Goal: Task Accomplishment & Management: Manage account settings

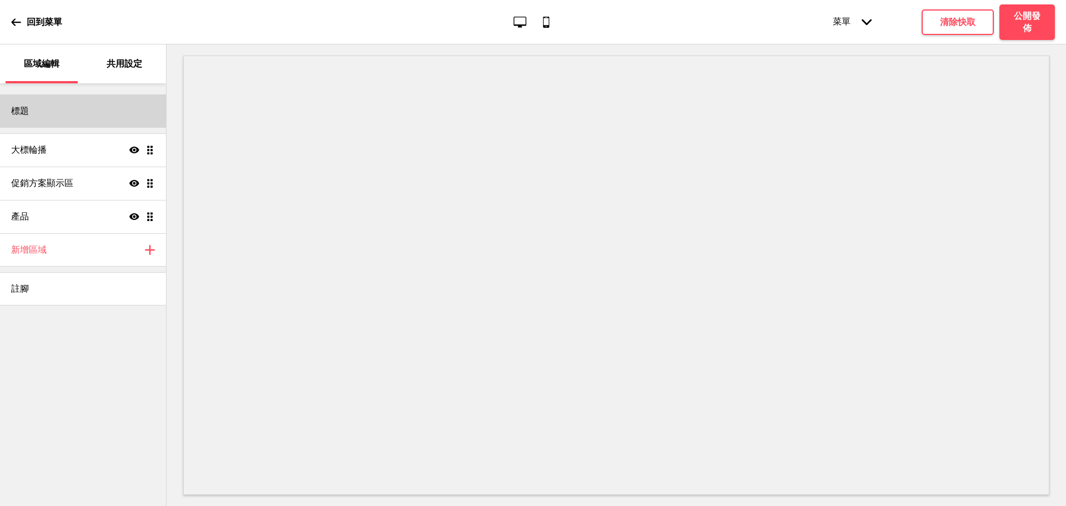
click at [70, 113] on div "標題" at bounding box center [83, 110] width 166 height 33
select select "Arsenal"
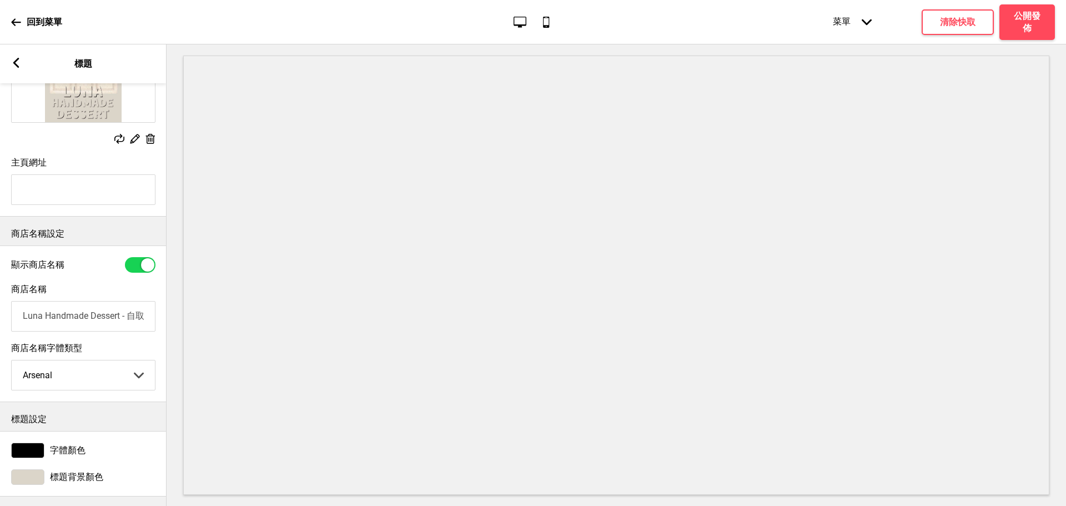
scroll to position [143, 0]
click at [57, 470] on span "標題背景顏色" at bounding box center [76, 476] width 53 height 12
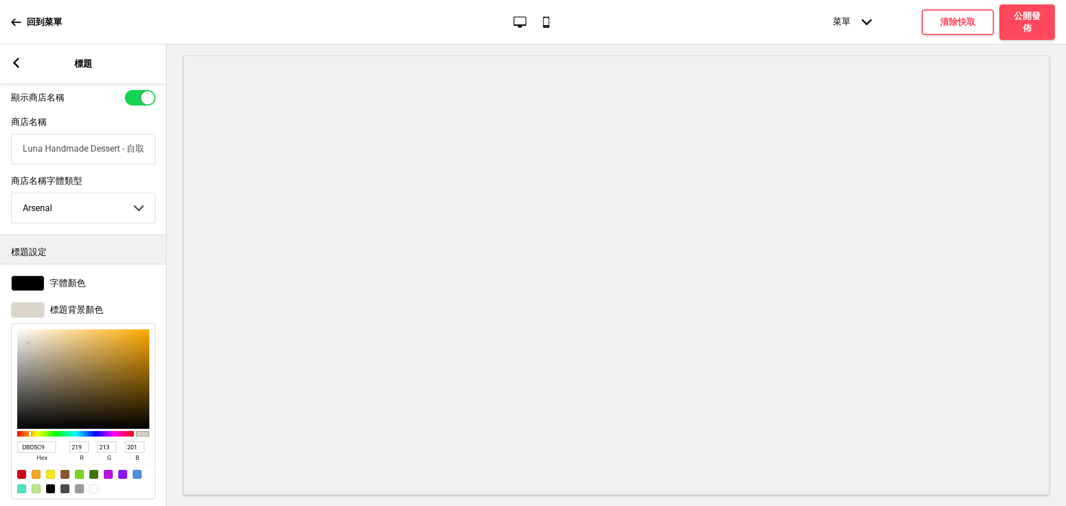
scroll to position [326, 0]
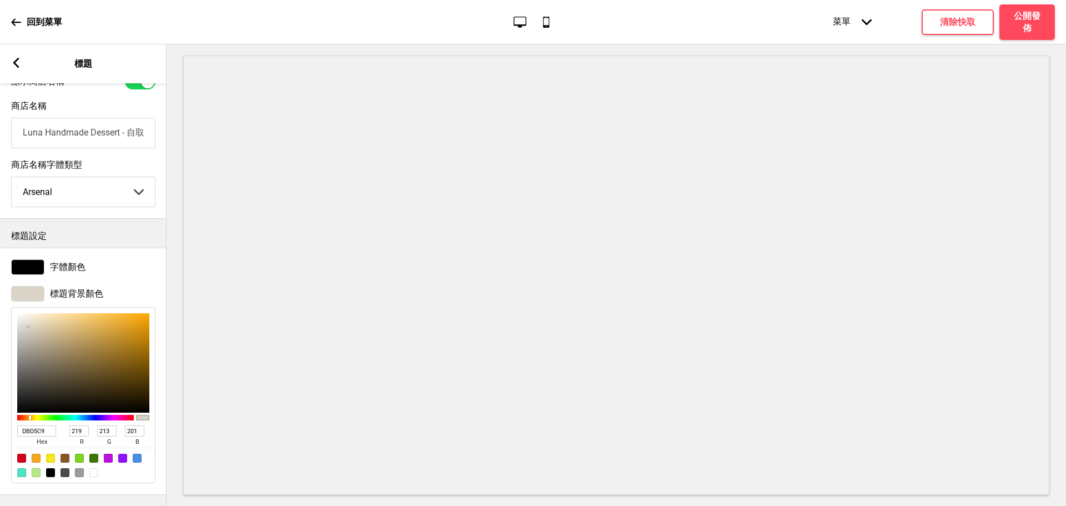
click at [31, 436] on span "hex" at bounding box center [41, 441] width 49 height 11
click at [31, 425] on input "DBD5C9" at bounding box center [36, 430] width 39 height 11
click at [15, 58] on rect at bounding box center [16, 63] width 10 height 10
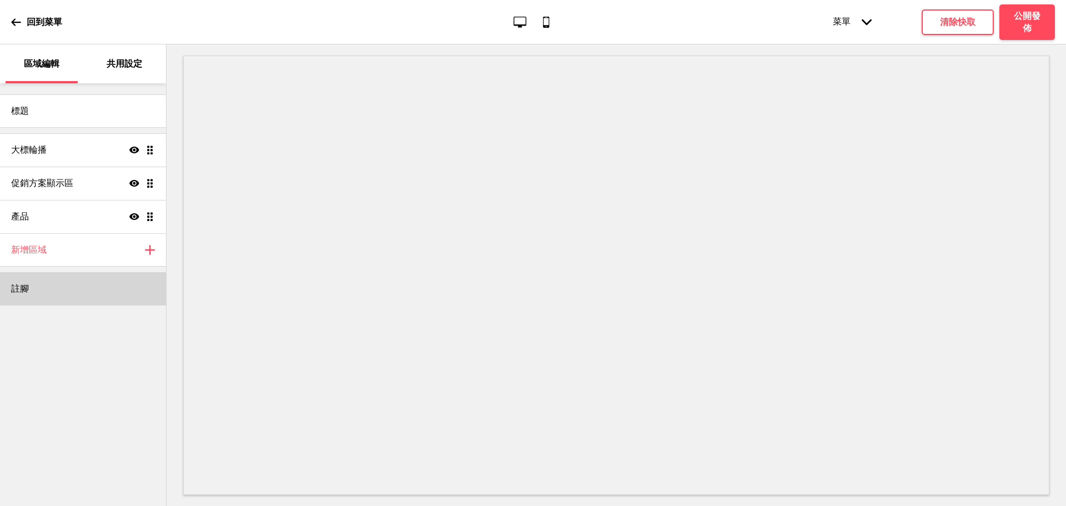
click at [57, 284] on div "註腳" at bounding box center [83, 288] width 166 height 33
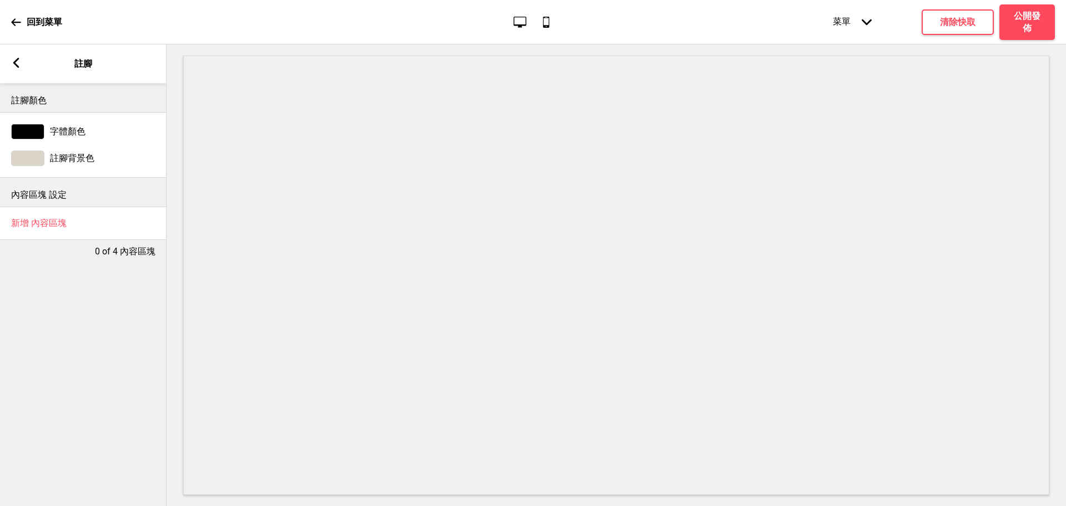
click at [56, 159] on span "註腳背景色" at bounding box center [72, 159] width 44 height 12
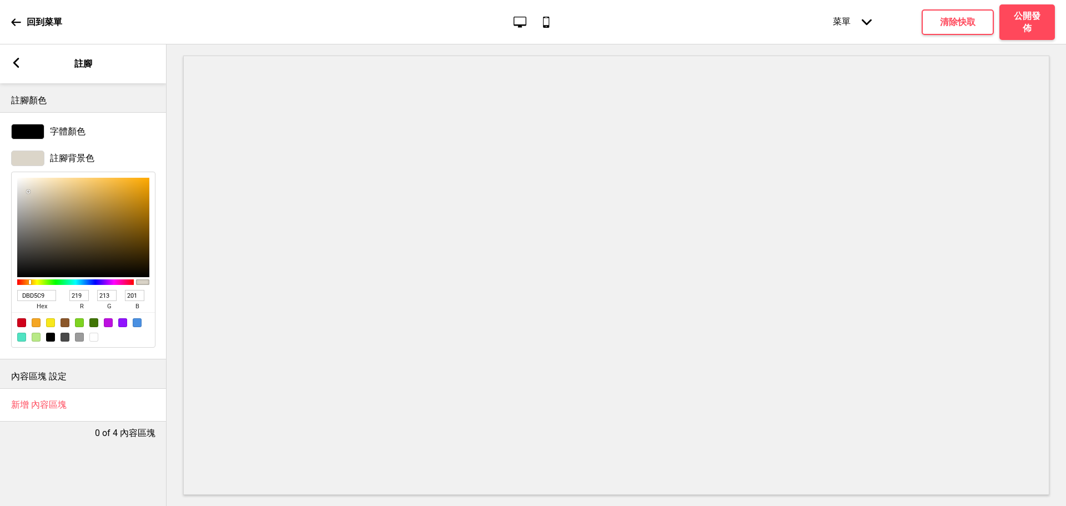
click at [19, 123] on div "字體顏色" at bounding box center [83, 131] width 167 height 27
click at [22, 56] on div "箭頭left 註腳" at bounding box center [83, 63] width 167 height 39
click at [21, 65] on div "箭頭left 註腳" at bounding box center [83, 63] width 167 height 39
click at [14, 68] on div "箭頭left" at bounding box center [16, 64] width 10 height 12
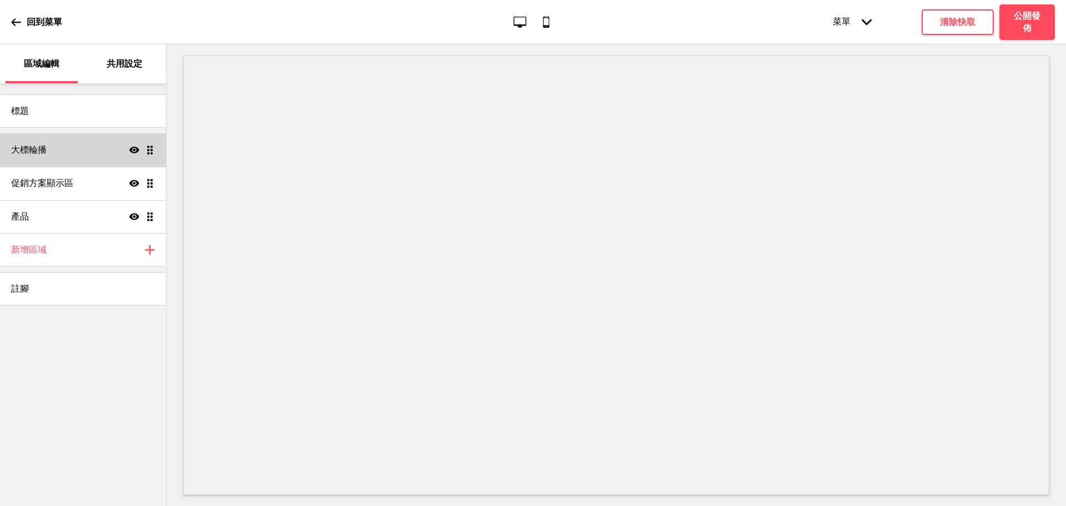
click at [90, 141] on div "大標輪播 顯示 拖曳" at bounding box center [83, 149] width 166 height 33
select select "10000"
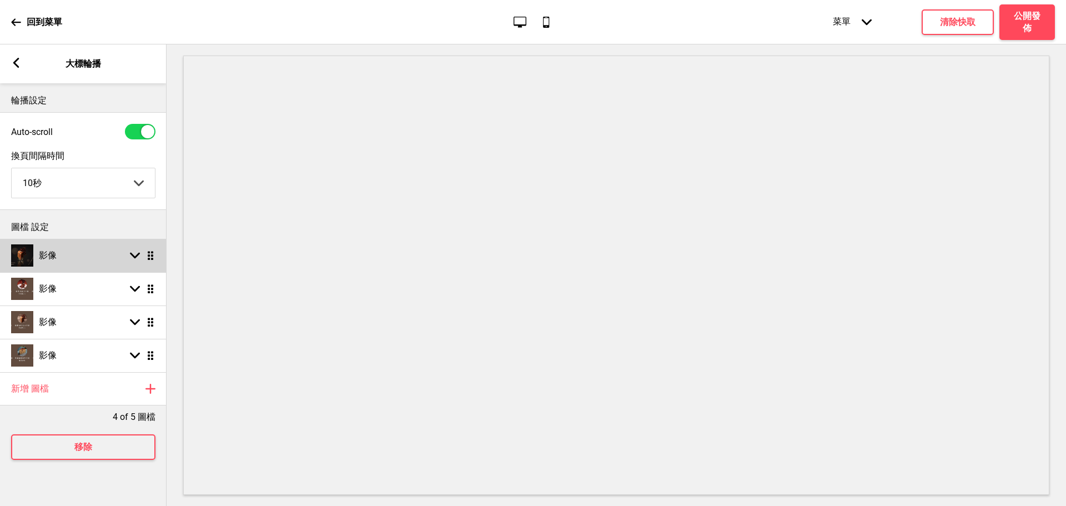
click at [89, 259] on div "影像 箭頭down 拖曳" at bounding box center [83, 255] width 167 height 33
select select "right"
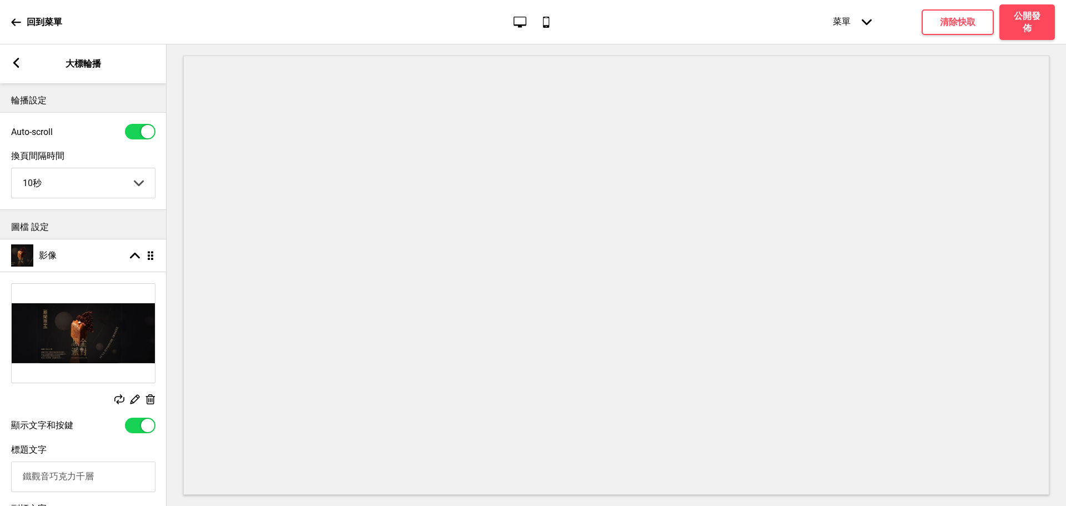
click at [103, 339] on img at bounding box center [83, 333] width 143 height 99
click at [128, 367] on img at bounding box center [83, 333] width 143 height 99
click at [113, 329] on img at bounding box center [83, 333] width 143 height 99
click at [145, 402] on rect at bounding box center [150, 400] width 12 height 12
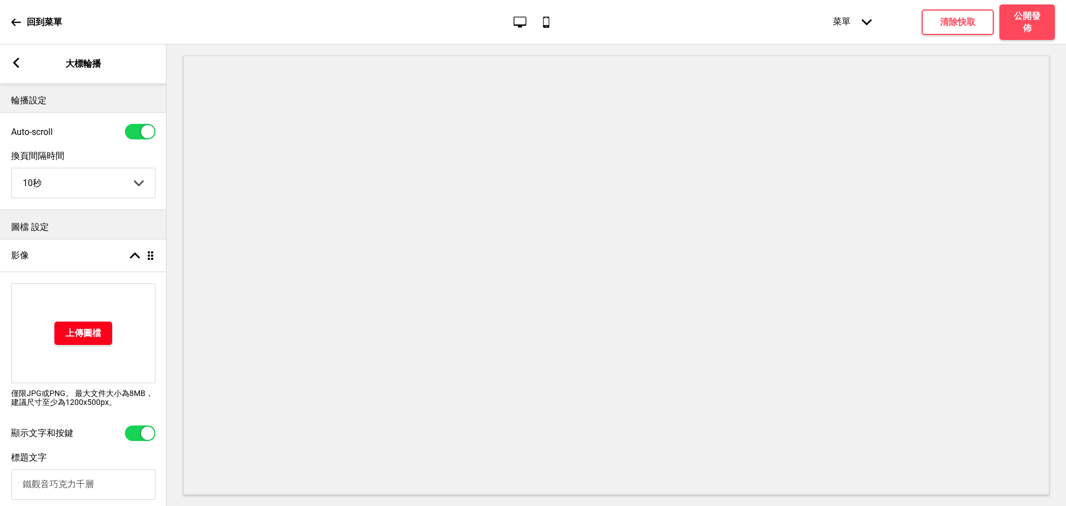
click at [83, 339] on h4 "上傳圖檔" at bounding box center [83, 333] width 36 height 12
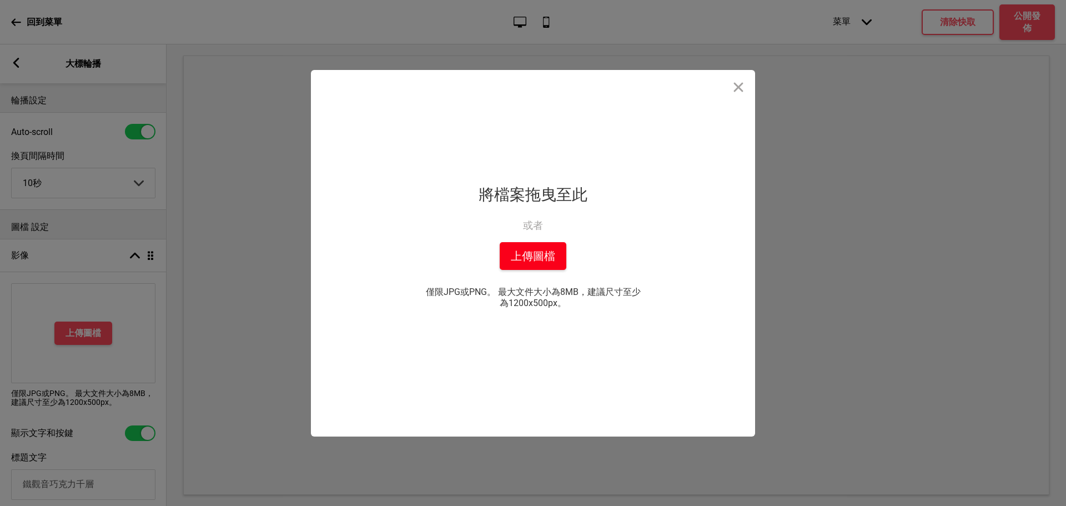
click at [516, 264] on button "上傳圖檔" at bounding box center [533, 256] width 67 height 28
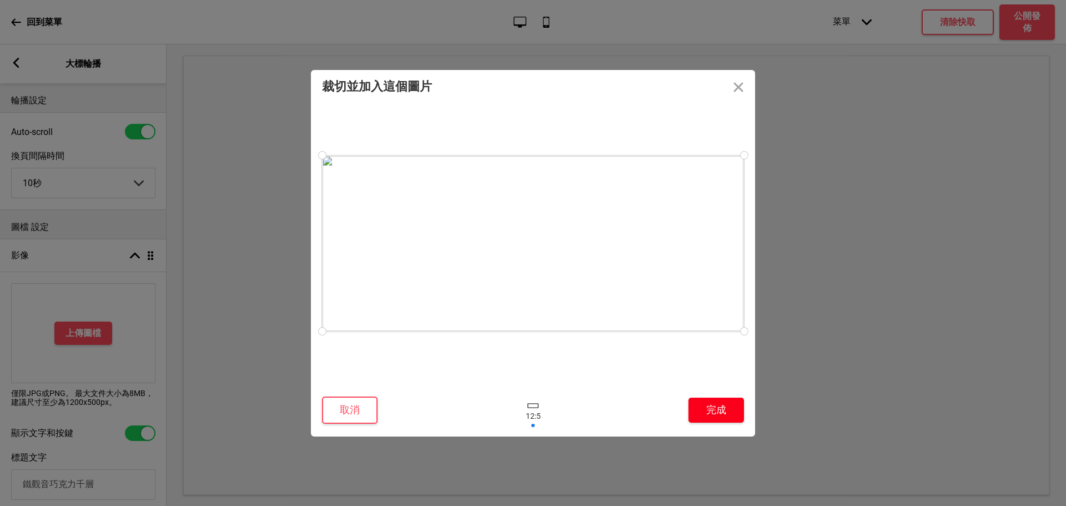
click at [720, 411] on button "完成" at bounding box center [716, 409] width 56 height 25
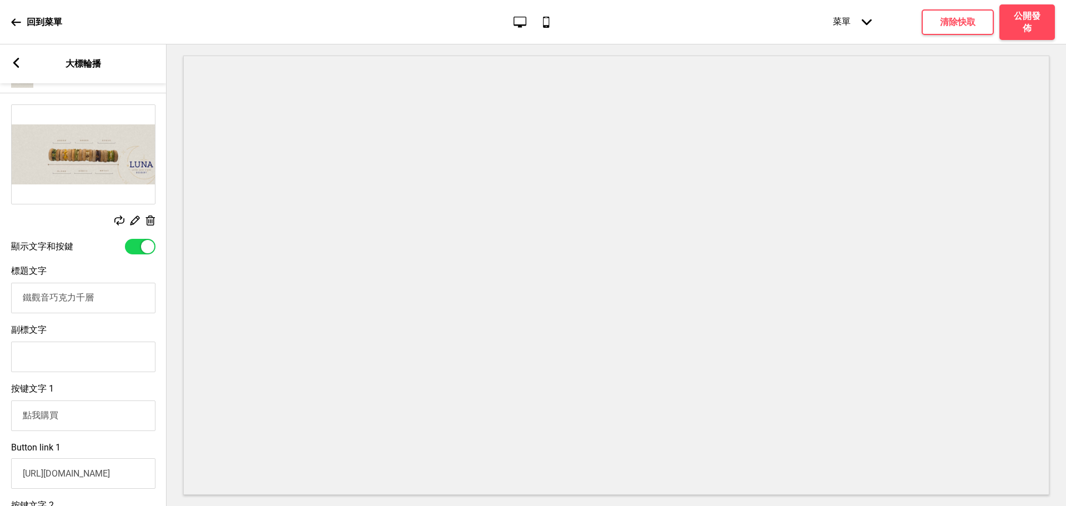
scroll to position [185, 0]
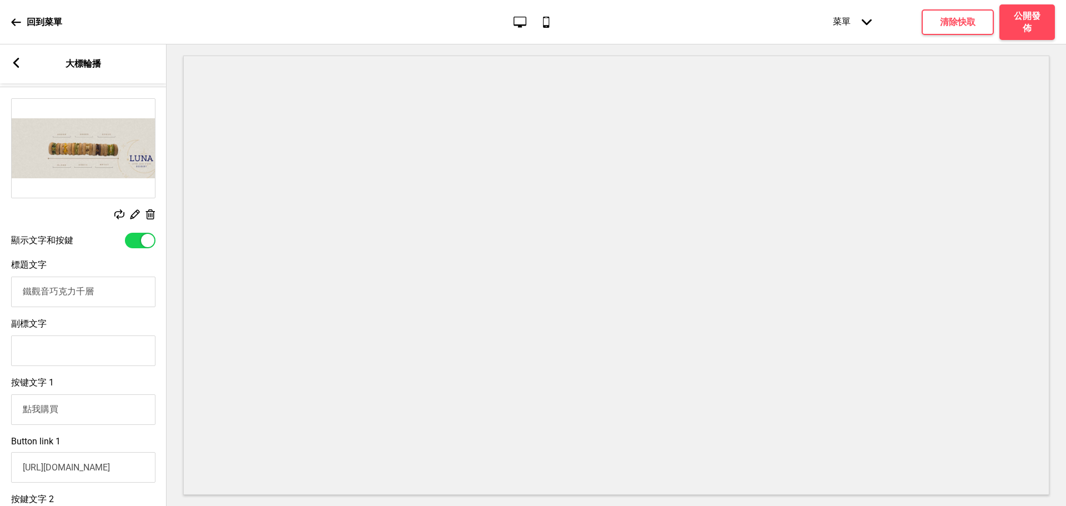
click at [140, 234] on div at bounding box center [140, 241] width 31 height 16
checkbox input "false"
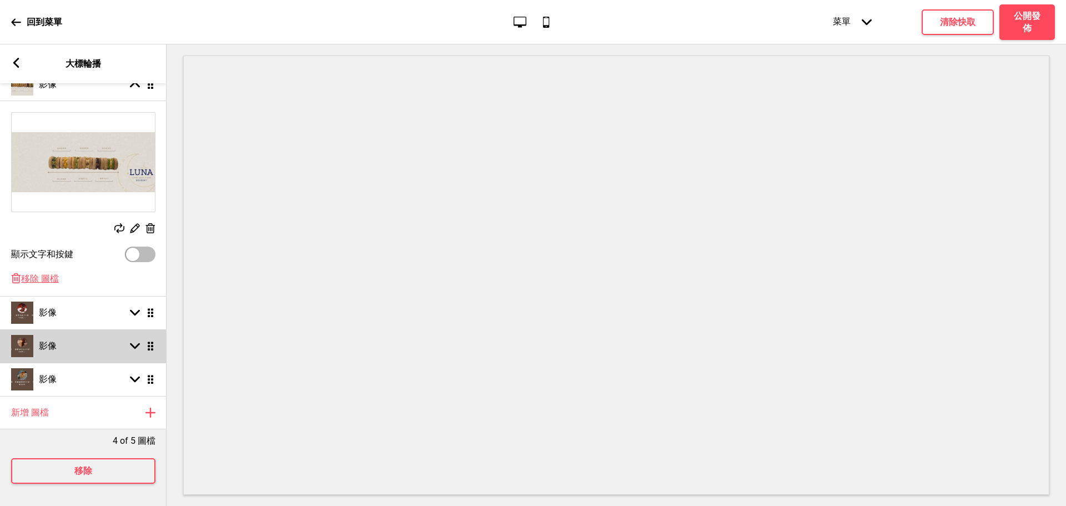
scroll to position [183, 0]
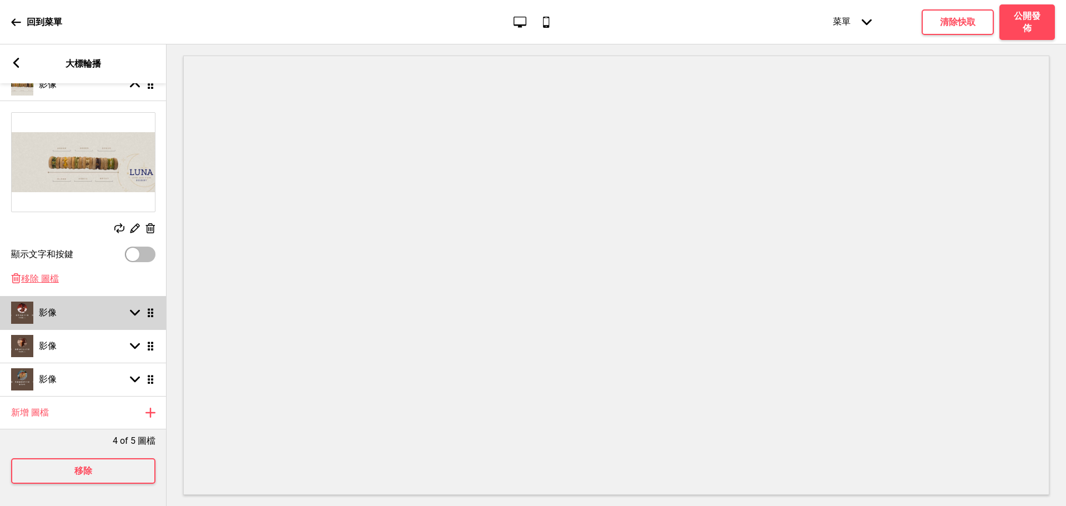
click at [87, 308] on div "影像 箭頭down 拖曳" at bounding box center [83, 312] width 167 height 33
select select "right"
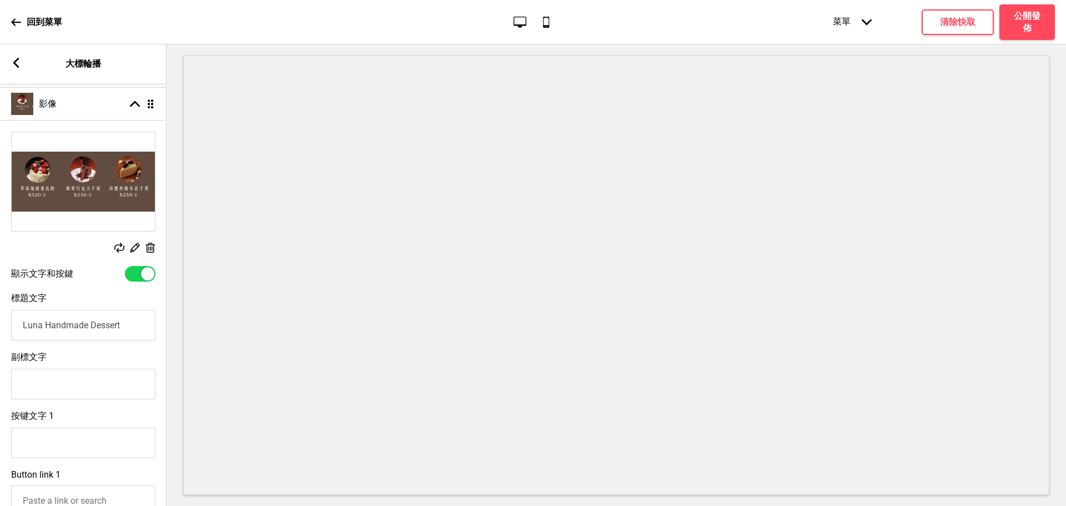
click at [150, 252] on icon at bounding box center [150, 248] width 9 height 10
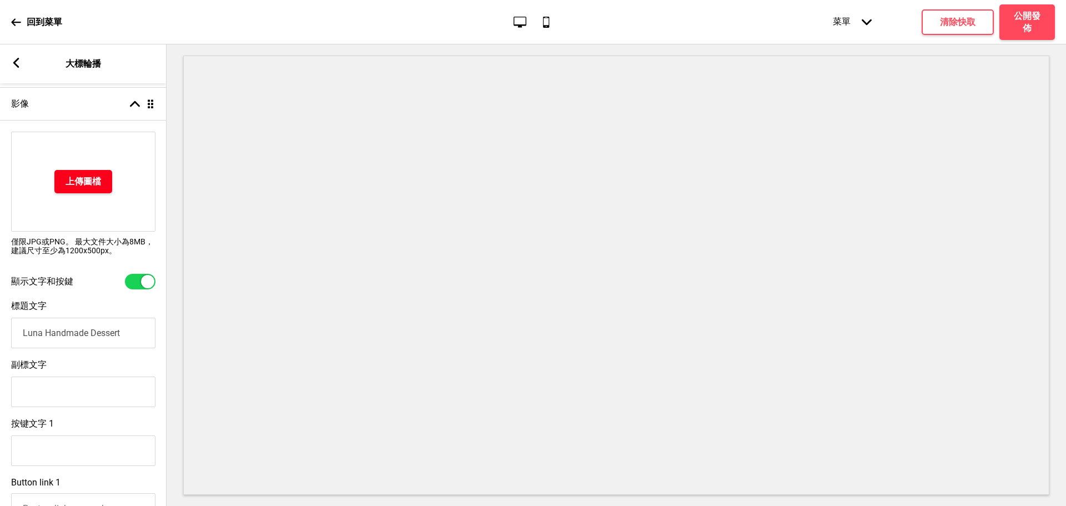
click at [81, 182] on h4 "上傳圖檔" at bounding box center [83, 181] width 36 height 12
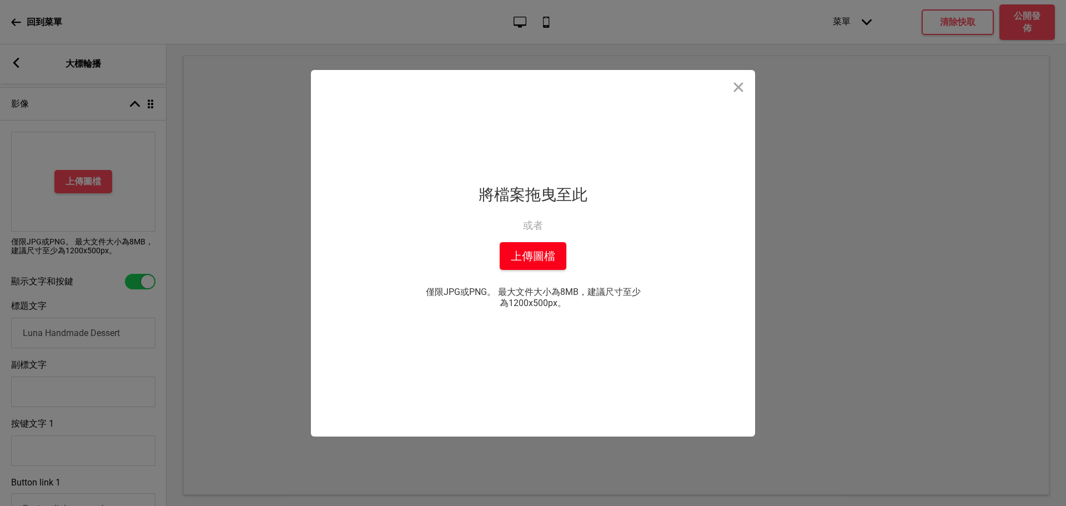
click at [535, 258] on button "上傳圖檔" at bounding box center [533, 256] width 67 height 28
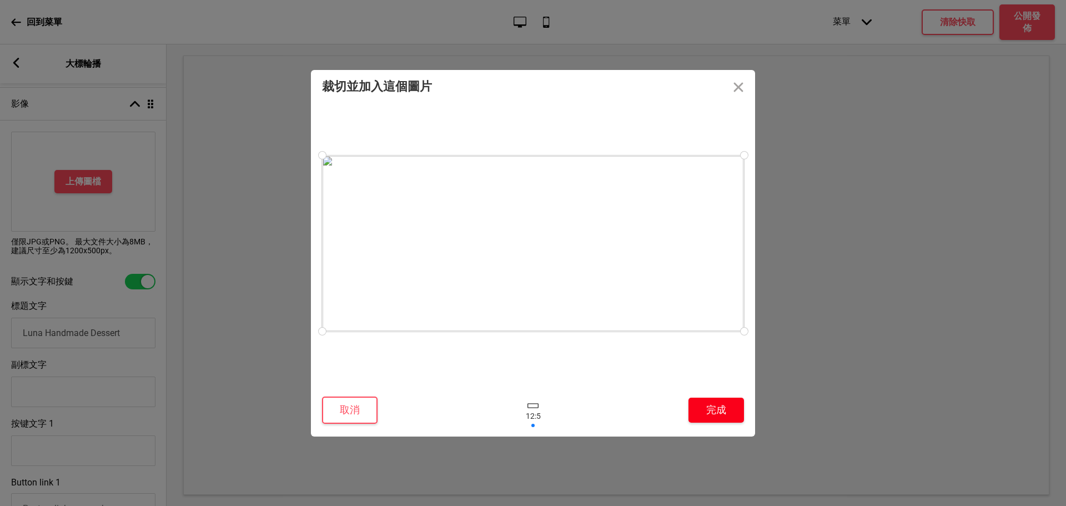
click at [699, 414] on button "完成" at bounding box center [716, 409] width 56 height 25
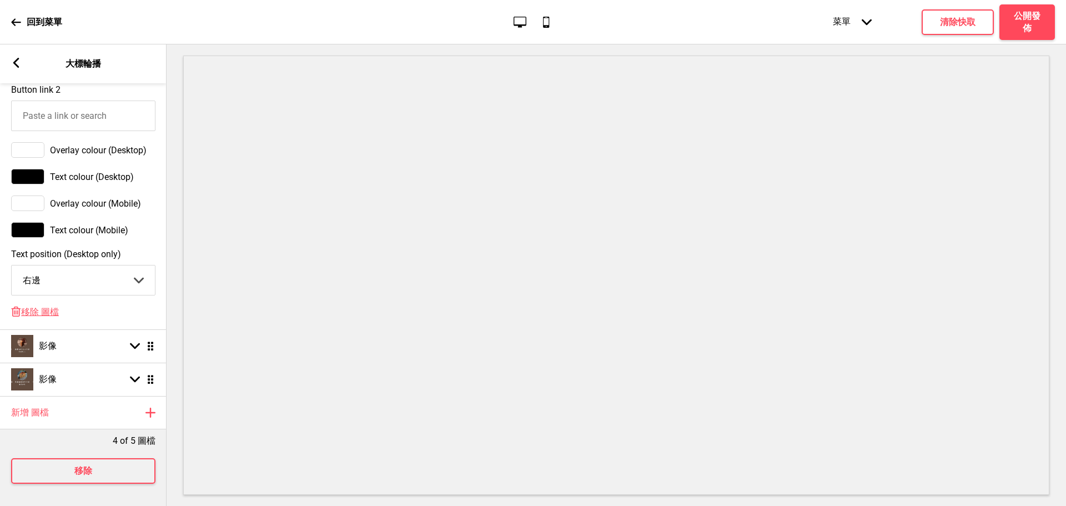
scroll to position [152, 0]
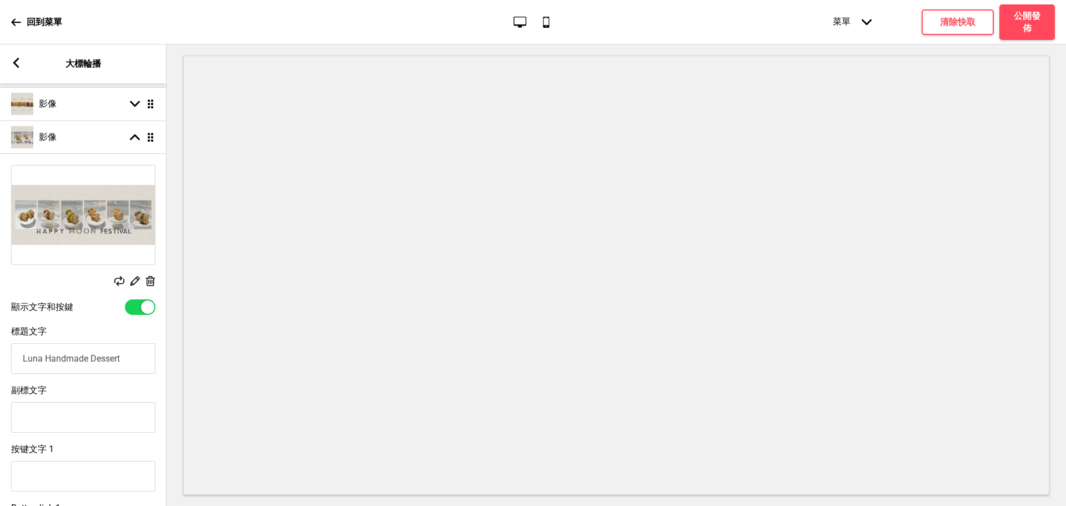
click at [138, 311] on div at bounding box center [140, 307] width 31 height 16
checkbox input "false"
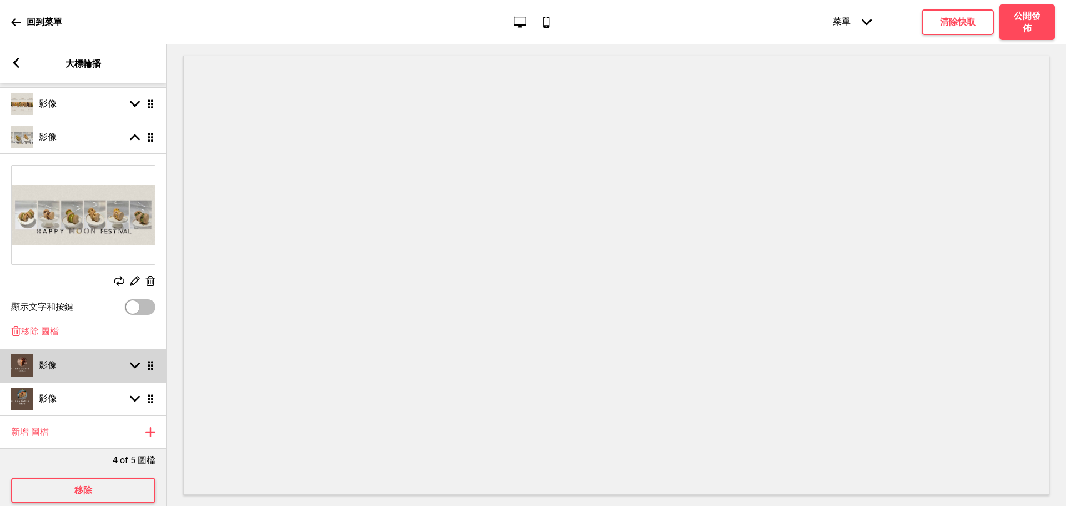
click at [140, 361] on div "影像 箭頭down 拖曳" at bounding box center [83, 365] width 167 height 33
select select "right"
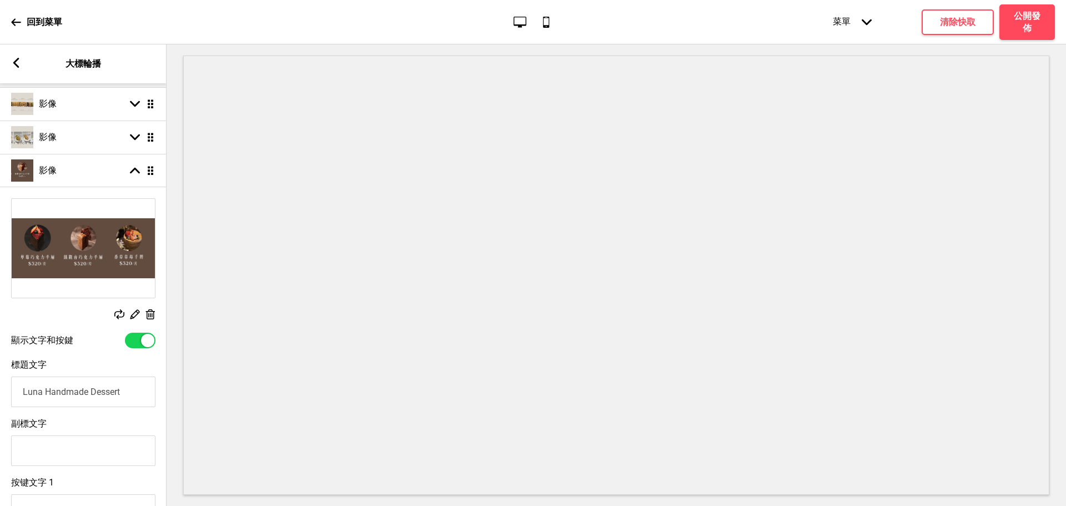
click at [152, 313] on icon at bounding box center [150, 314] width 9 height 10
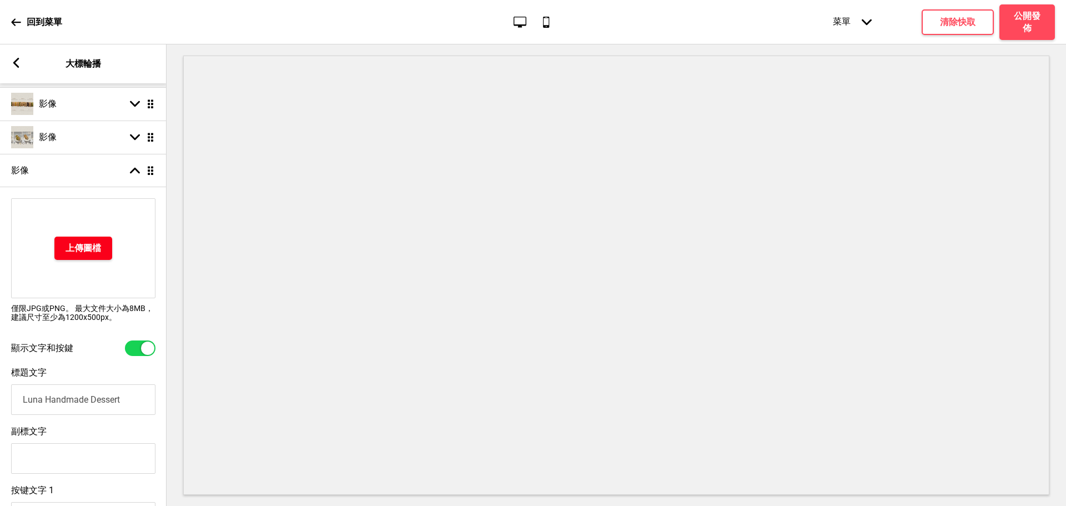
click at [88, 252] on h4 "上傳圖檔" at bounding box center [83, 248] width 36 height 12
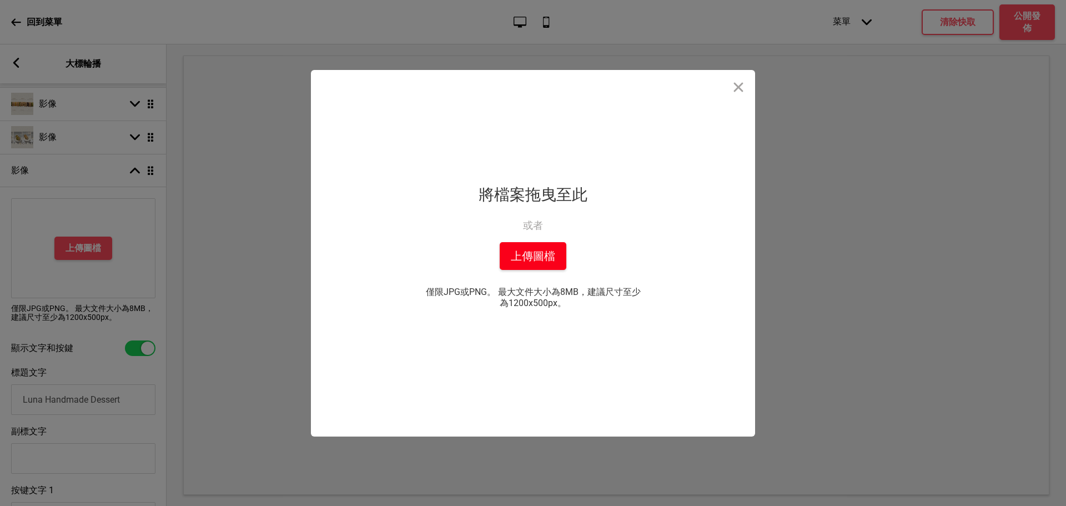
click at [506, 251] on button "上傳圖檔" at bounding box center [533, 256] width 67 height 28
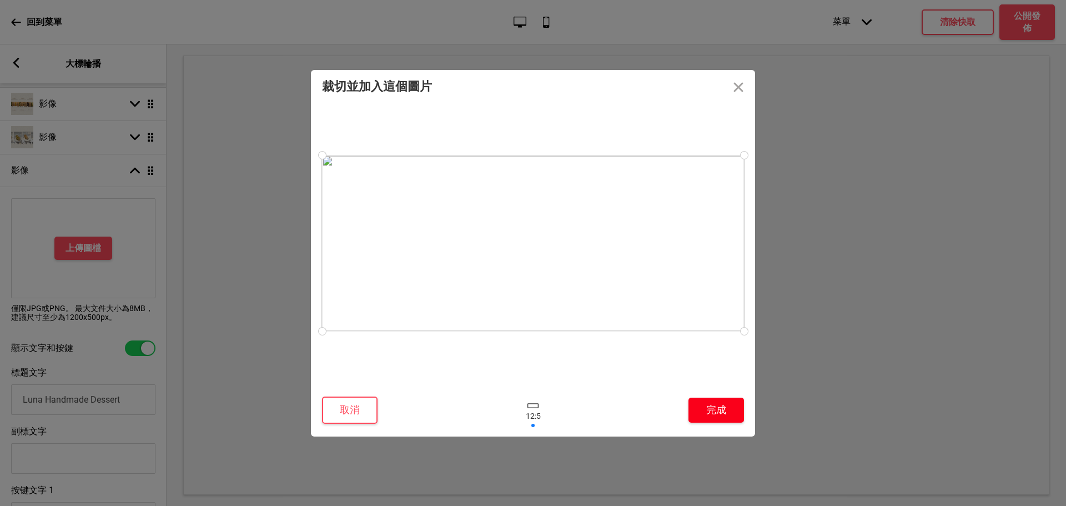
click at [718, 408] on button "完成" at bounding box center [716, 409] width 56 height 25
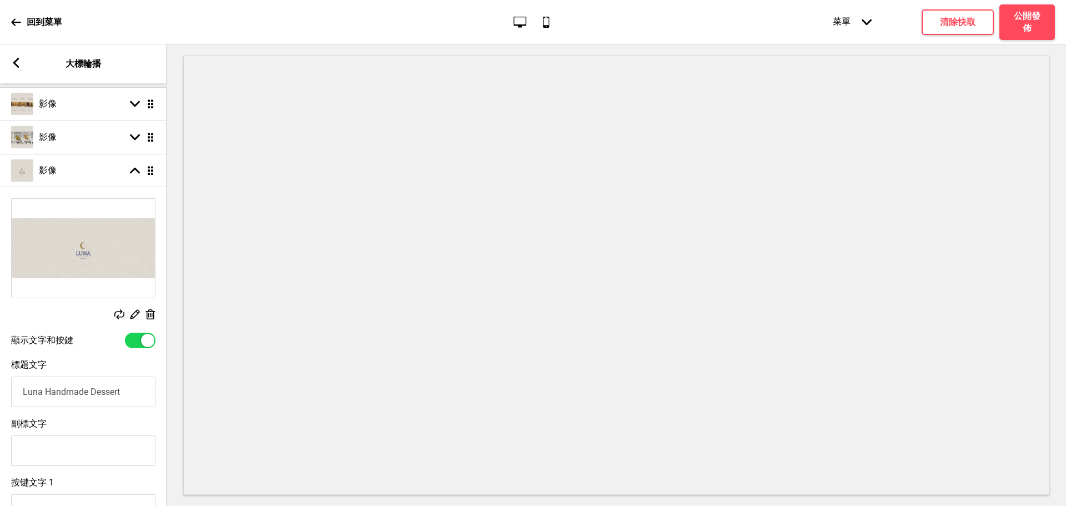
click at [143, 340] on div at bounding box center [147, 340] width 13 height 13
checkbox input "false"
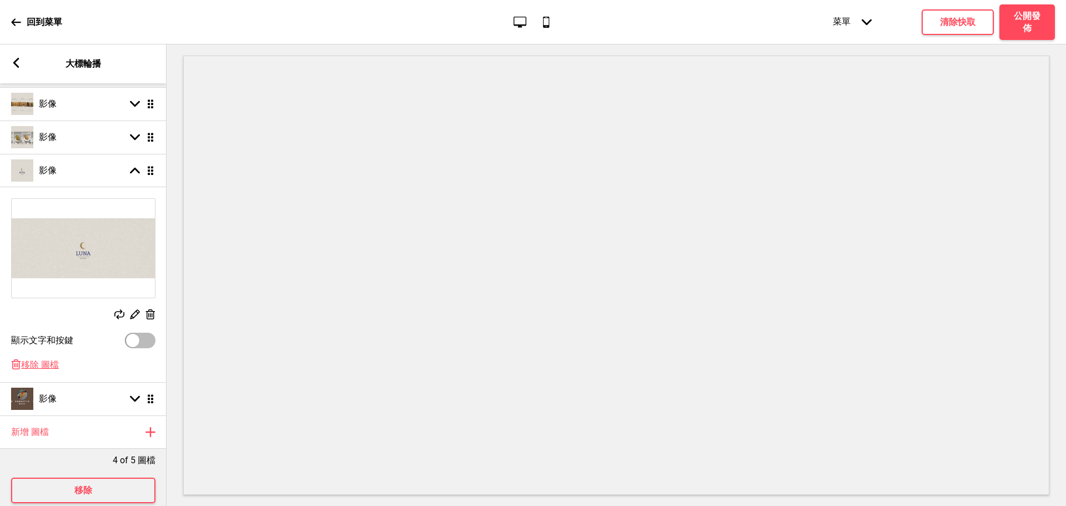
scroll to position [183, 0]
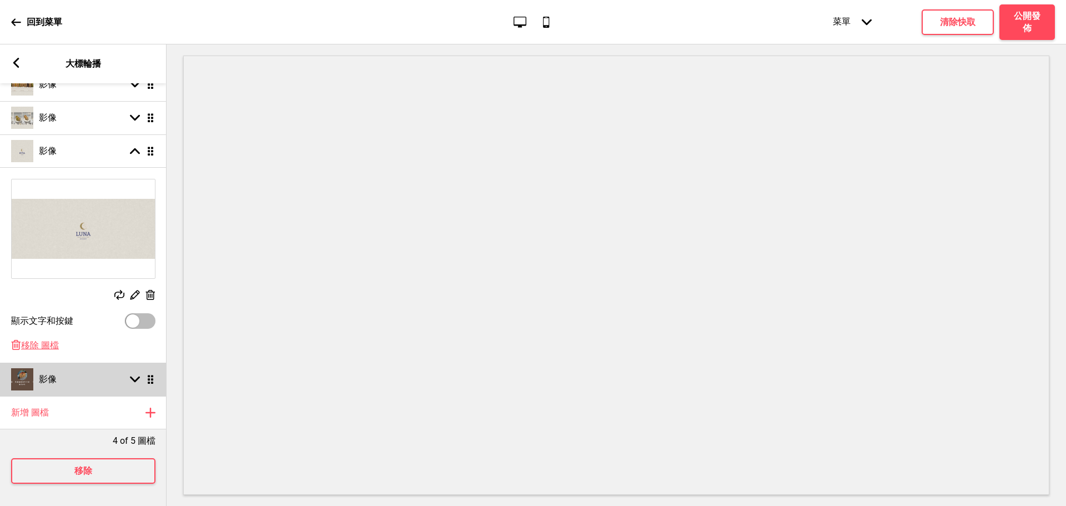
click at [138, 374] on rect at bounding box center [135, 379] width 10 height 10
select select "right"
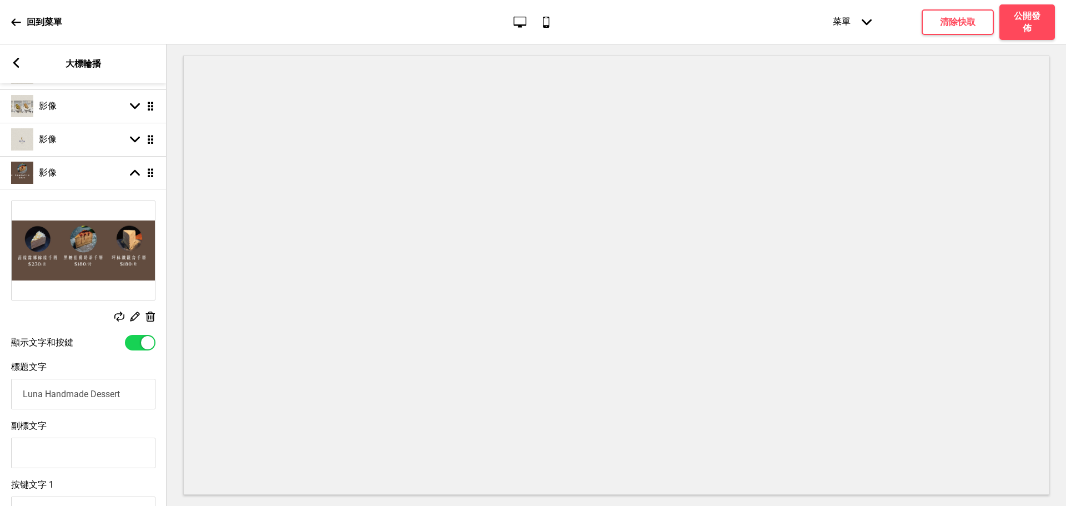
click at [149, 319] on rect at bounding box center [150, 317] width 12 height 12
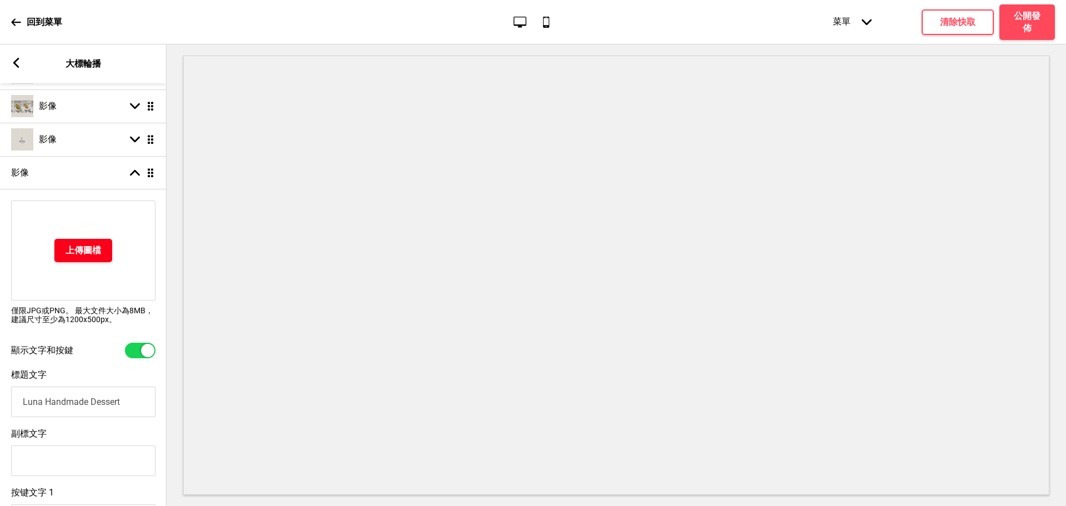
click at [96, 252] on h4 "上傳圖檔" at bounding box center [83, 250] width 36 height 12
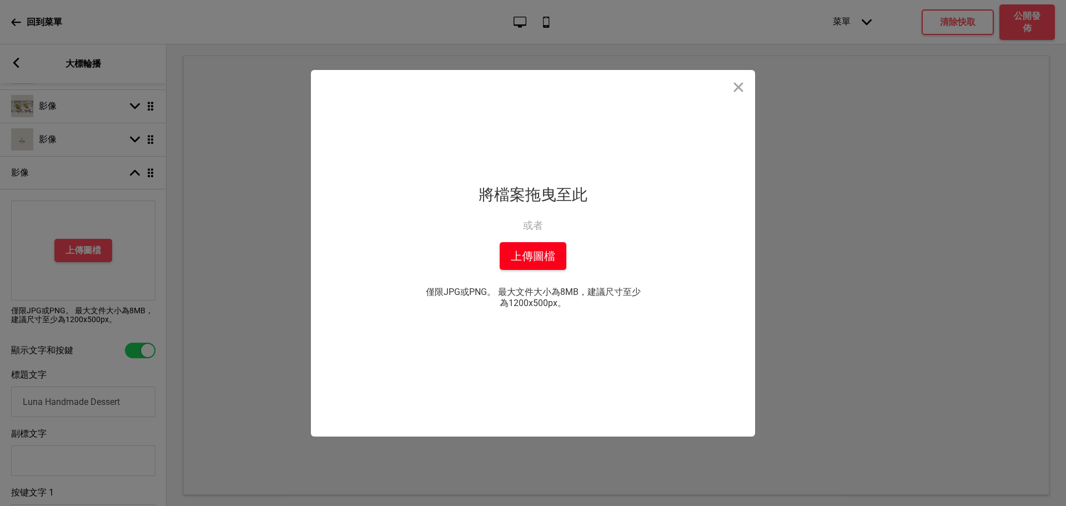
click at [535, 259] on button "上傳圖檔" at bounding box center [533, 256] width 67 height 28
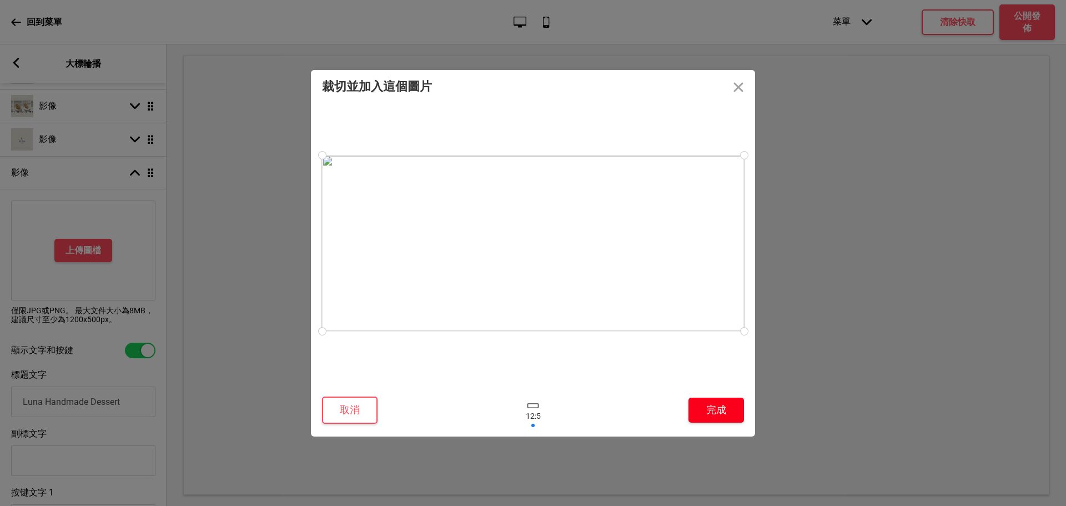
click at [699, 406] on button "完成" at bounding box center [716, 409] width 56 height 25
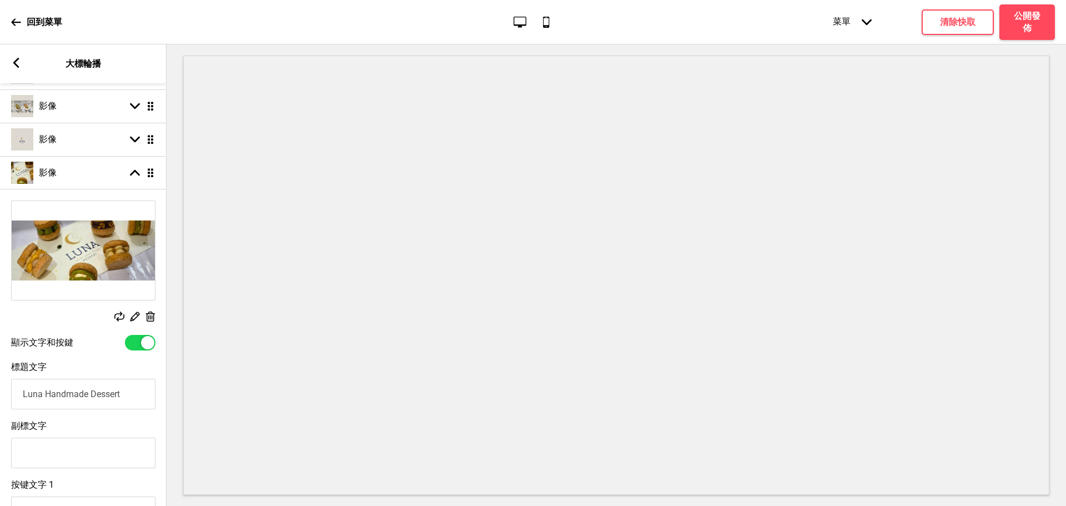
click at [144, 348] on div at bounding box center [147, 342] width 13 height 13
checkbox input "false"
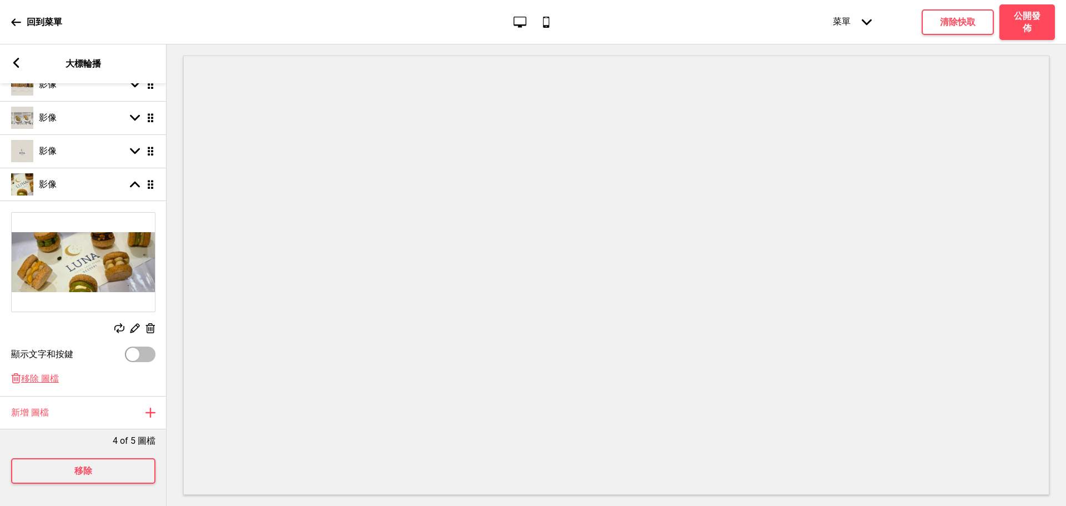
scroll to position [0, 0]
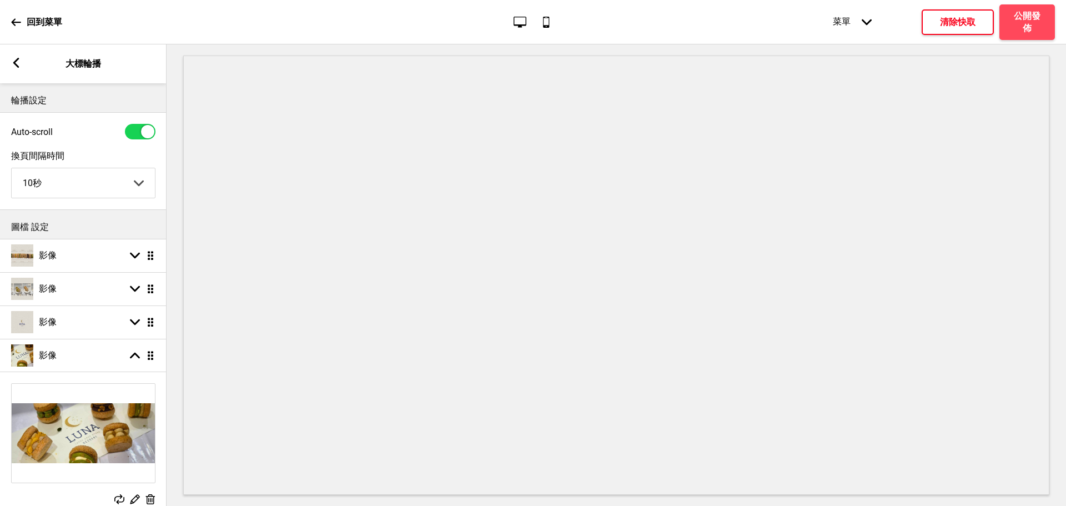
click at [951, 26] on h4 "清除快取" at bounding box center [958, 22] width 36 height 12
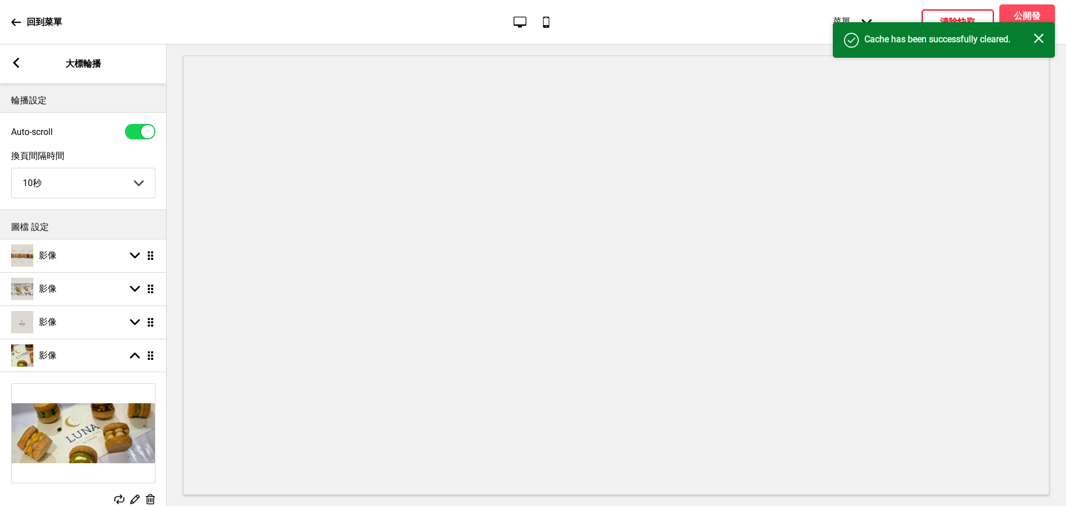
click at [1037, 32] on div "成功 Cache has been successfully cleared. 关闭" at bounding box center [944, 40] width 222 height 36
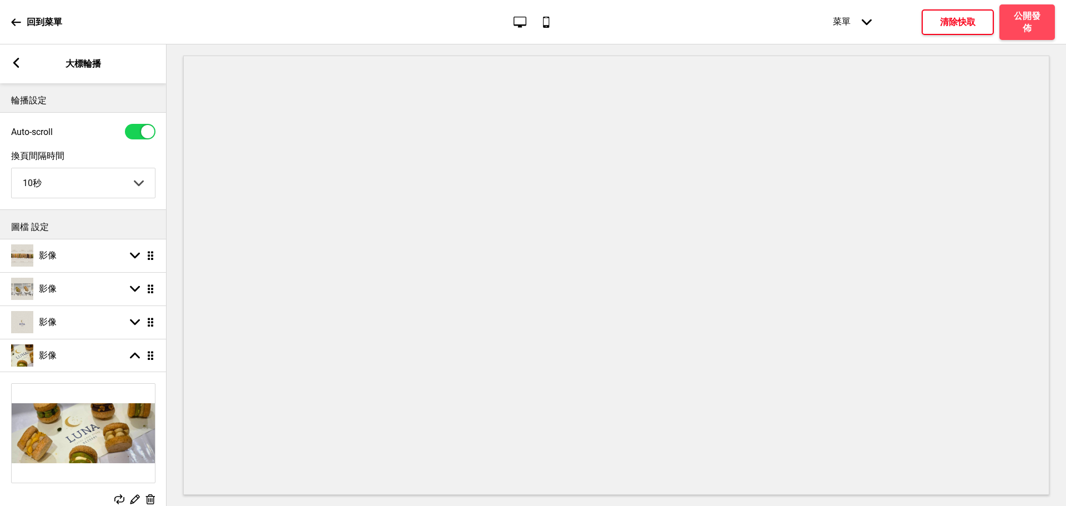
click at [1039, 38] on h4 "Cache has been successfully cleared." at bounding box center [976, 39] width 169 height 12
click at [1021, 16] on h4 "公開發佈" at bounding box center [1026, 22] width 33 height 24
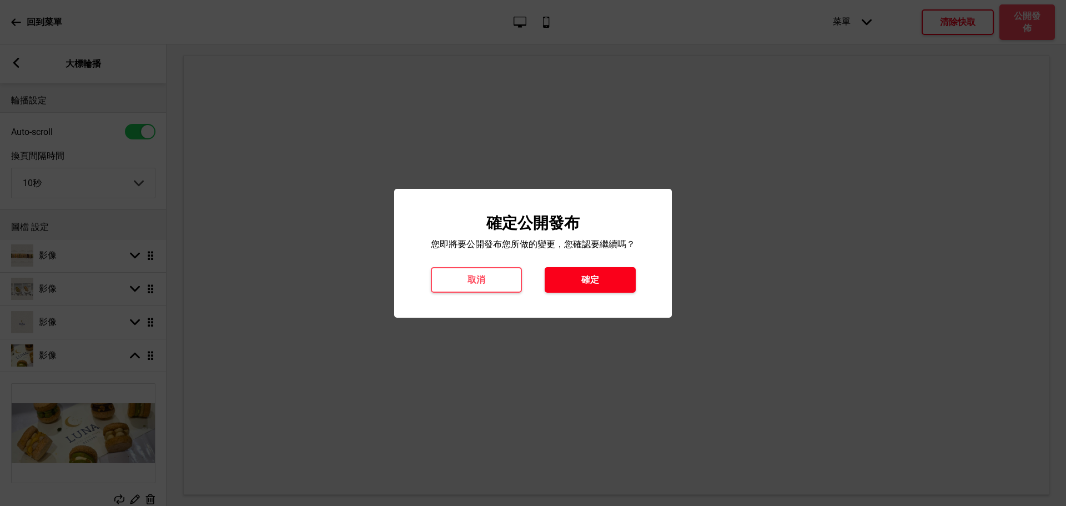
click at [586, 271] on button "確定" at bounding box center [590, 280] width 91 height 26
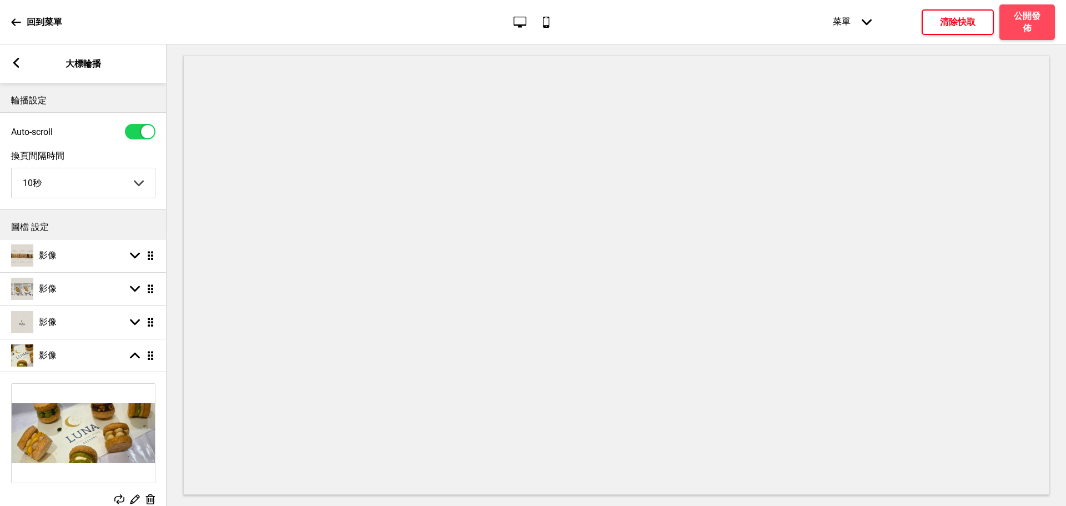
click at [16, 71] on div "箭頭left 大標輪播" at bounding box center [83, 63] width 167 height 39
click at [17, 64] on rect at bounding box center [16, 63] width 10 height 10
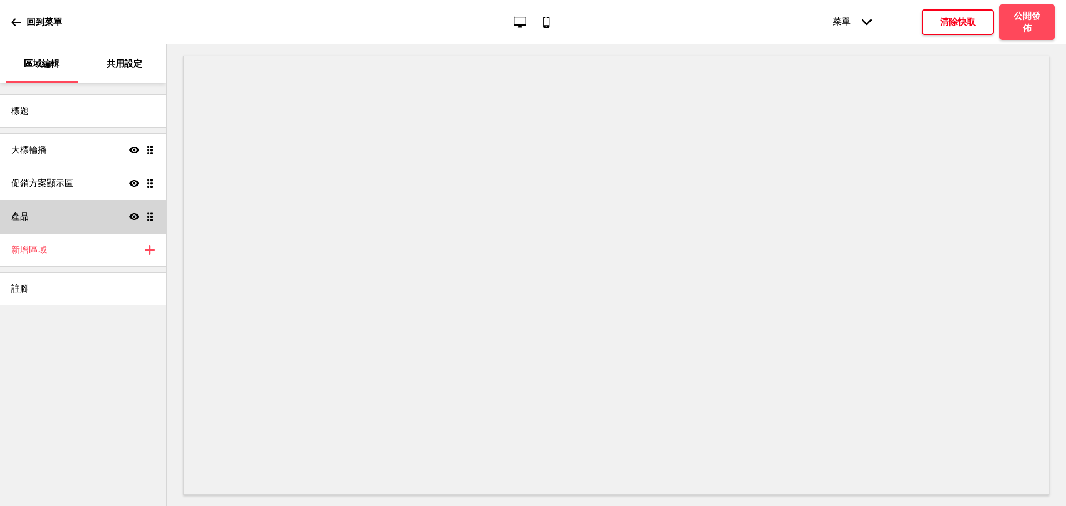
click at [54, 223] on div "產品 顯示 拖曳" at bounding box center [83, 216] width 166 height 33
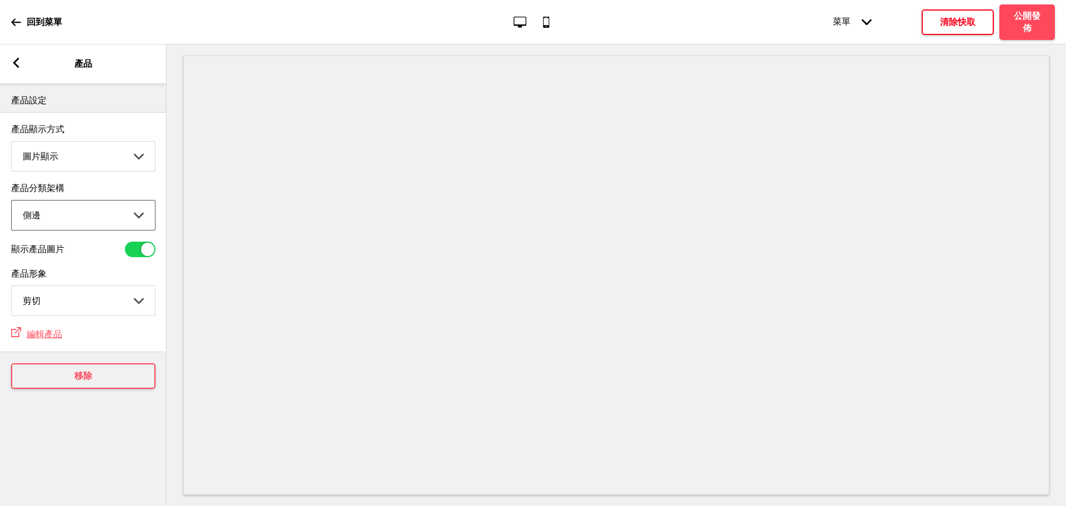
drag, startPoint x: 117, startPoint y: 224, endPoint x: 117, endPoint y: 230, distance: 6.7
click at [117, 224] on select "頂端 側邊" at bounding box center [83, 214] width 143 height 29
select select "top"
click at [12, 204] on select "頂端 側邊" at bounding box center [83, 214] width 143 height 29
click at [105, 159] on select "圖片顯示 清單顯示" at bounding box center [83, 156] width 143 height 29
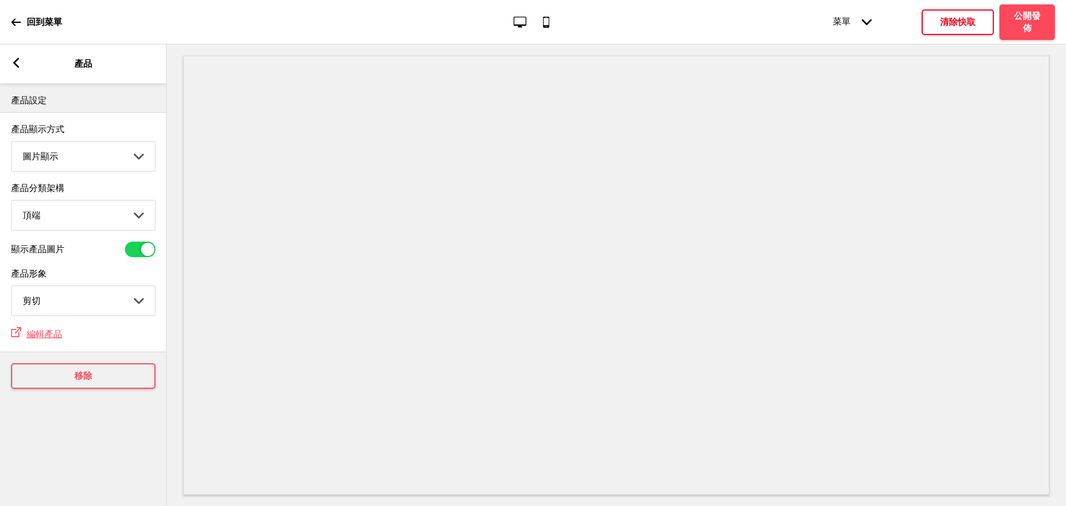
click at [87, 307] on select "剪切 自然" at bounding box center [83, 300] width 143 height 29
click at [12, 291] on select "剪切 自然" at bounding box center [83, 300] width 143 height 29
click at [123, 299] on select "剪切 自然" at bounding box center [83, 300] width 143 height 29
select select "cover"
click at [12, 291] on select "剪切 自然" at bounding box center [83, 300] width 143 height 29
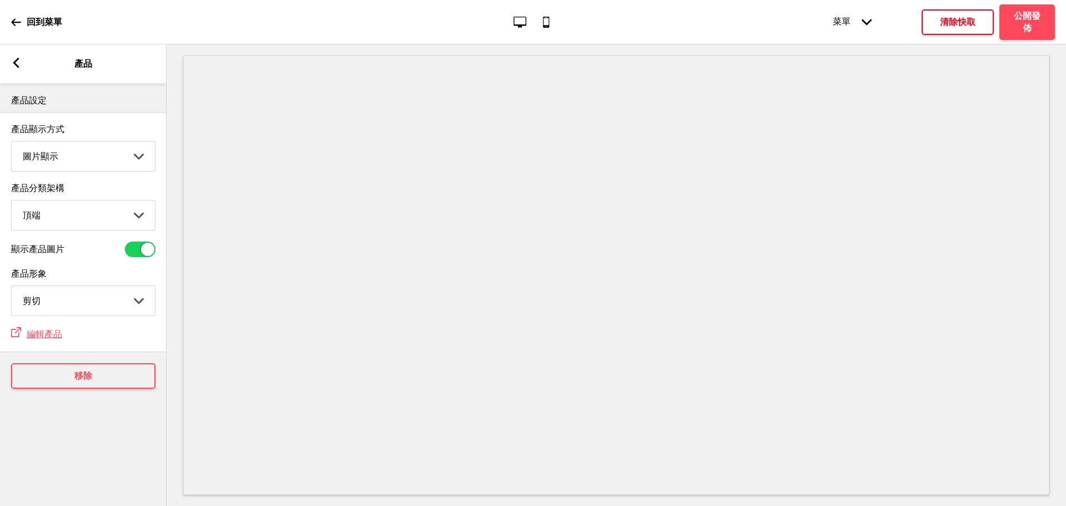
click at [17, 68] on div "箭頭left" at bounding box center [16, 64] width 10 height 12
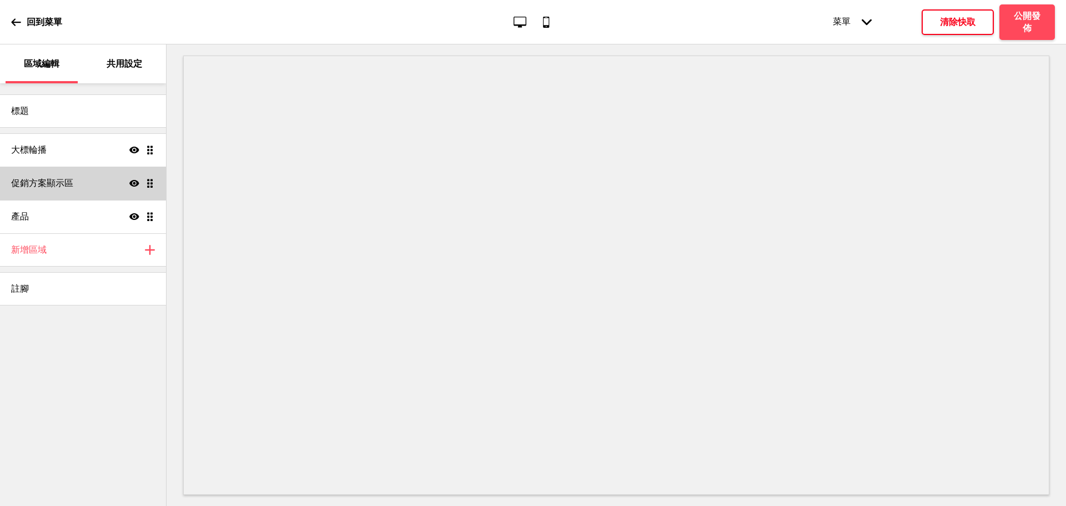
click at [60, 185] on h4 "促銷方案顯示區" at bounding box center [42, 183] width 62 height 12
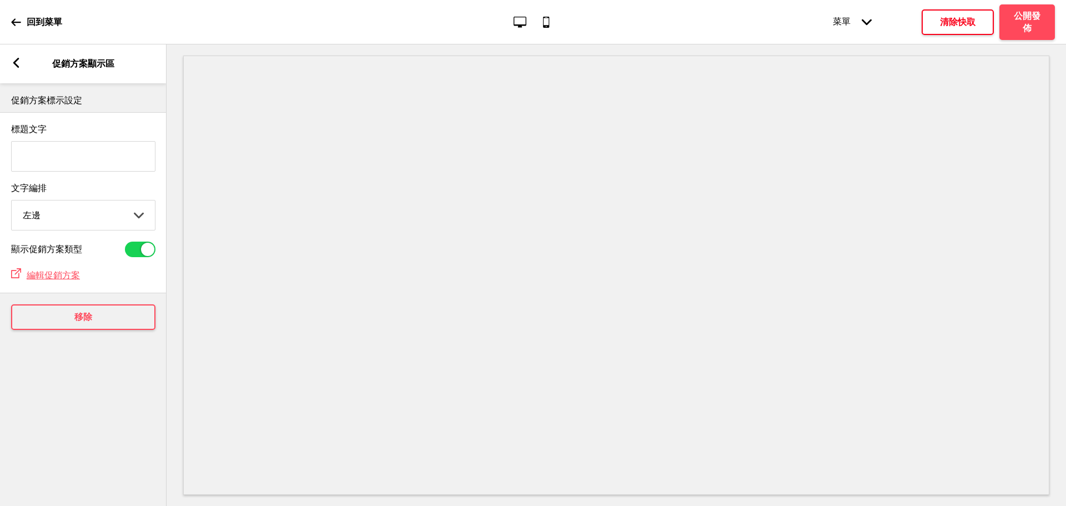
click at [124, 222] on select "左邊 中間 右邊" at bounding box center [83, 214] width 143 height 29
click at [123, 229] on select "左邊 中間 右邊" at bounding box center [83, 214] width 143 height 29
click at [129, 212] on select "左邊 中間 右邊" at bounding box center [83, 214] width 143 height 29
click at [12, 204] on select "左邊 中間 右邊" at bounding box center [83, 214] width 143 height 29
click at [110, 221] on select "左邊 中間 右邊" at bounding box center [83, 214] width 143 height 29
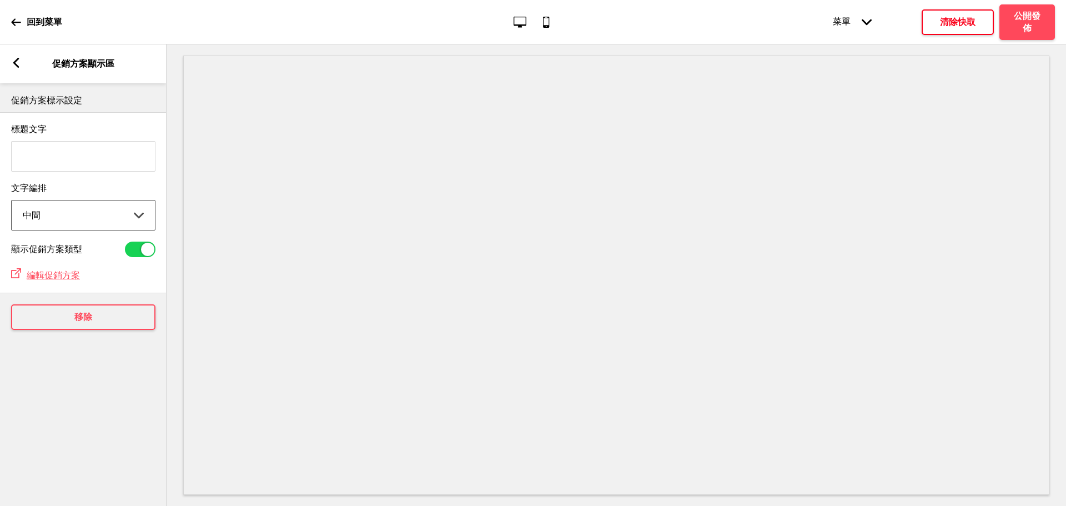
click at [12, 204] on select "左邊 中間 右邊" at bounding box center [83, 214] width 143 height 29
click at [114, 218] on select "左邊 中間 右邊" at bounding box center [83, 214] width 143 height 29
click at [102, 218] on select "左邊 中間 右邊" at bounding box center [83, 214] width 143 height 29
select select "left"
click at [12, 204] on select "左邊 中間 右邊" at bounding box center [83, 214] width 143 height 29
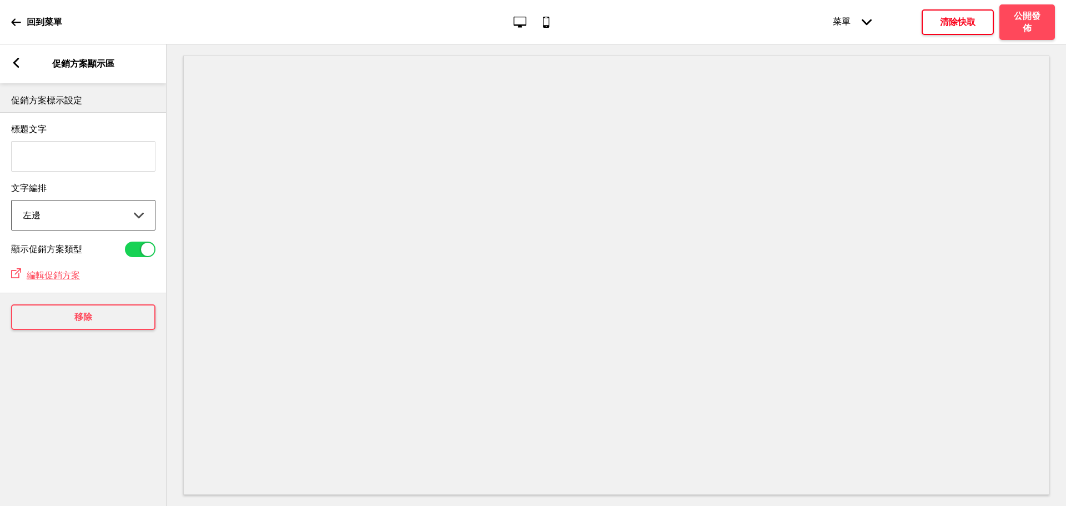
drag, startPoint x: 94, startPoint y: 168, endPoint x: 146, endPoint y: 167, distance: 52.2
click at [94, 168] on input "標題文字" at bounding box center [83, 156] width 144 height 31
click at [20, 65] on rect at bounding box center [16, 63] width 10 height 10
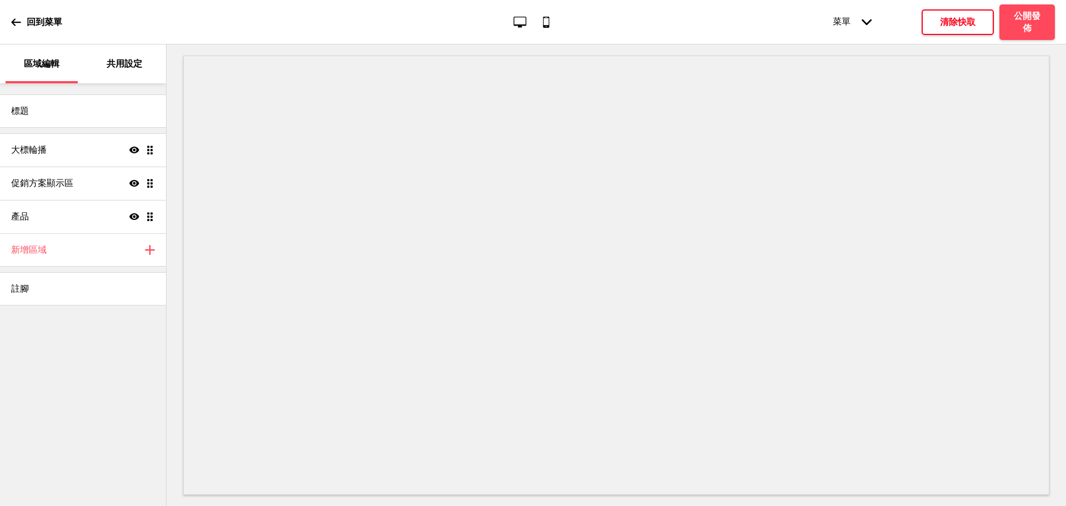
click at [103, 58] on div "共用設定" at bounding box center [125, 63] width 72 height 39
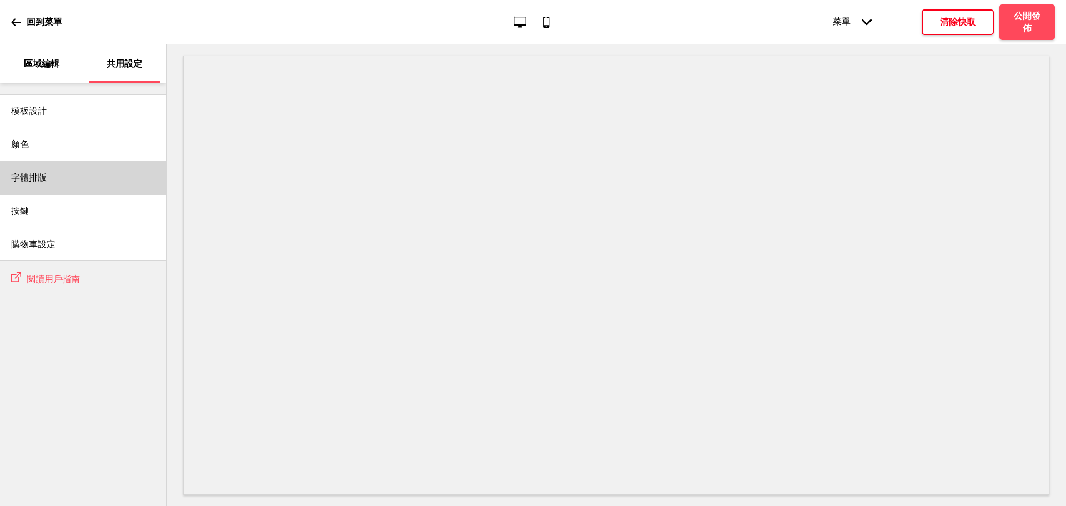
click at [91, 192] on div "字體排版" at bounding box center [83, 177] width 166 height 33
select select "王漢宗細圓體繁"
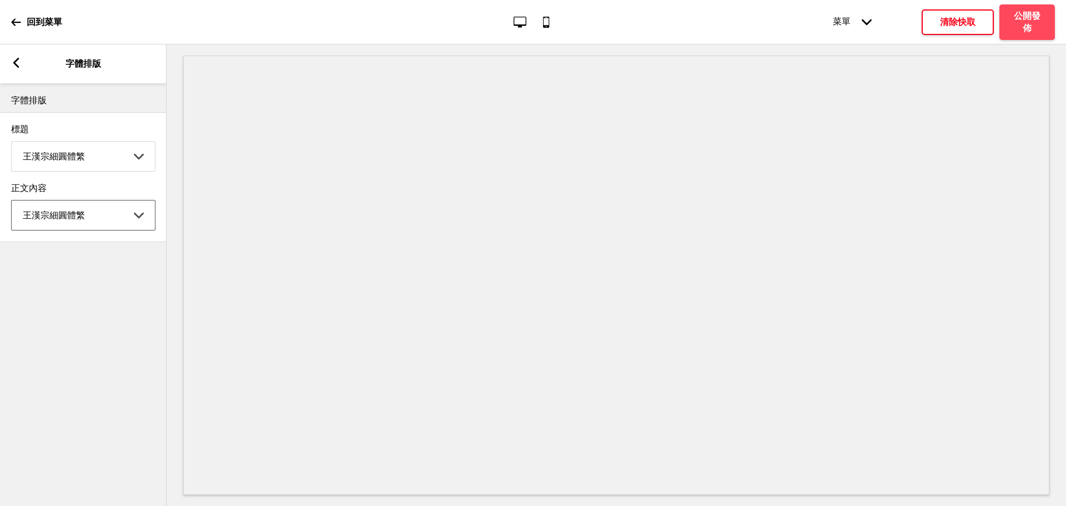
click at [89, 210] on select "Abhaya Libre Abril Fatface Adobe Garamond Pro Arimo Arsenal Arvo Berkshire Swas…" at bounding box center [83, 214] width 143 height 29
click at [16, 67] on rect at bounding box center [16, 63] width 10 height 10
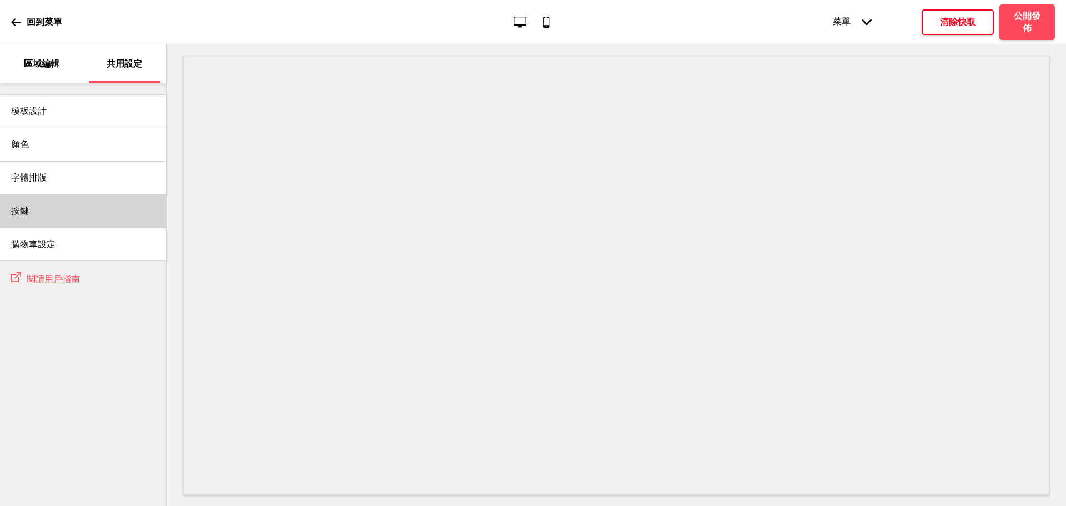
click at [84, 212] on div "按鍵" at bounding box center [83, 210] width 166 height 33
select select "pill"
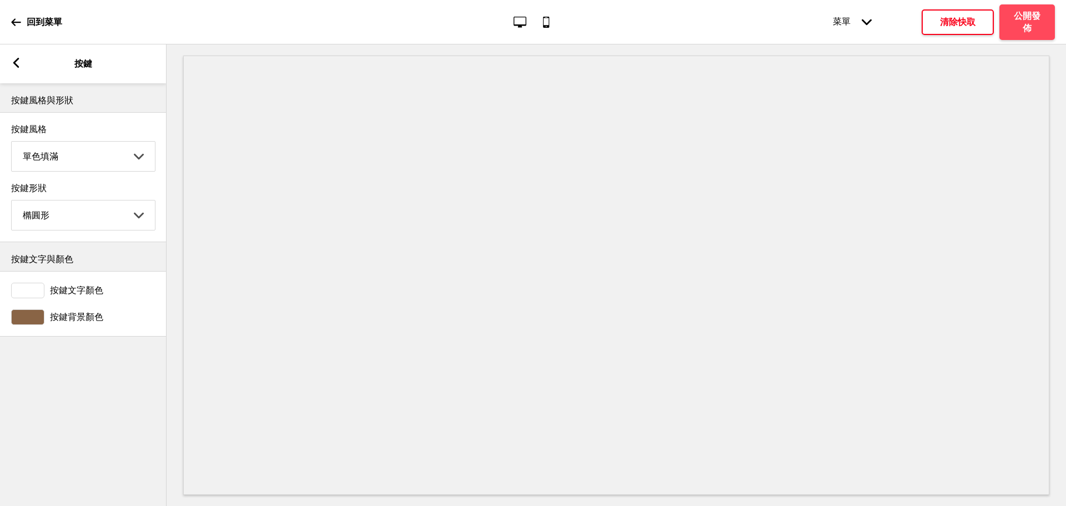
click at [77, 296] on span "按鍵文字顏色" at bounding box center [76, 291] width 53 height 12
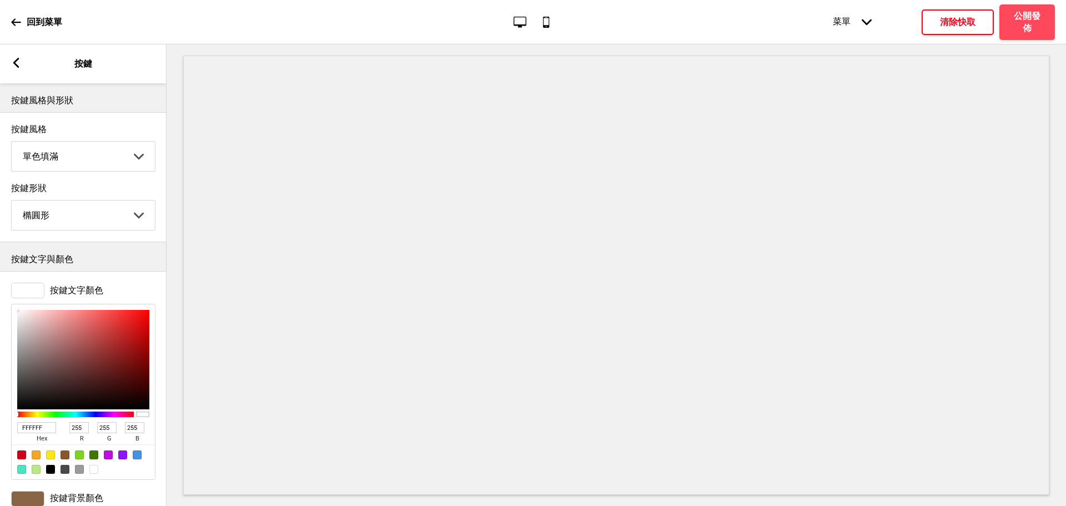
type input "7E3939"
type input "126"
type input "57"
type input "7E3838"
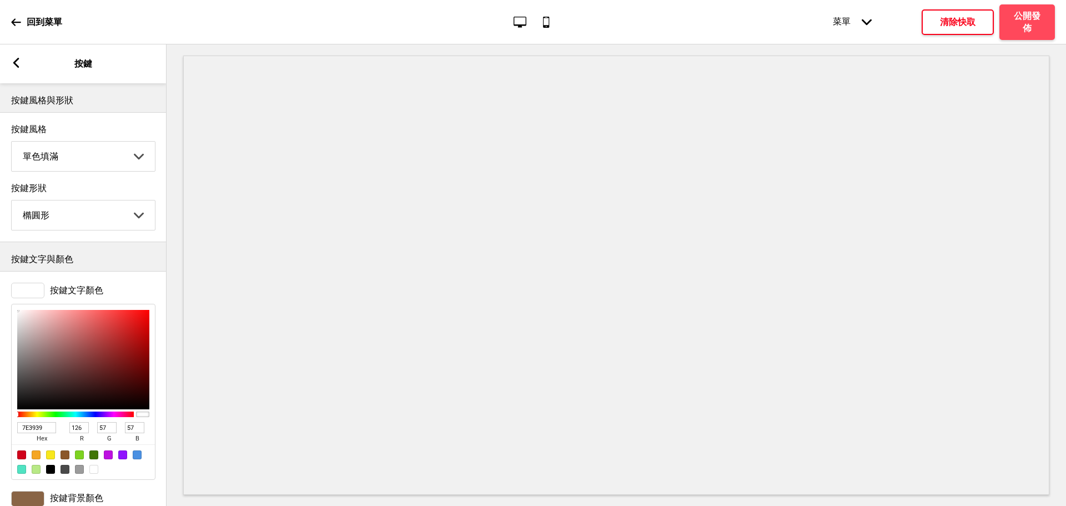
type input "56"
click at [90, 363] on div at bounding box center [83, 359] width 132 height 99
type input "762C2C"
type input "118"
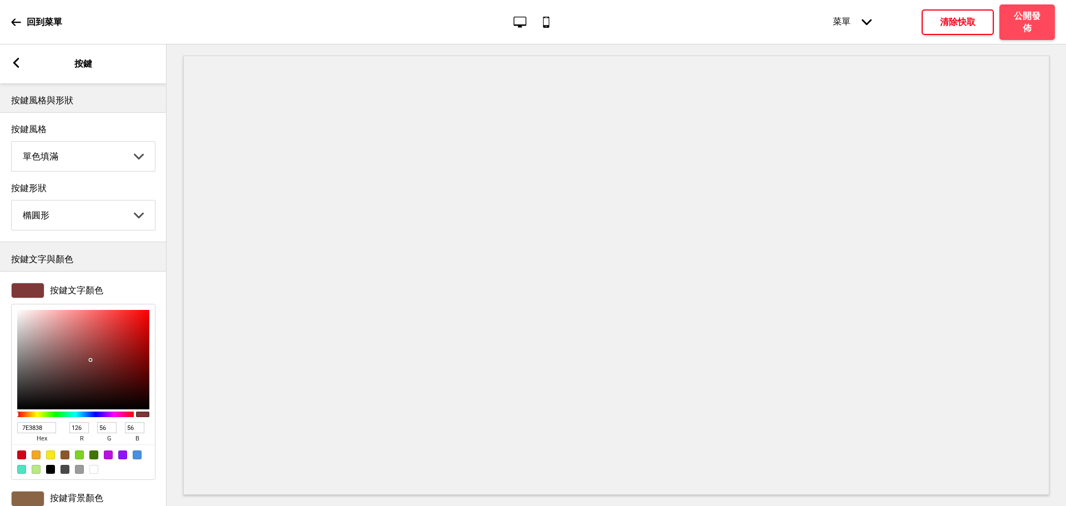
type input "44"
type input "792F2F"
type input "121"
type input "47"
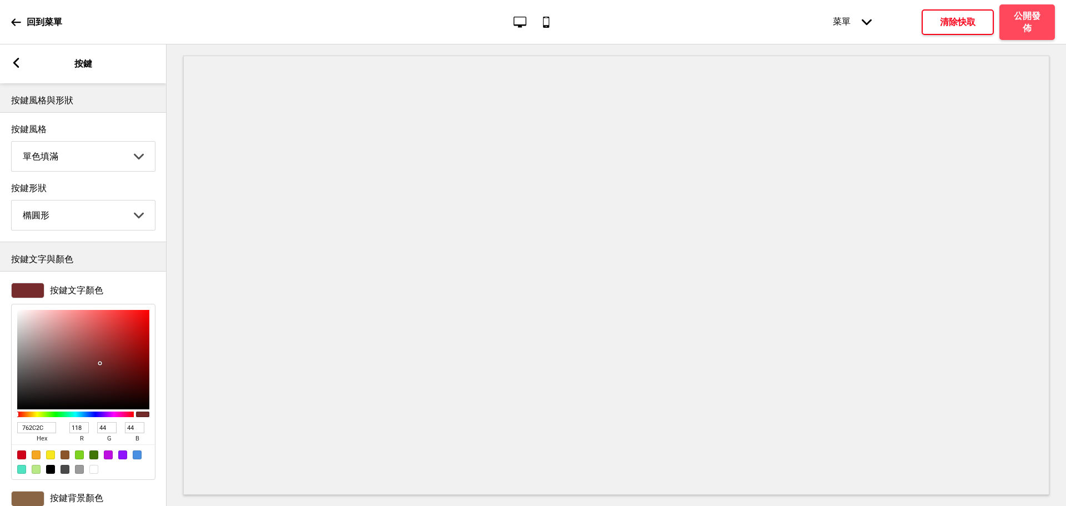
type input "47"
type input "793F3F"
type input "63"
type input "7C5757"
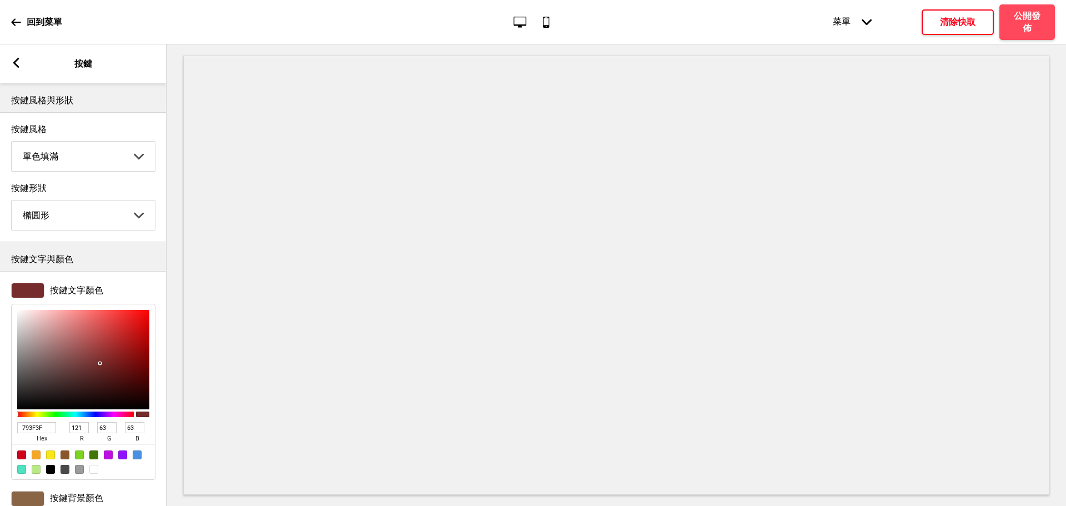
type input "124"
type input "87"
type input "7D5F5F"
type input "125"
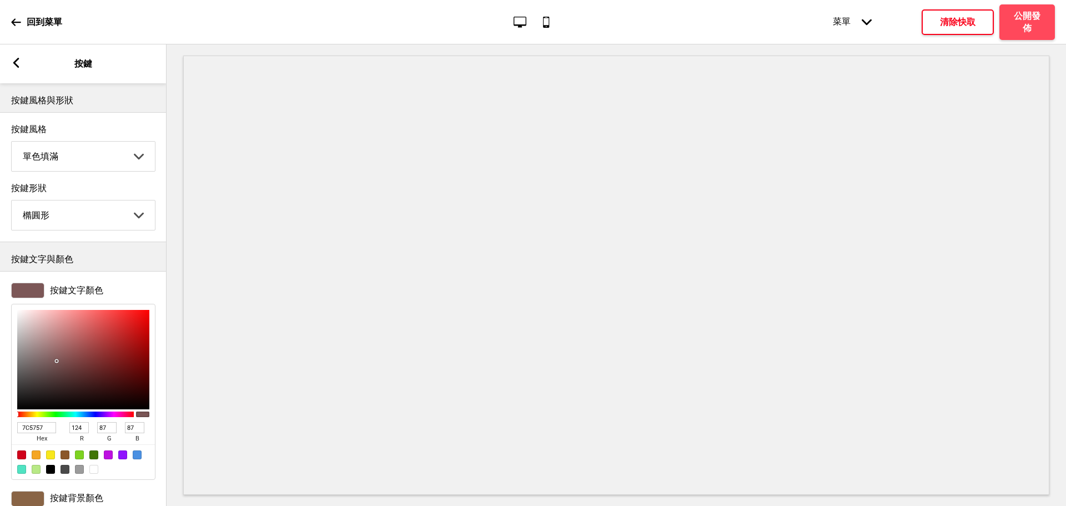
type input "95"
type input "7E6161"
type input "126"
type input "97"
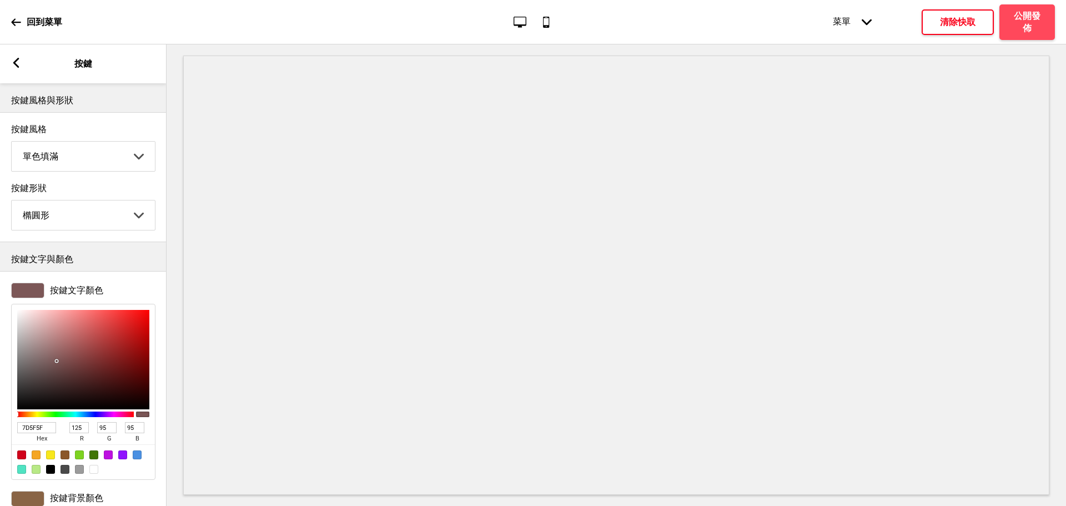
type input "97"
drag, startPoint x: 100, startPoint y: 366, endPoint x: 43, endPoint y: 359, distance: 58.2
click at [43, 359] on div at bounding box center [83, 359] width 132 height 99
type input "886D6D"
type input "136"
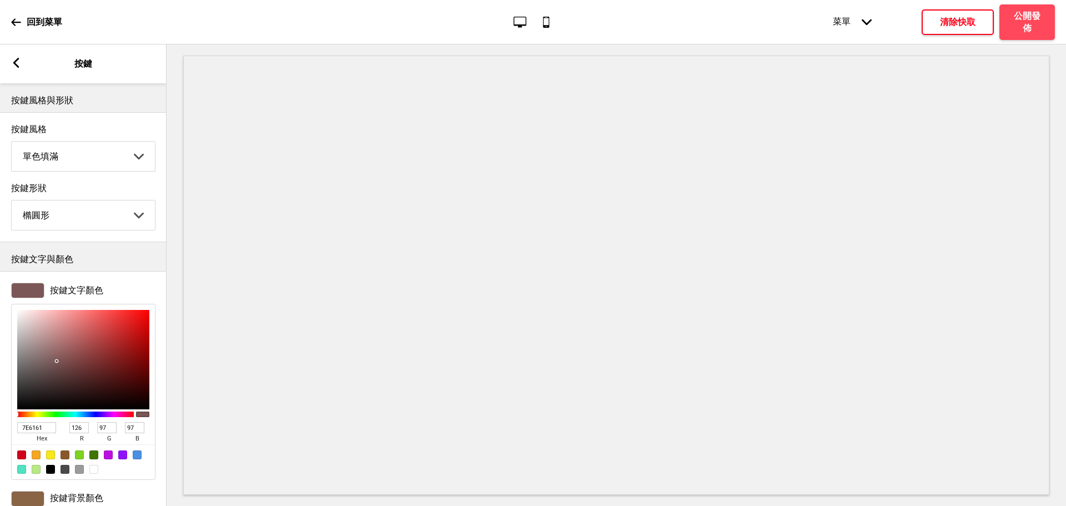
type input "109"
type input "FEE3E3"
type input "254"
type input "227"
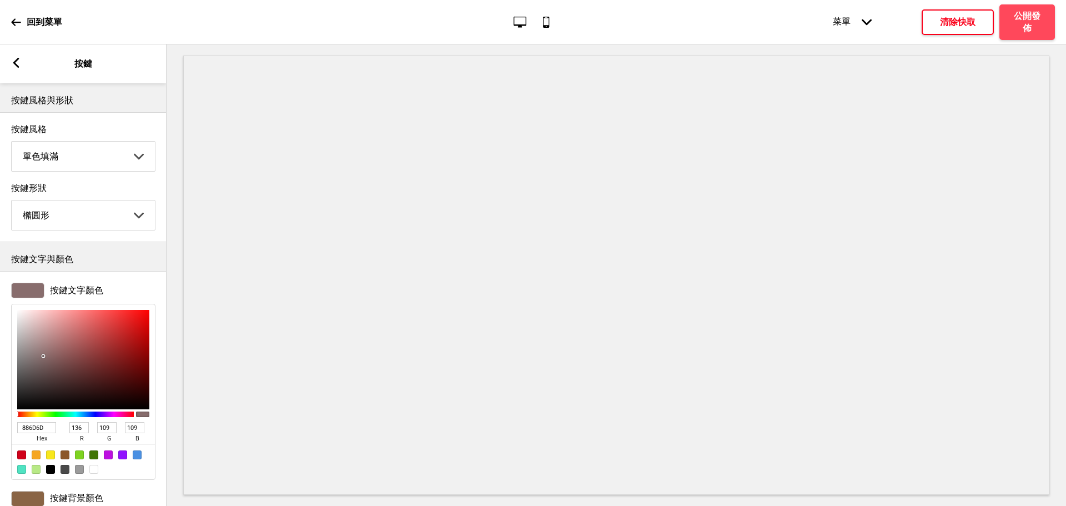
type input "227"
click at [31, 314] on div at bounding box center [83, 359] width 132 height 99
click at [93, 473] on div at bounding box center [93, 469] width 9 height 9
type input "FFFFFF"
type input "255"
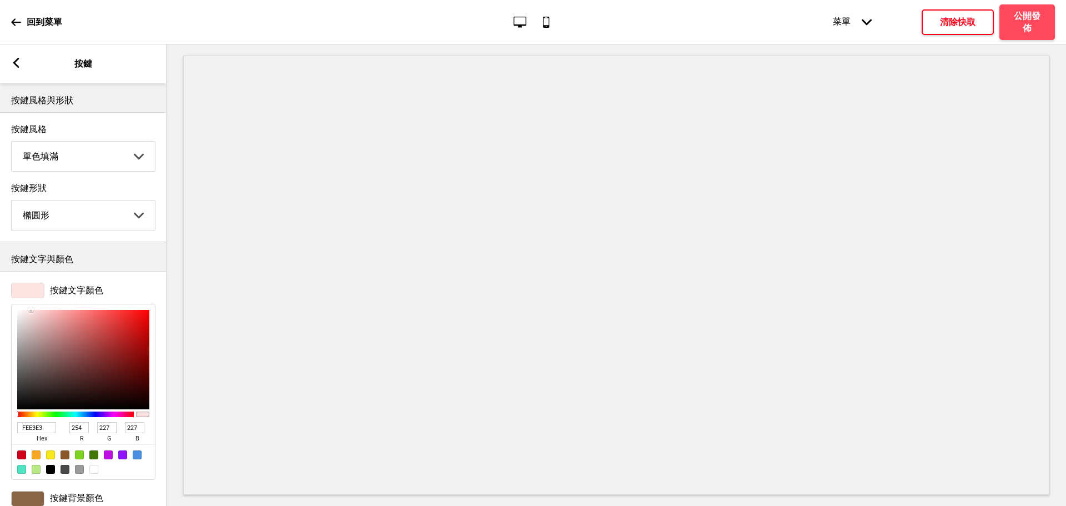
type input "255"
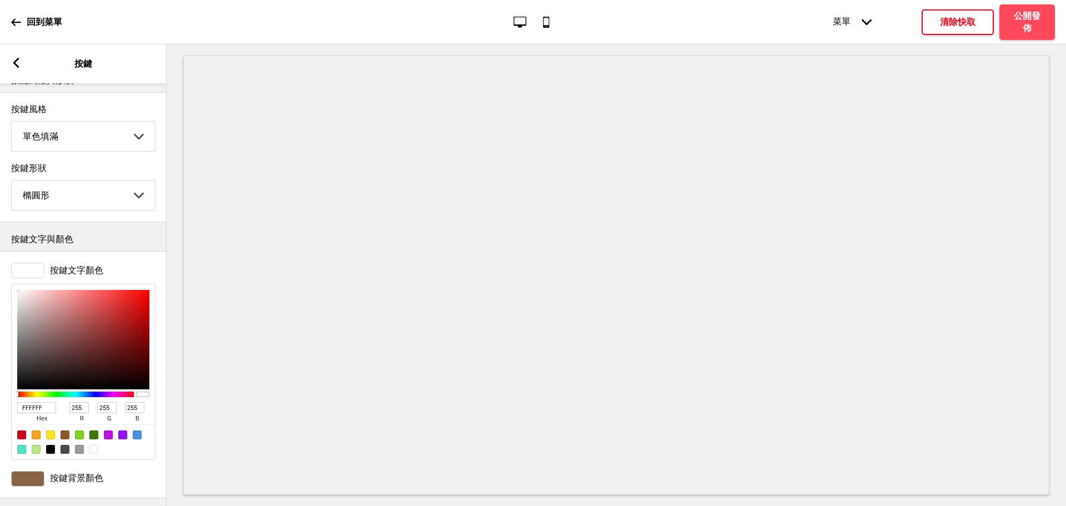
scroll to position [37, 0]
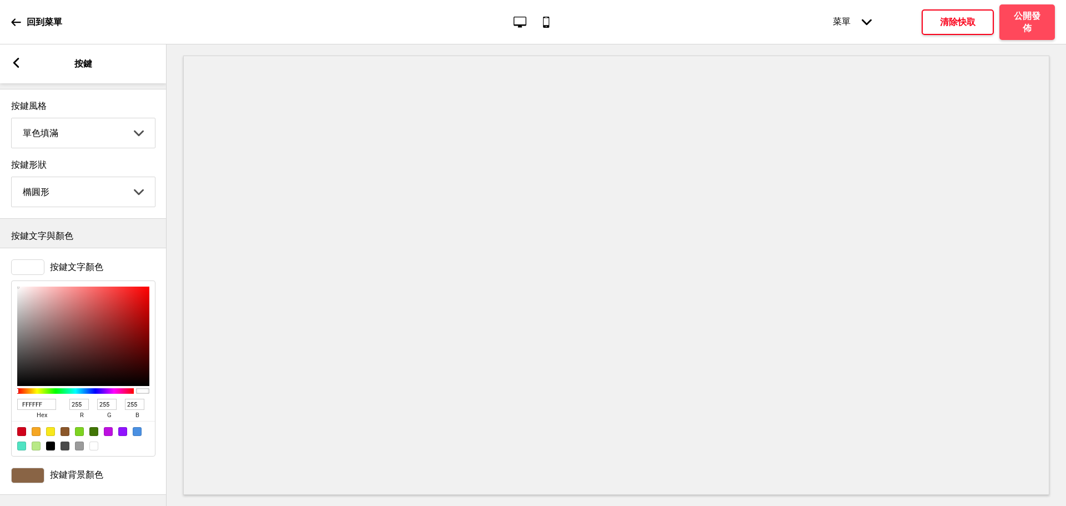
click at [24, 54] on div "箭頭left 按鍵" at bounding box center [83, 63] width 167 height 39
click at [32, 467] on div at bounding box center [27, 475] width 33 height 16
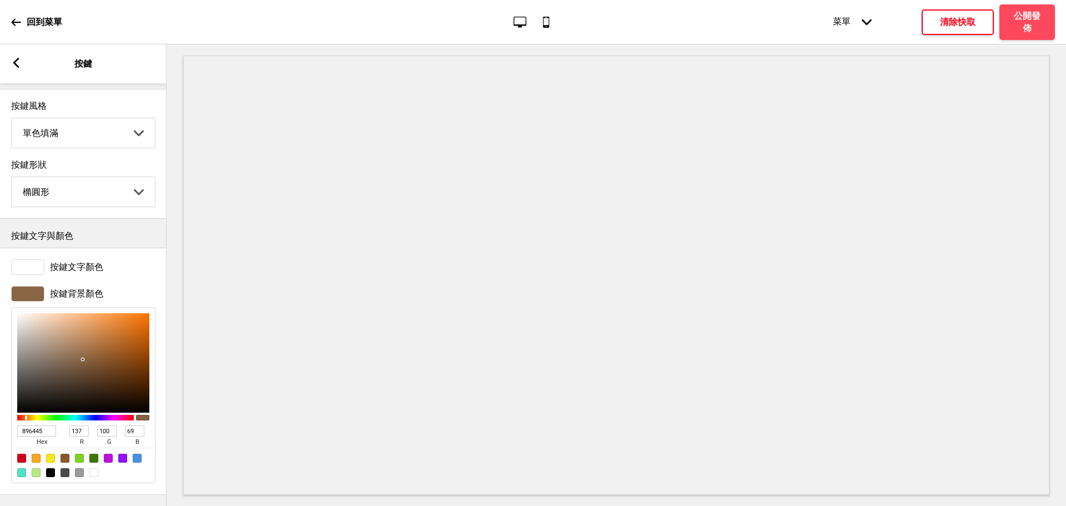
type input "8B6646"
type input "139"
type input "102"
type input "70"
type input "926B48"
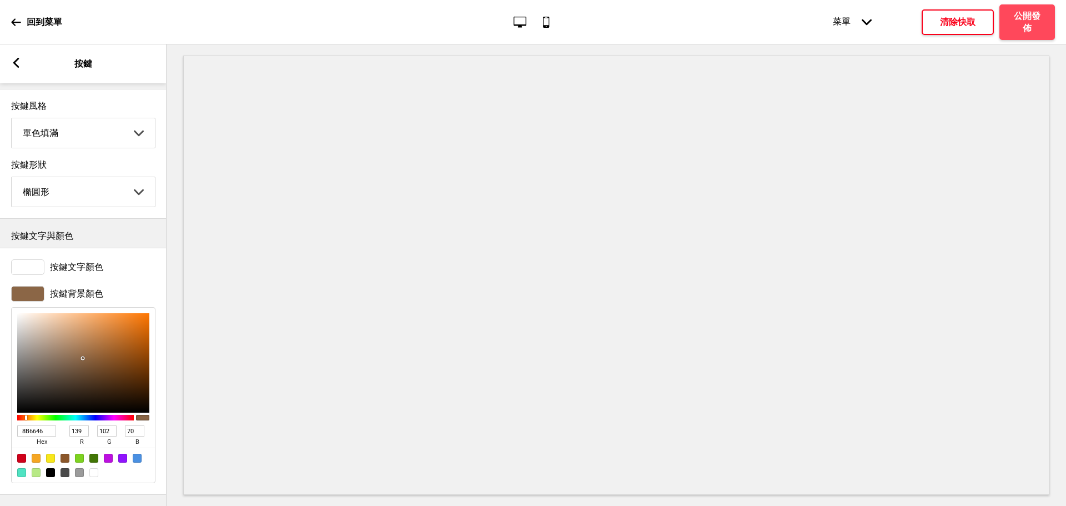
type input "146"
type input "107"
type input "72"
type input "B68558"
type input "182"
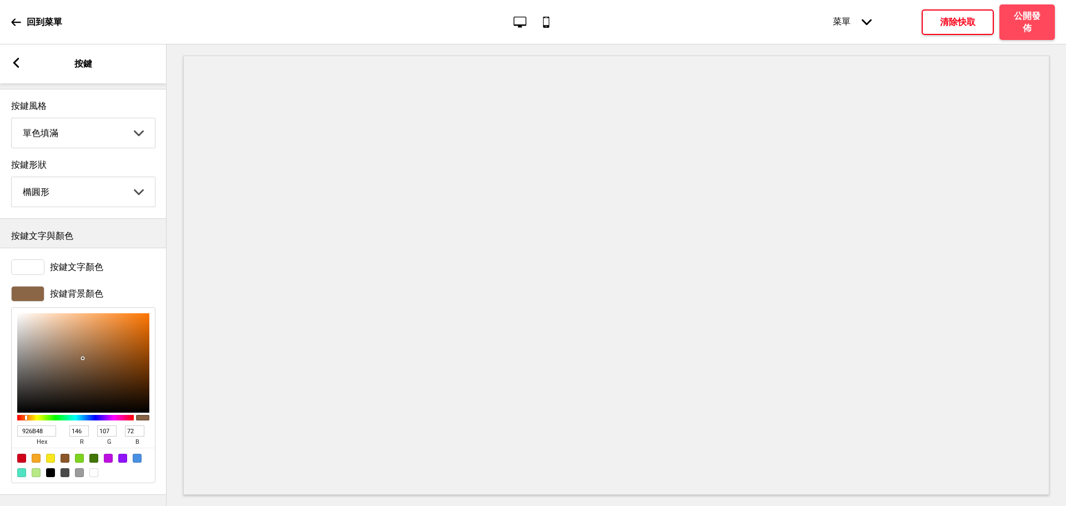
type input "133"
type input "88"
type input "D79F6C"
type input "215"
type input "159"
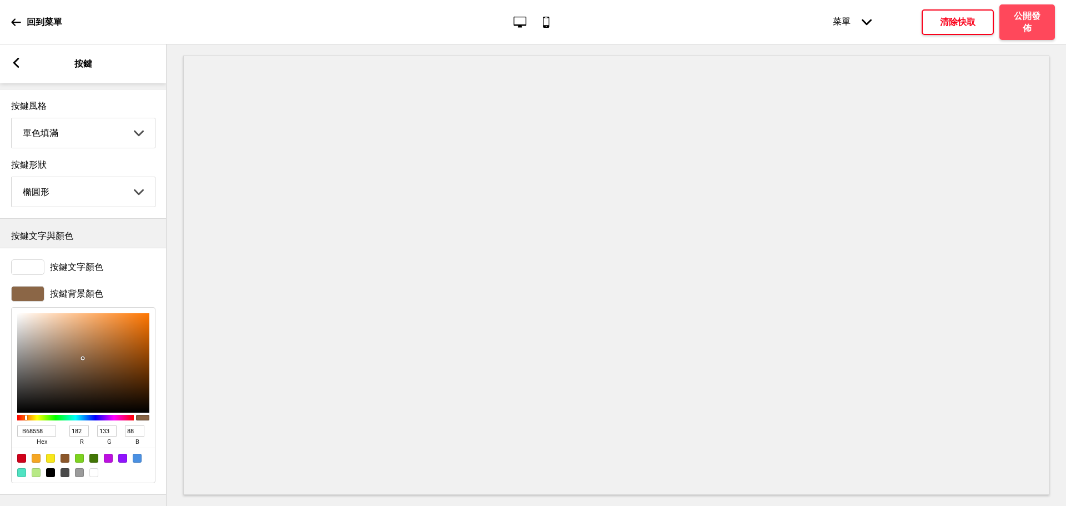
type input "108"
type input "E5AD79"
type input "229"
type input "173"
type input "121"
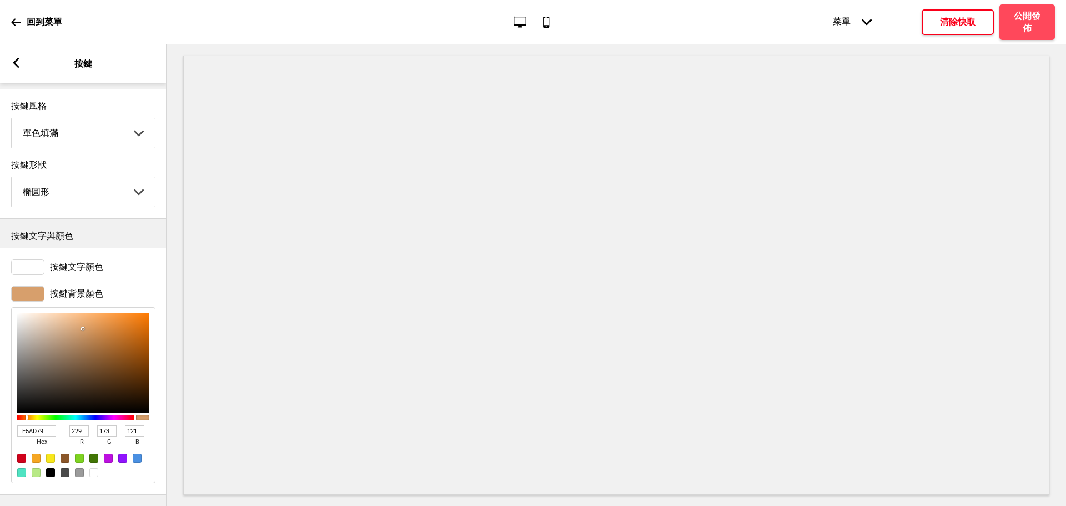
type input "EFB783"
type input "239"
type input "183"
type input "131"
type input "FBC28E"
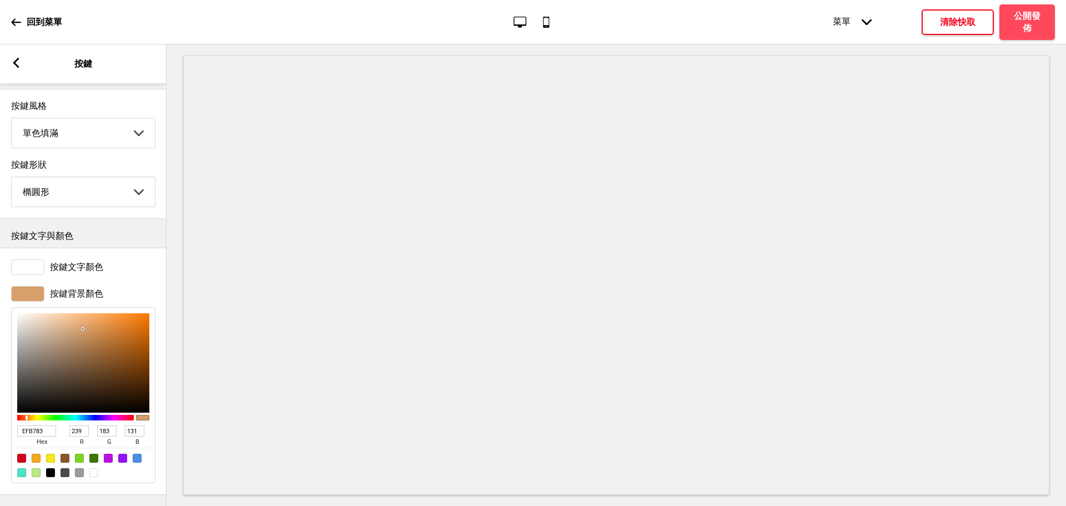
type input "251"
type input "194"
type input "142"
type input "FFC693"
type input "255"
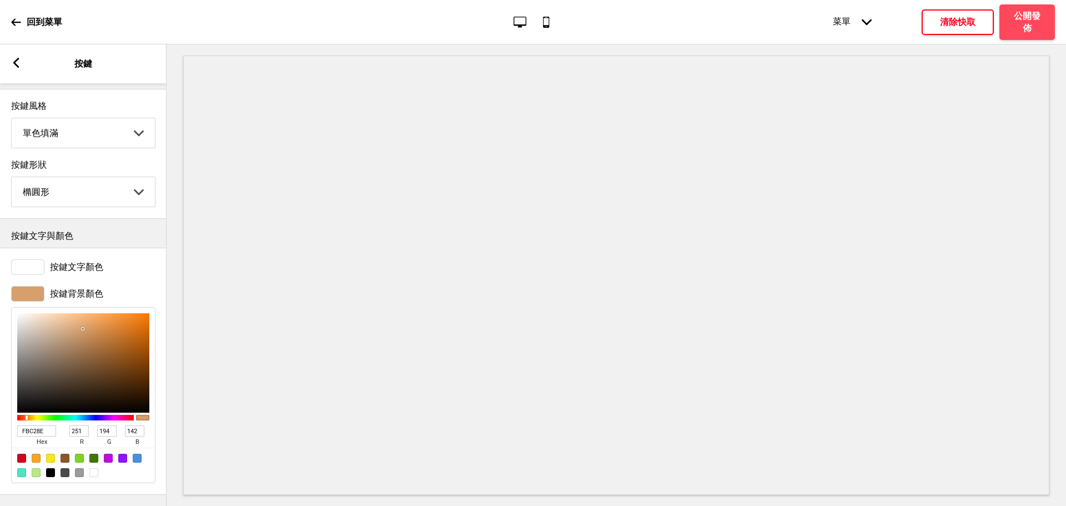
type input "198"
type input "147"
drag, startPoint x: 83, startPoint y: 347, endPoint x: 73, endPoint y: 300, distance: 48.2
click at [73, 307] on div "FFC693 hex 255 r 198 g 147 b 100 a" at bounding box center [83, 395] width 144 height 176
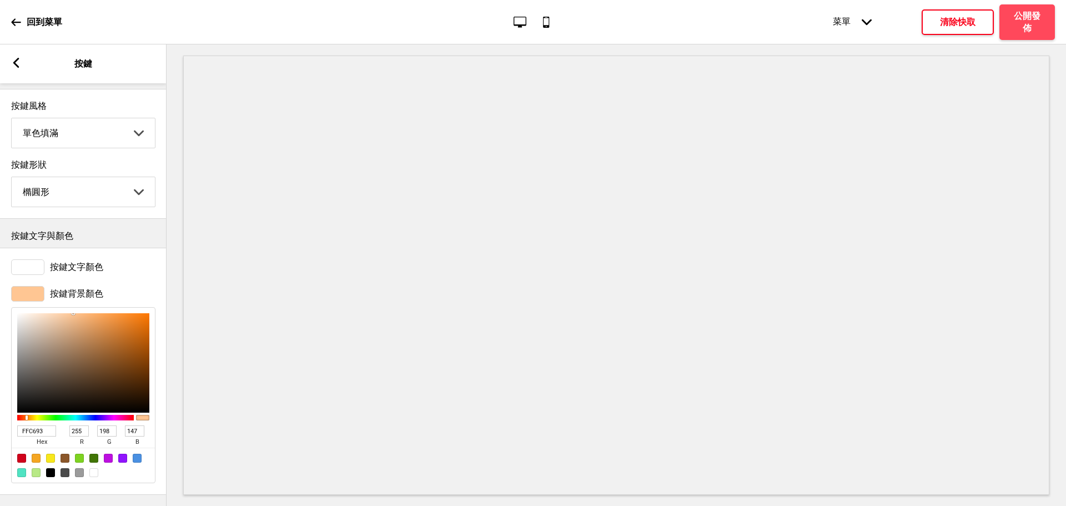
type input "F8C08E"
type input "248"
type input "192"
type input "142"
type input "F5BD8B"
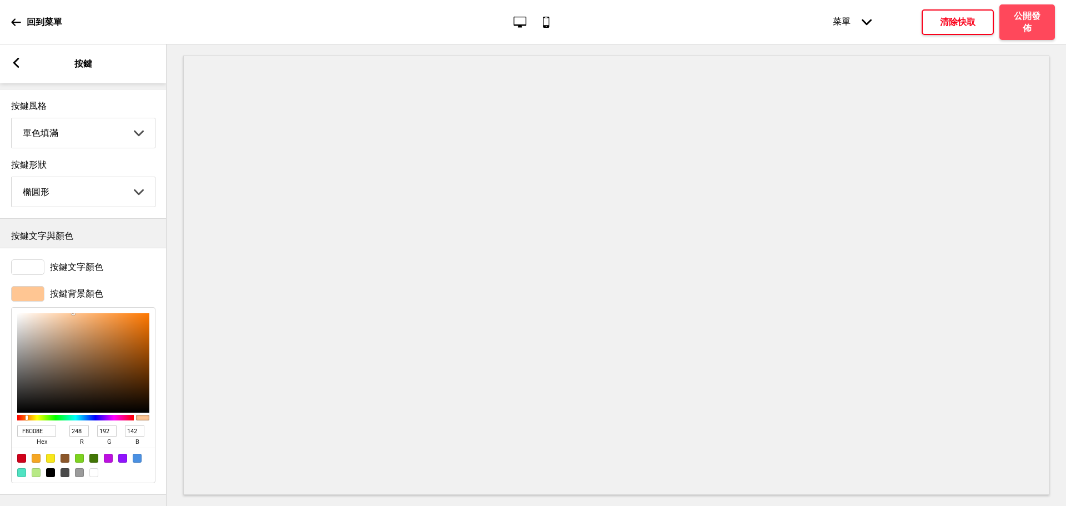
type input "245"
type input "189"
type input "139"
type input "F4BB89"
type input "244"
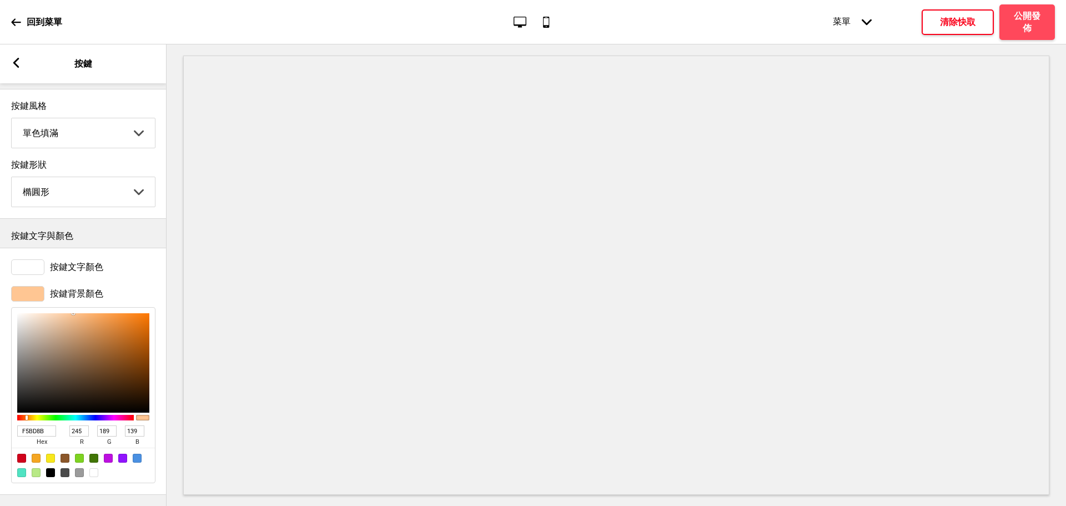
type input "187"
type input "137"
type input "E4A874"
type input "228"
type input "168"
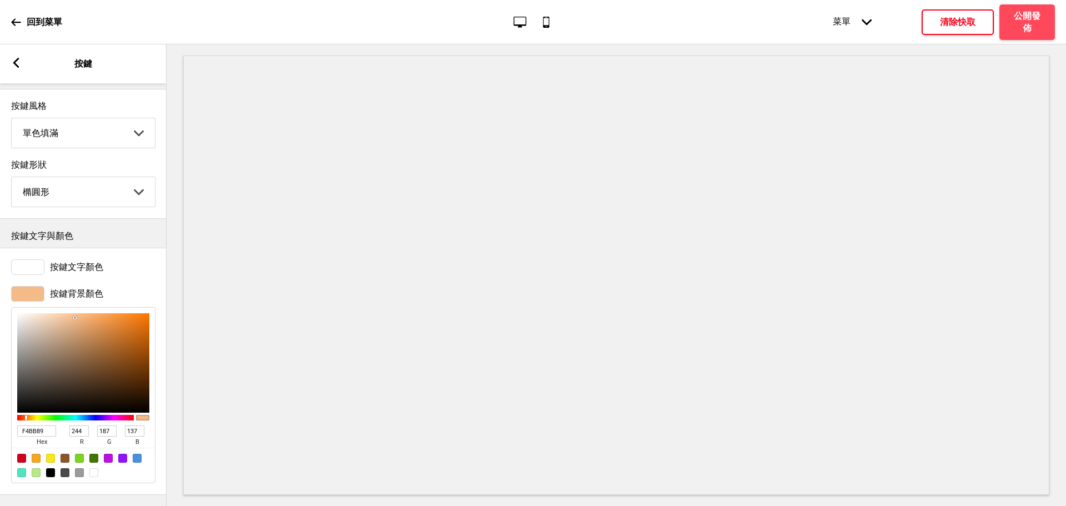
type input "116"
type input "D69964"
type input "214"
type input "153"
type input "100"
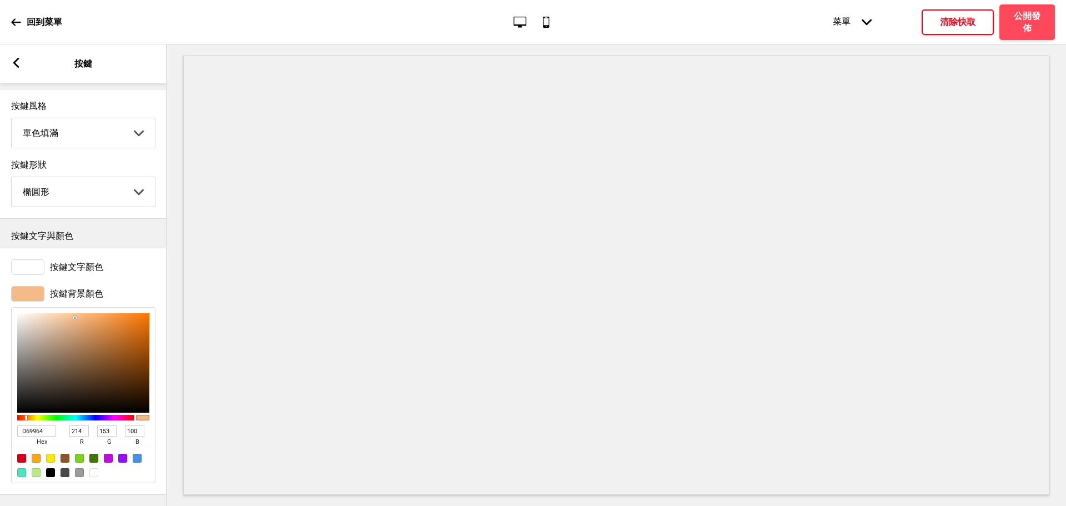
type input "CD925E"
type input "205"
type input "146"
type input "94"
type input "C68D5B"
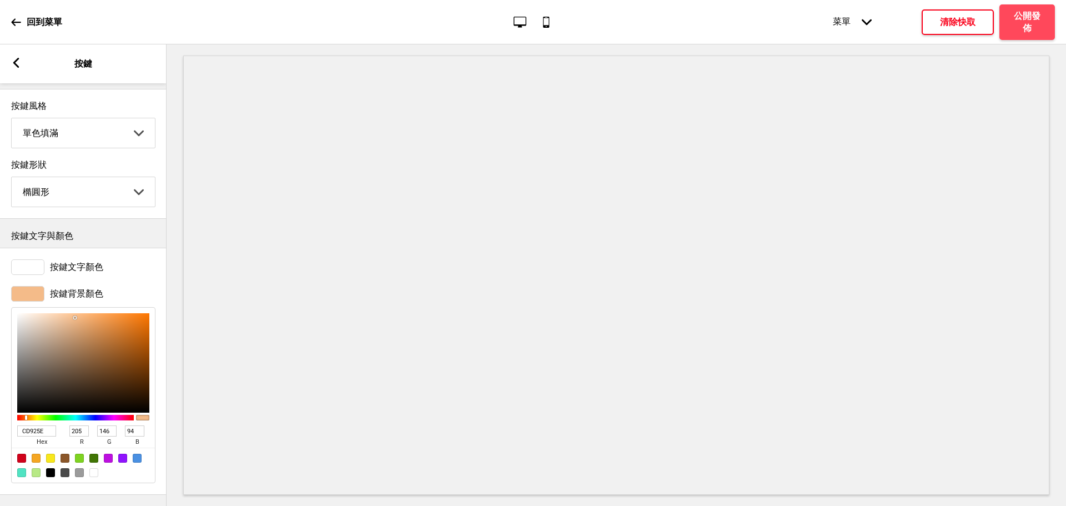
type input "198"
type input "141"
type input "91"
type input "BC8656"
type input "188"
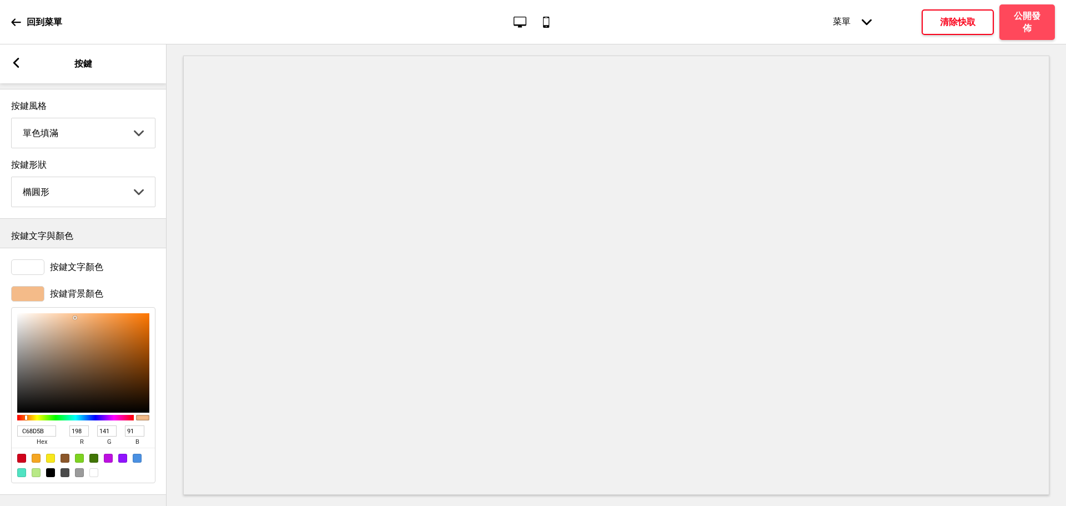
type input "134"
type input "86"
type input "B27F52"
type input "178"
type input "127"
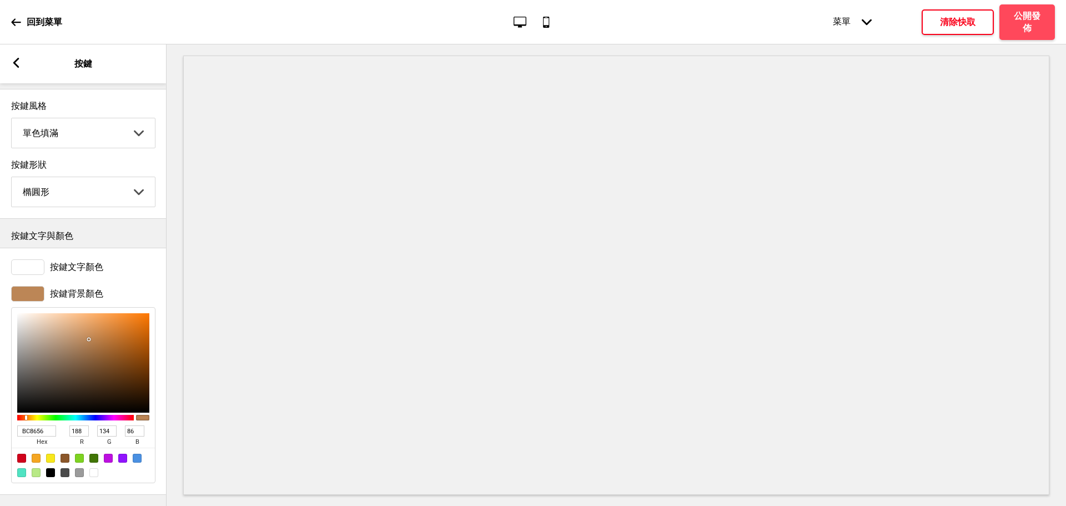
type input "82"
type input "B27F53"
type input "83"
type input "B28056"
type input "128"
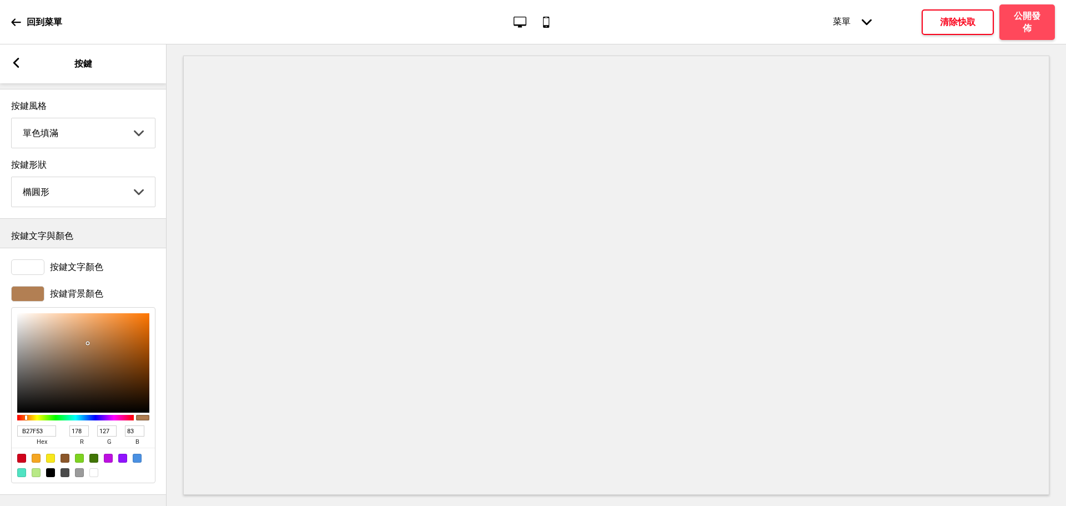
type input "86"
type input "C49D7D"
type input "196"
type input "157"
type input "125"
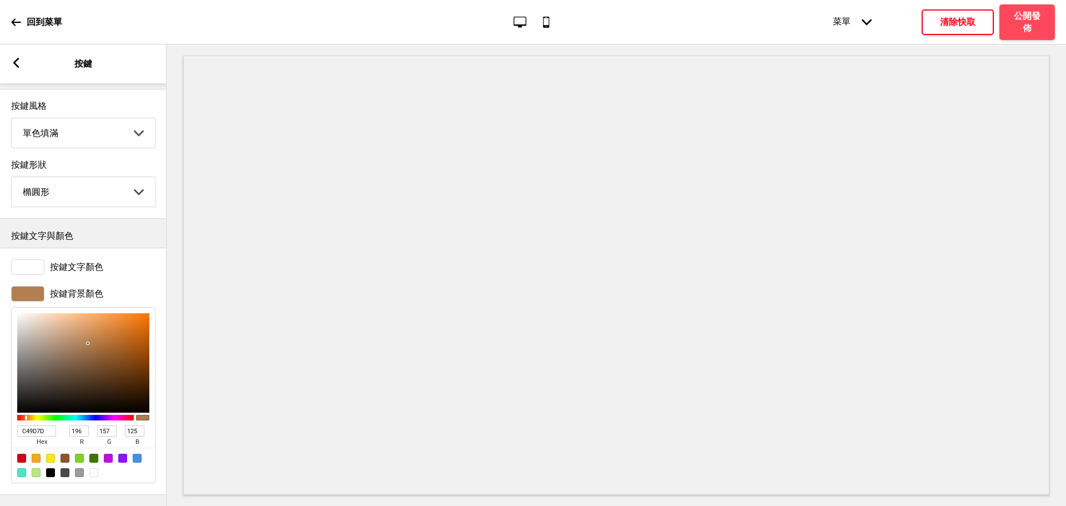
type input "CCAF97"
type input "204"
type input "175"
type input "151"
type input "CCB099"
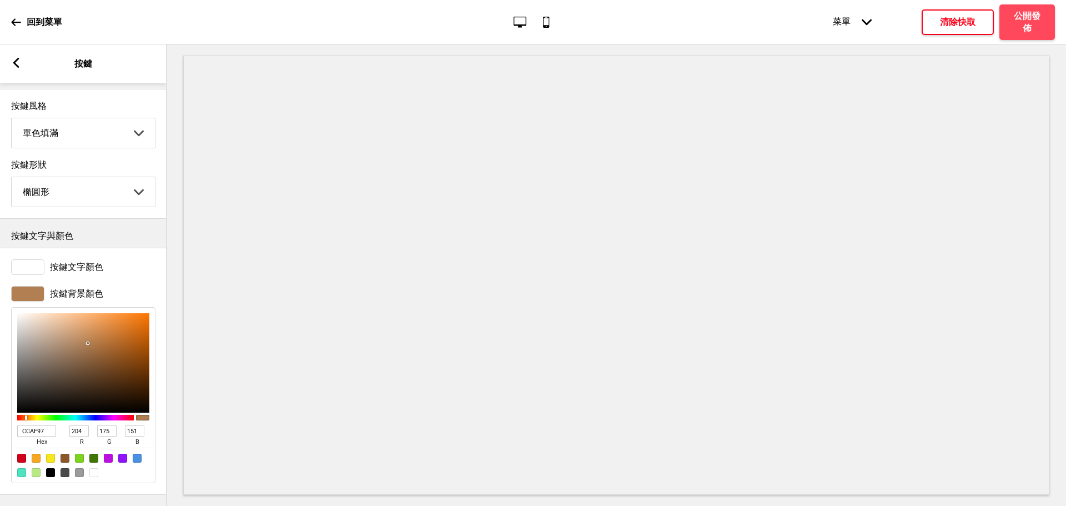
type input "176"
type input "153"
type input "CCB29D"
type input "178"
type input "157"
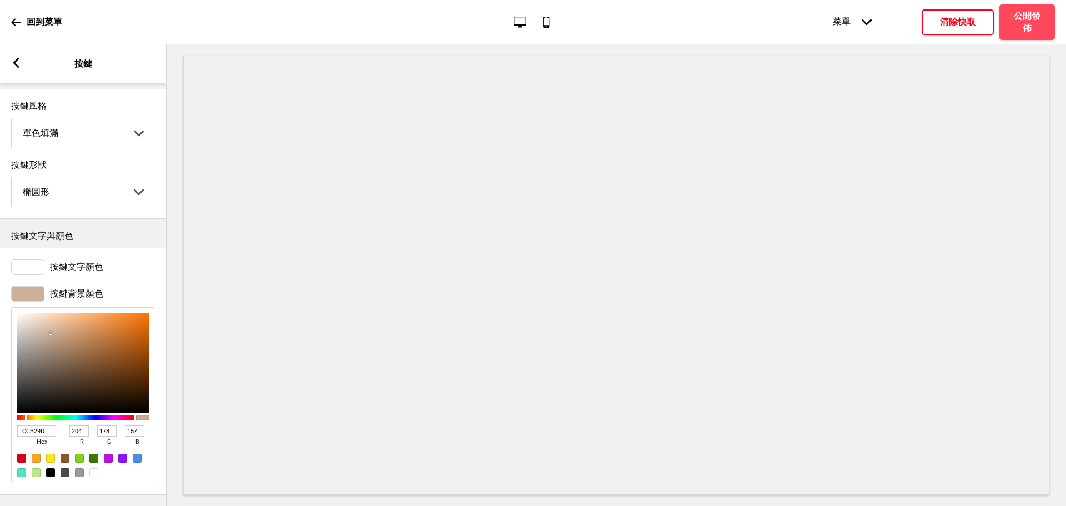
type input "BFAB9B"
type input "191"
type input "171"
type input "155"
type input "B9A89A"
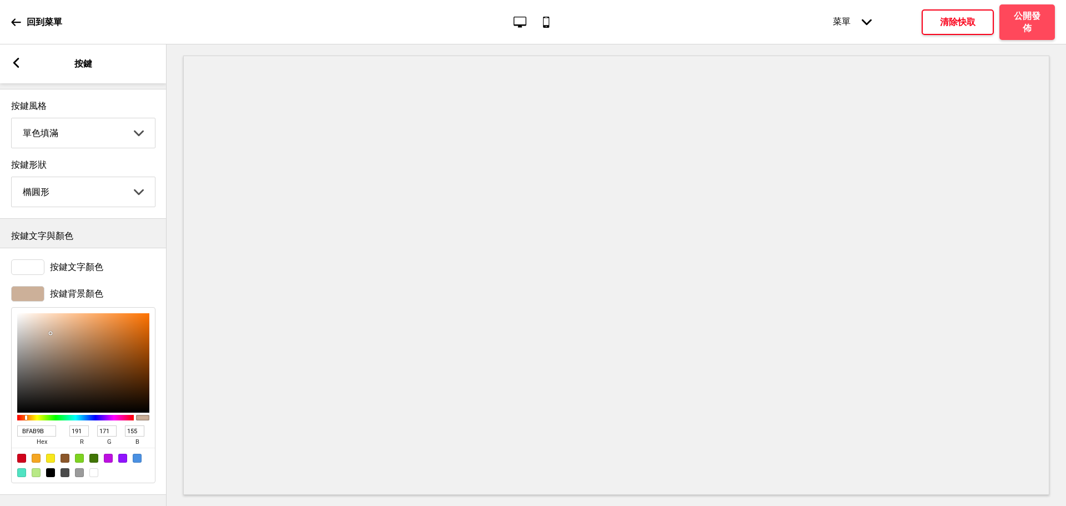
type input "185"
type input "168"
type input "154"
type input "B8A799"
type input "184"
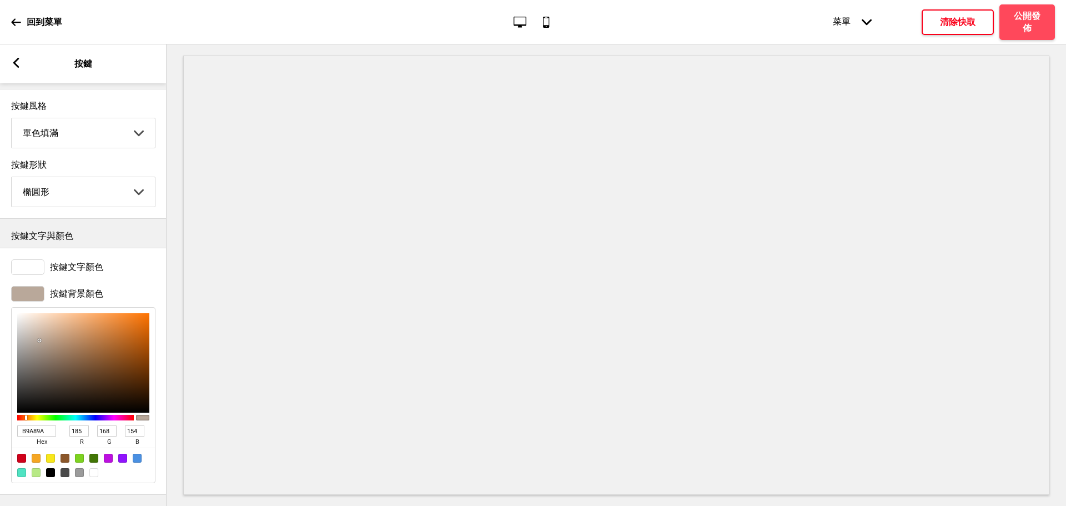
type input "167"
type input "153"
type input "B5A496"
type input "181"
type input "164"
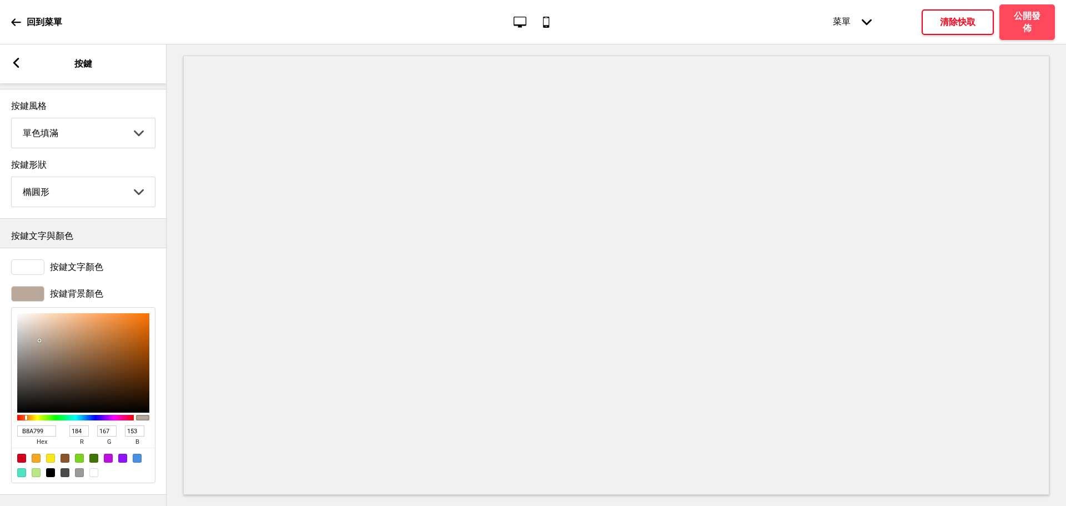
type input "150"
type input "B3A395"
type input "179"
type input "163"
type input "149"
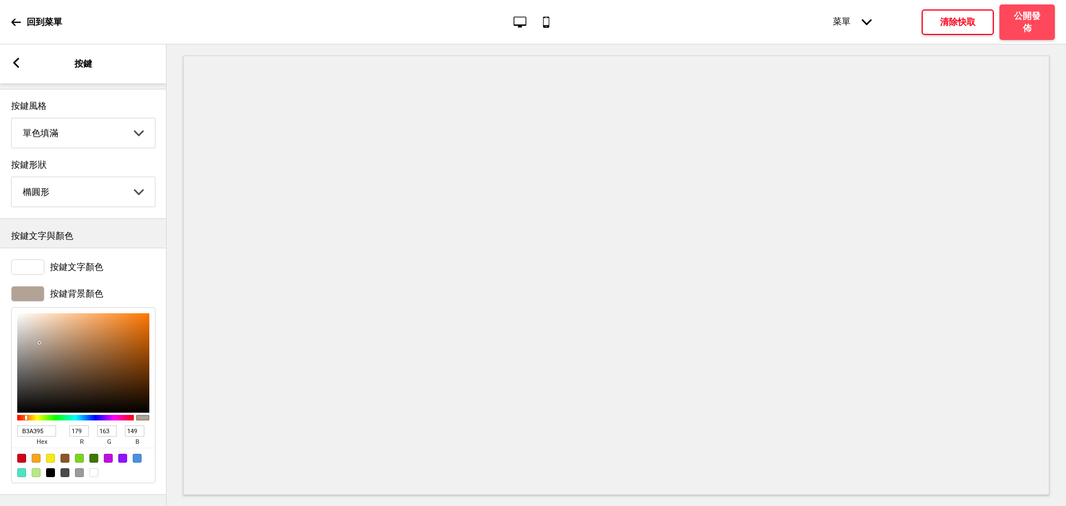
type input "B2A294"
type input "178"
type input "162"
type input "148"
type input "B0A193"
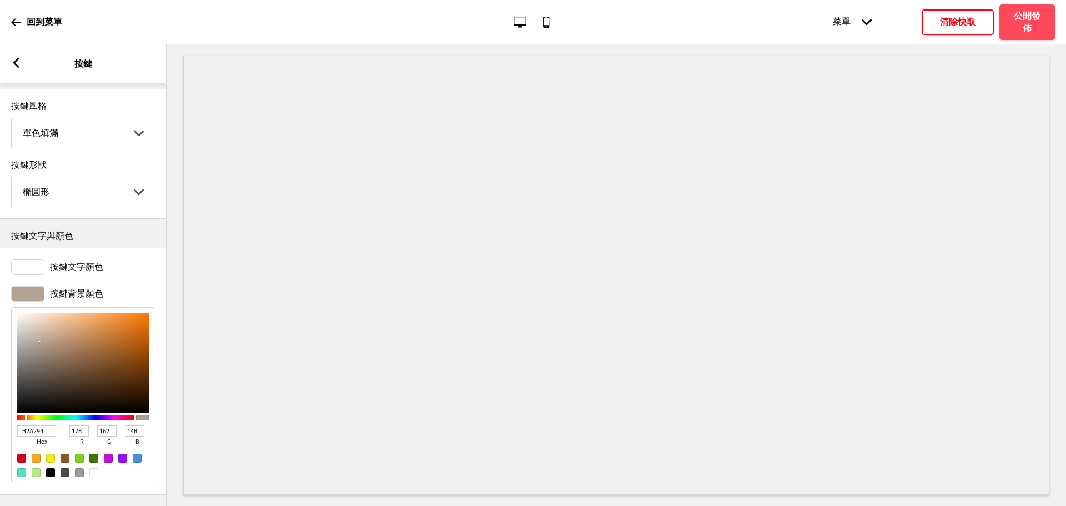
type input "176"
type input "161"
type input "147"
type input "AB9C8E"
type input "171"
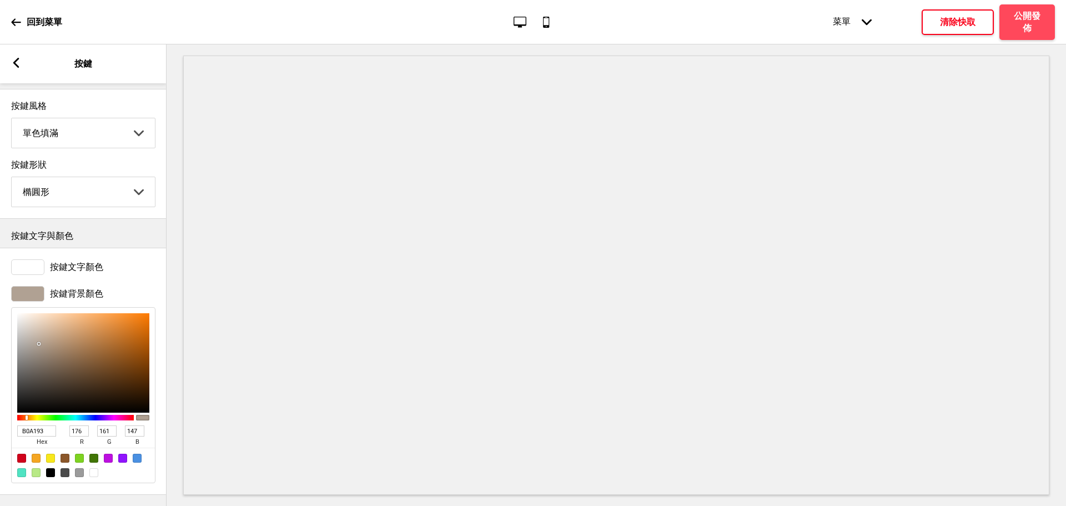
type input "156"
type input "142"
type input "A59789"
type input "165"
type input "151"
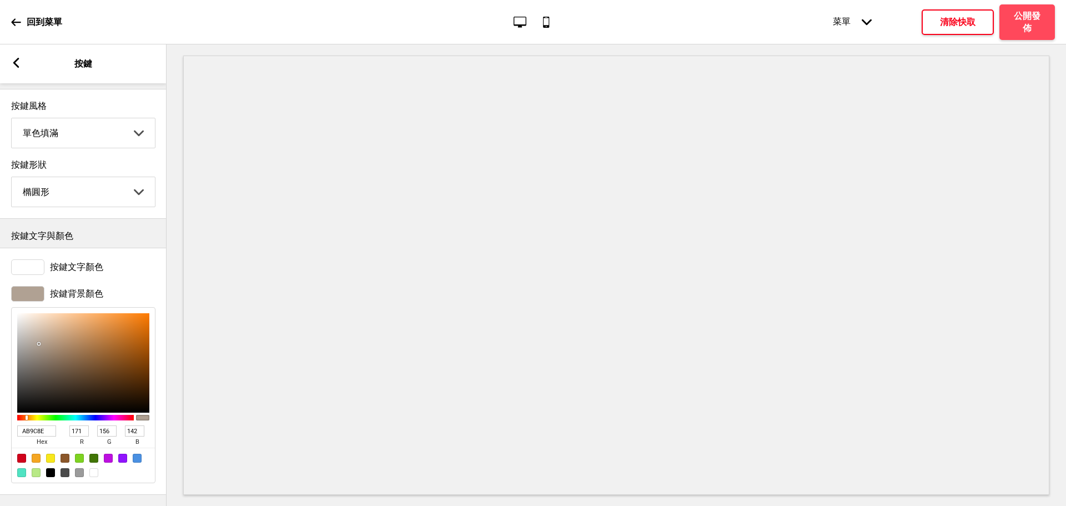
type input "137"
type input "95897D"
type input "149"
type input "137"
type input "125"
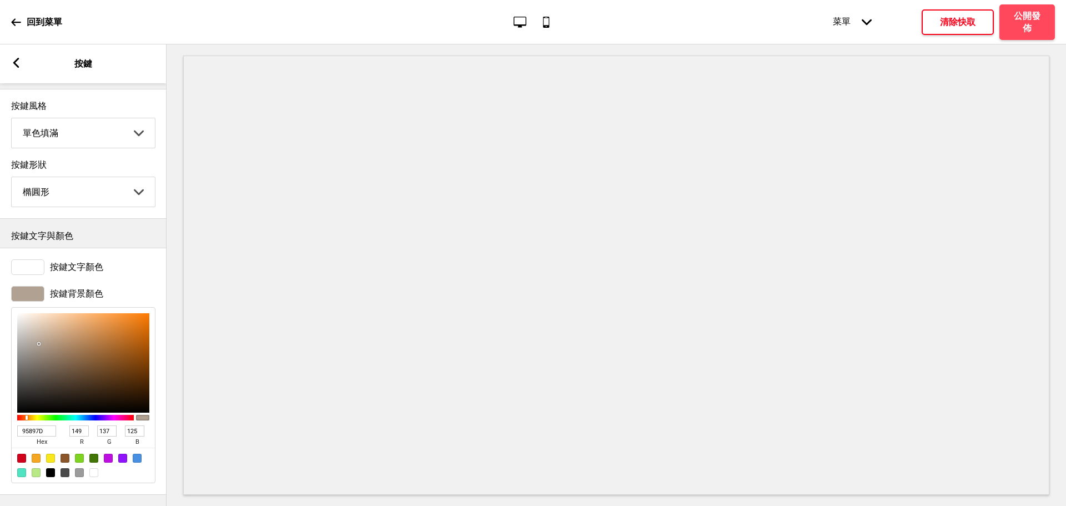
type input "908478"
type input "144"
type input "132"
type input "120"
type input "90857A"
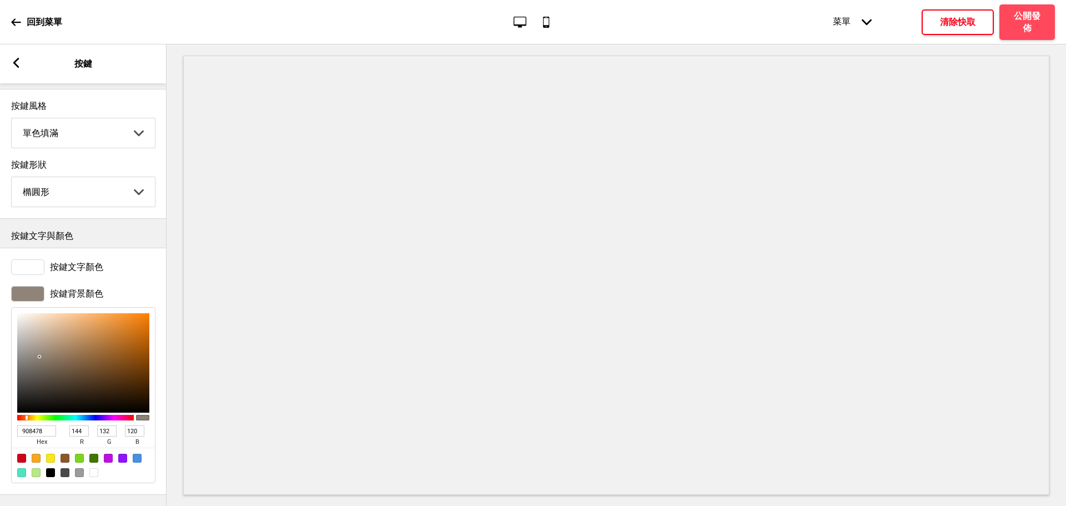
type input "133"
type input "122"
type input "8E857B"
type input "142"
type input "123"
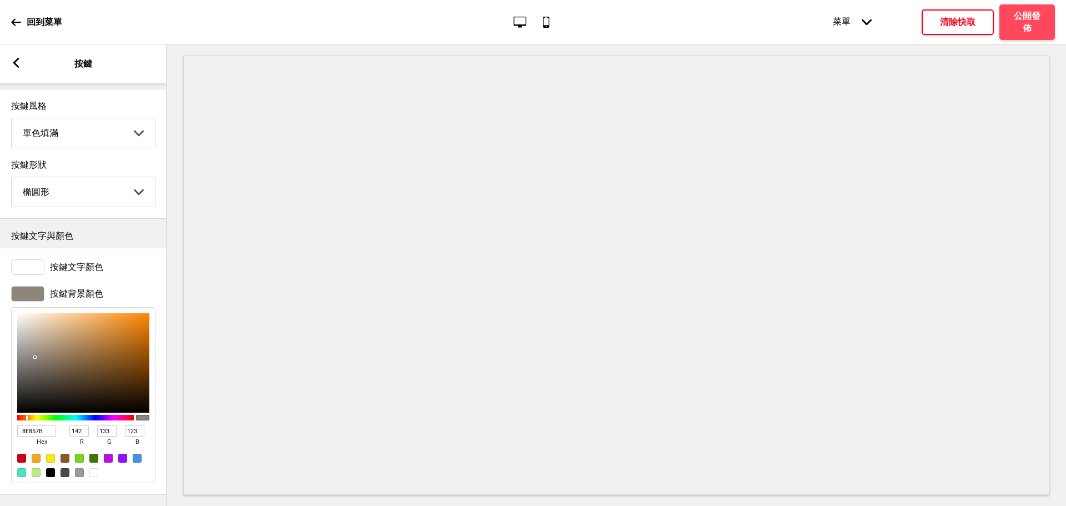
type input "8E857C"
type input "124"
type input "8E847A"
type input "132"
type input "122"
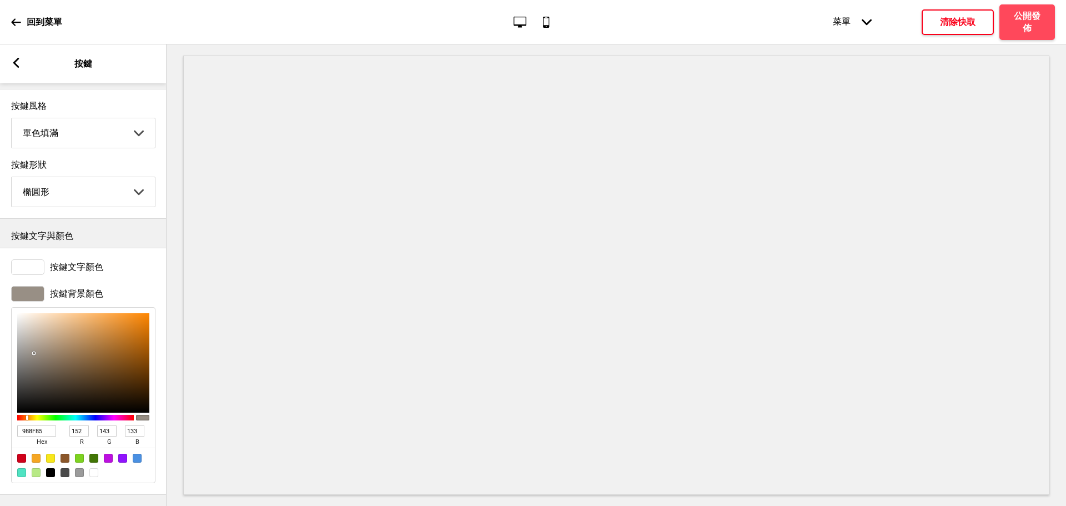
drag, startPoint x: 75, startPoint y: 307, endPoint x: 34, endPoint y: 342, distance: 54.3
click at [34, 342] on div at bounding box center [83, 362] width 132 height 99
drag, startPoint x: 34, startPoint y: 342, endPoint x: 48, endPoint y: 330, distance: 19.3
click at [48, 339] on div at bounding box center [49, 340] width 2 height 2
click at [21, 66] on div "箭頭left 按鍵" at bounding box center [83, 63] width 167 height 39
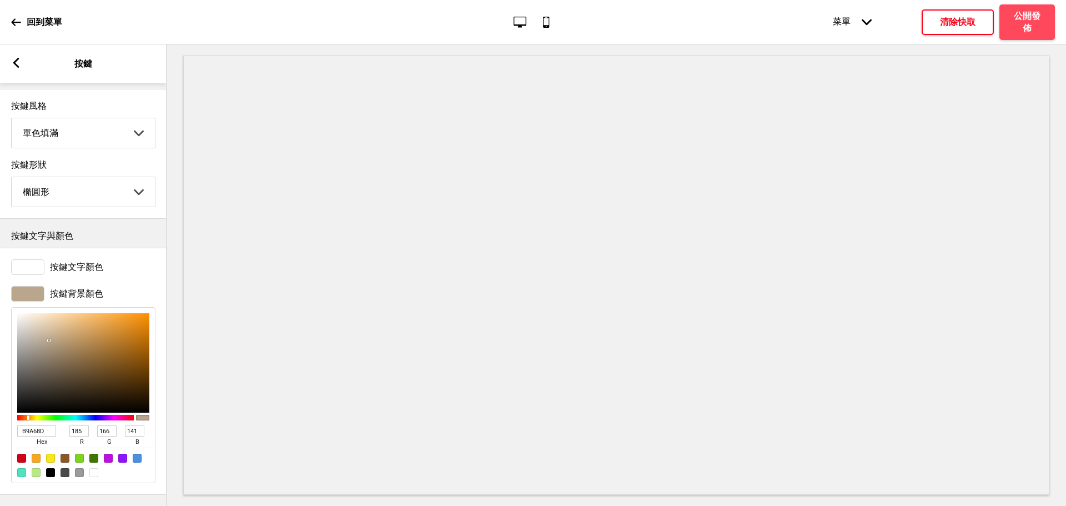
click at [21, 58] on rect at bounding box center [16, 63] width 10 height 10
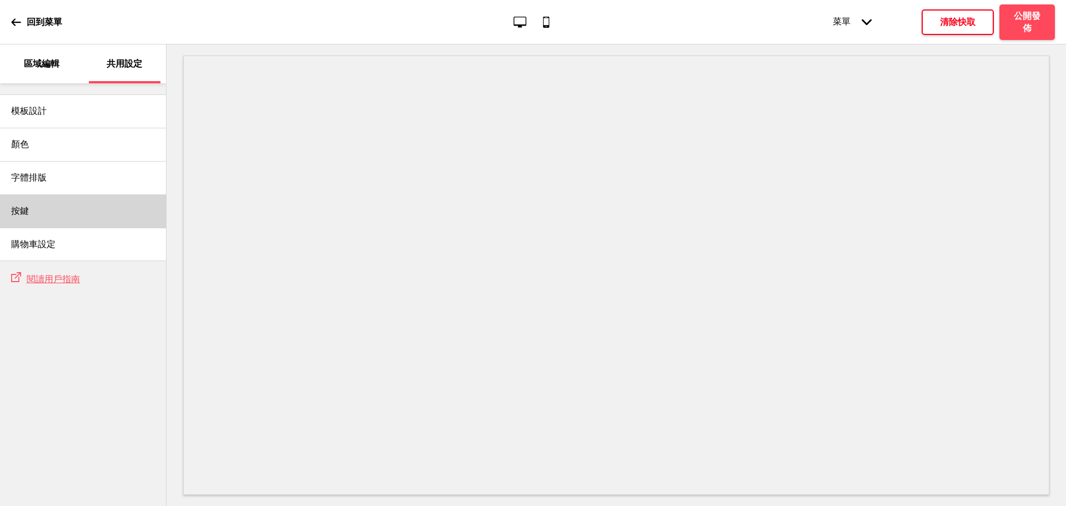
click at [53, 206] on div "按鍵" at bounding box center [83, 210] width 166 height 33
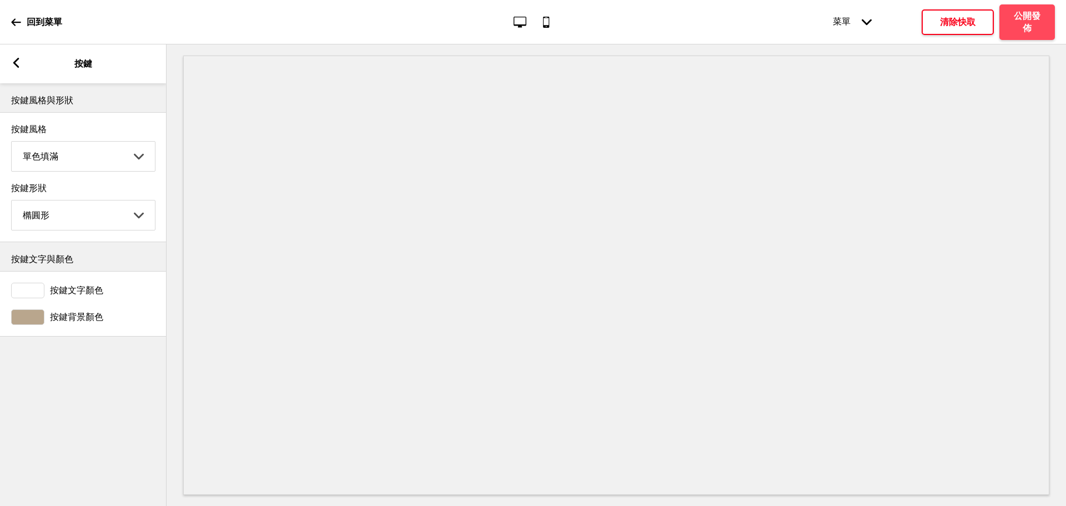
click at [7, 63] on div "箭頭left 按鍵" at bounding box center [83, 63] width 167 height 39
click at [17, 69] on div "箭頭left" at bounding box center [16, 64] width 10 height 12
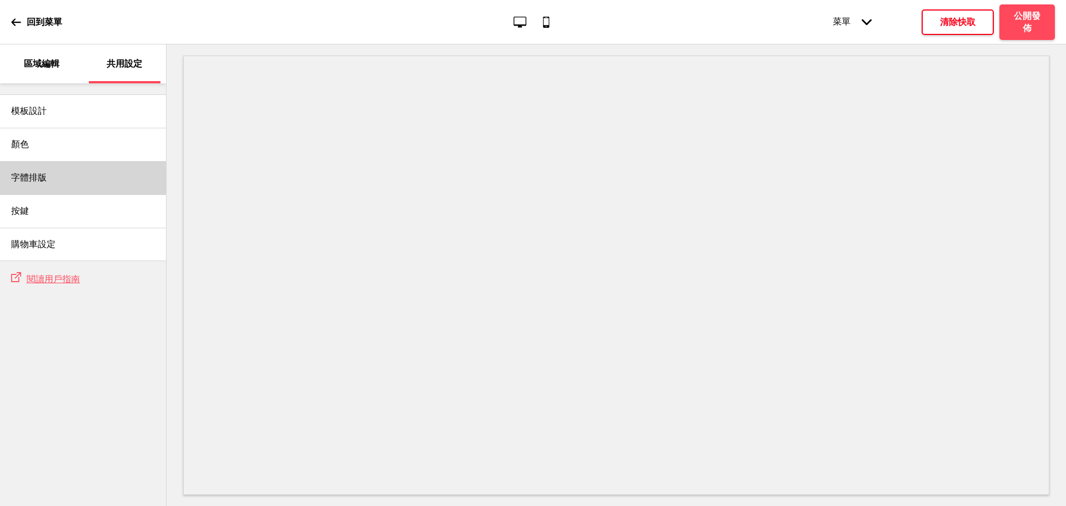
click at [60, 174] on div "字體排版" at bounding box center [83, 177] width 166 height 33
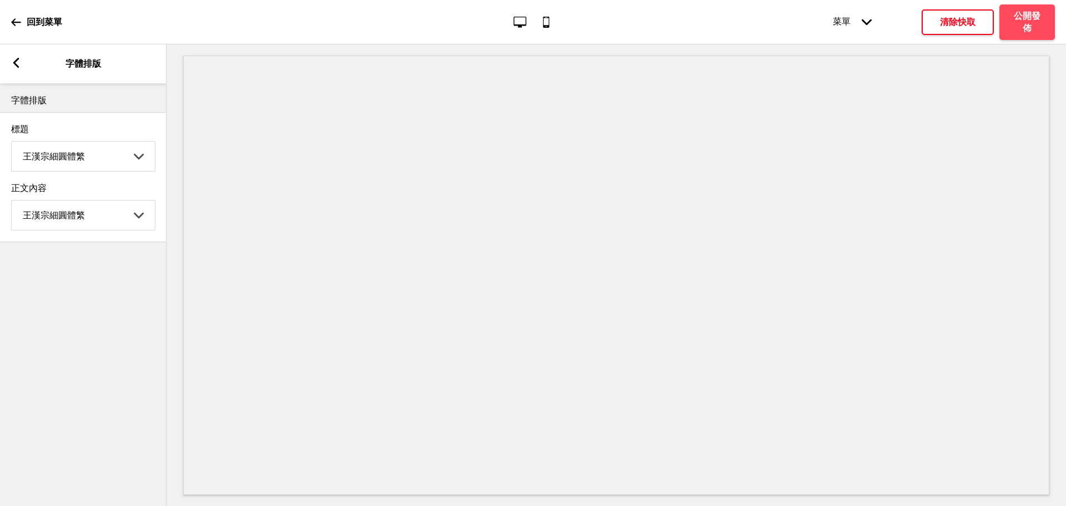
click at [14, 70] on div "箭頭left 字體排版" at bounding box center [83, 63] width 167 height 39
click at [18, 63] on rect at bounding box center [16, 63] width 10 height 10
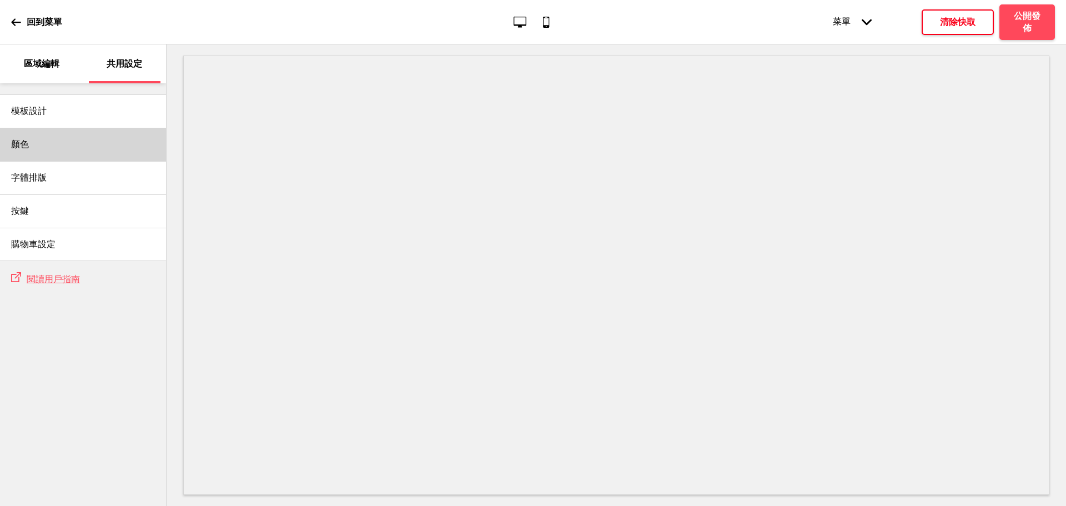
click at [92, 140] on div "顏色" at bounding box center [83, 144] width 166 height 33
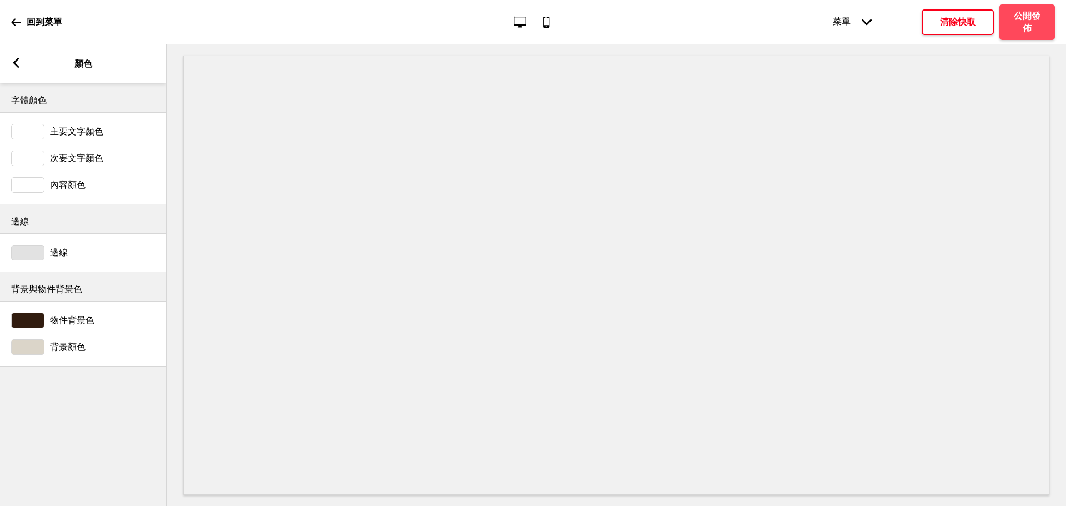
click at [21, 327] on div at bounding box center [27, 321] width 33 height 16
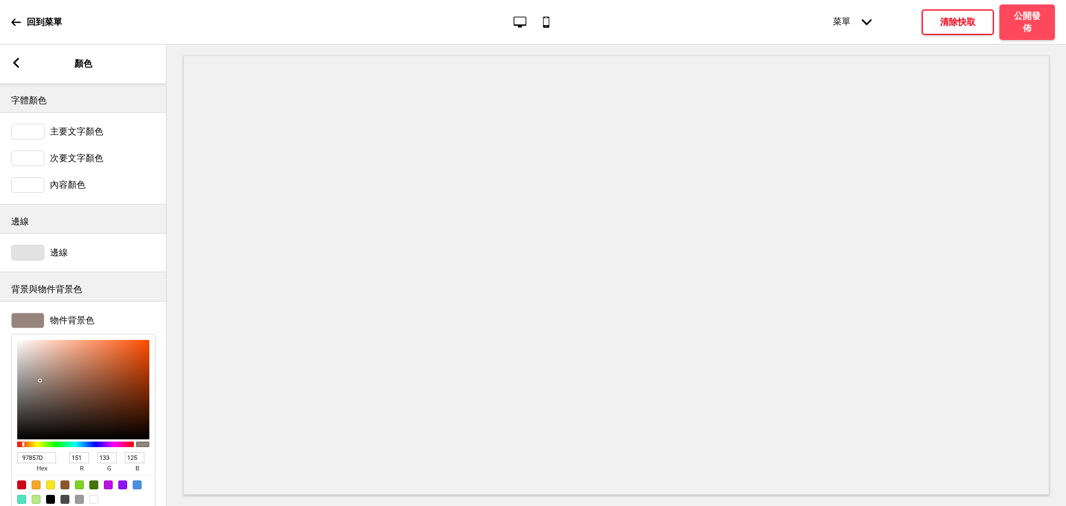
drag, startPoint x: 107, startPoint y: 421, endPoint x: 39, endPoint y: 380, distance: 78.4
click at [39, 380] on div at bounding box center [83, 389] width 132 height 99
click at [31, 65] on div "箭頭left 顏色" at bounding box center [83, 63] width 167 height 39
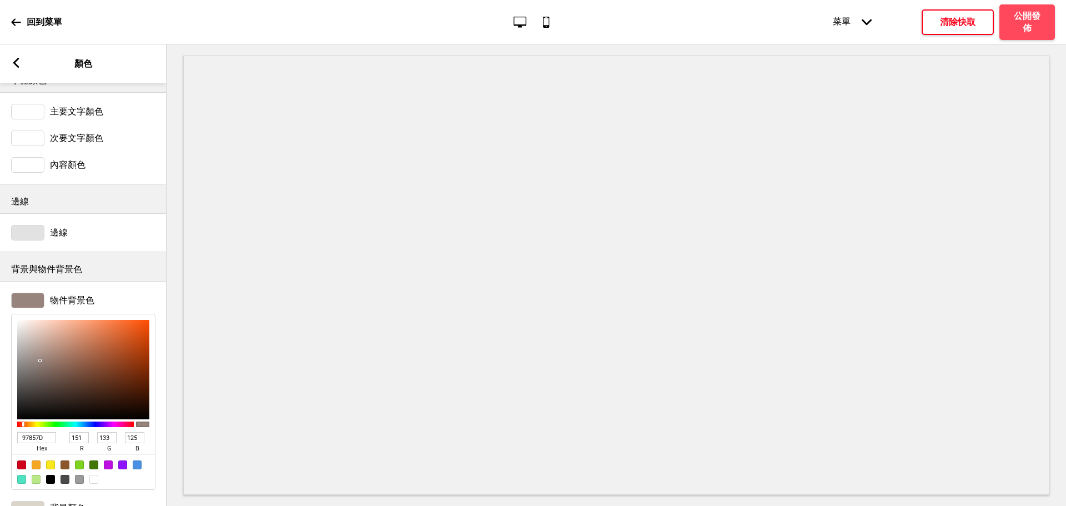
scroll to position [0, 0]
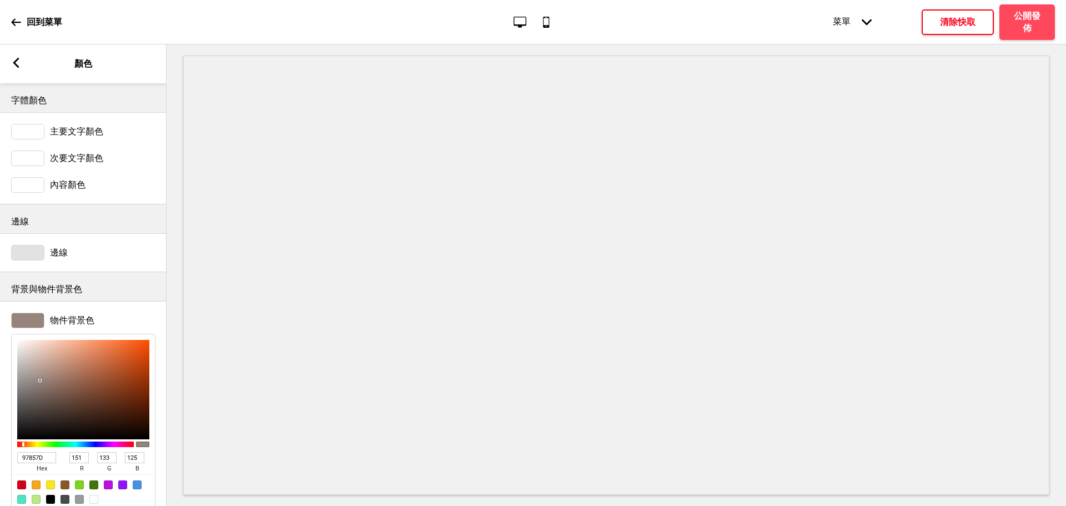
click at [8, 63] on div "箭頭left 顏色" at bounding box center [83, 63] width 167 height 39
click at [19, 64] on rect at bounding box center [16, 63] width 10 height 10
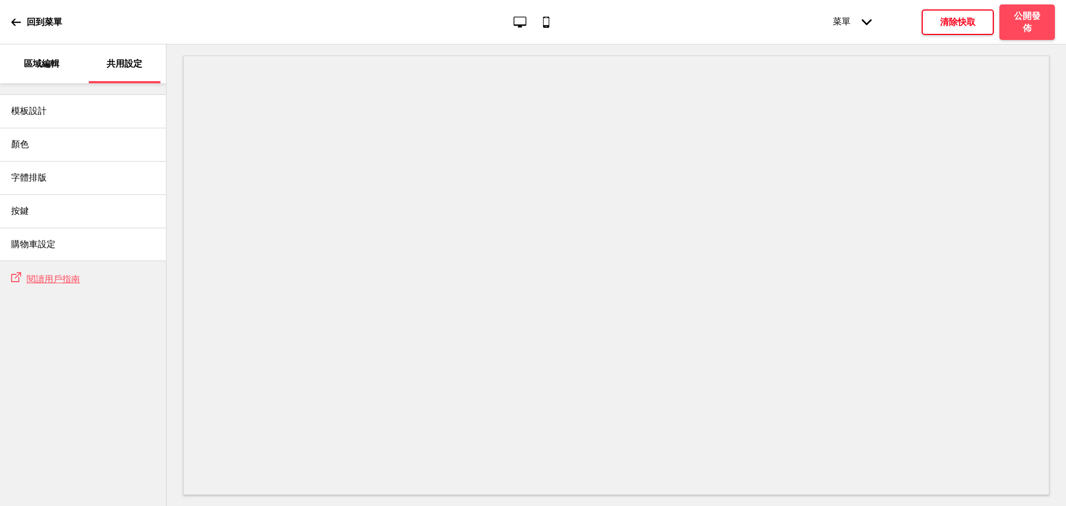
click at [19, 64] on div "區域編輯" at bounding box center [42, 63] width 72 height 39
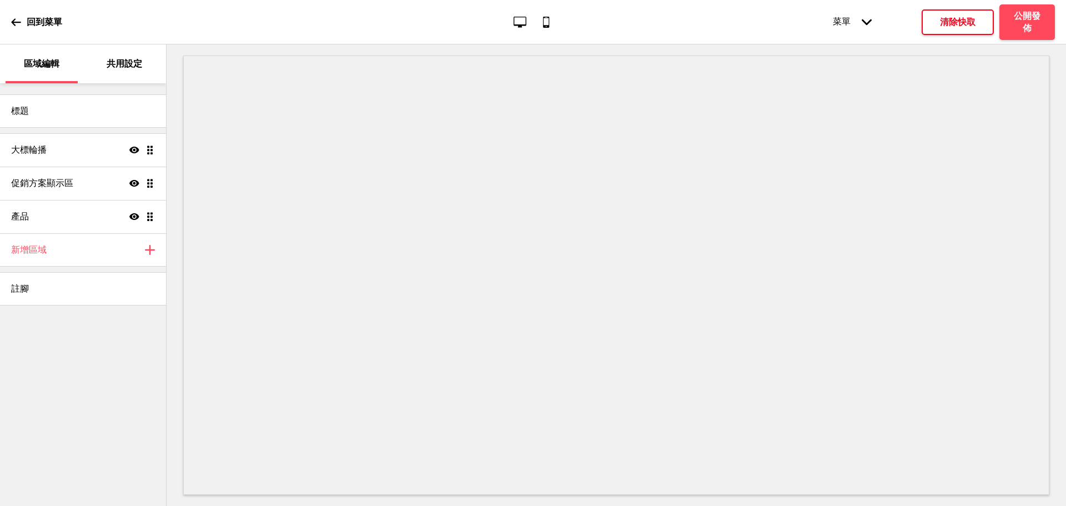
click at [949, 25] on h4 "清除快取" at bounding box center [958, 22] width 36 height 12
click at [53, 301] on div "註腳" at bounding box center [83, 288] width 166 height 33
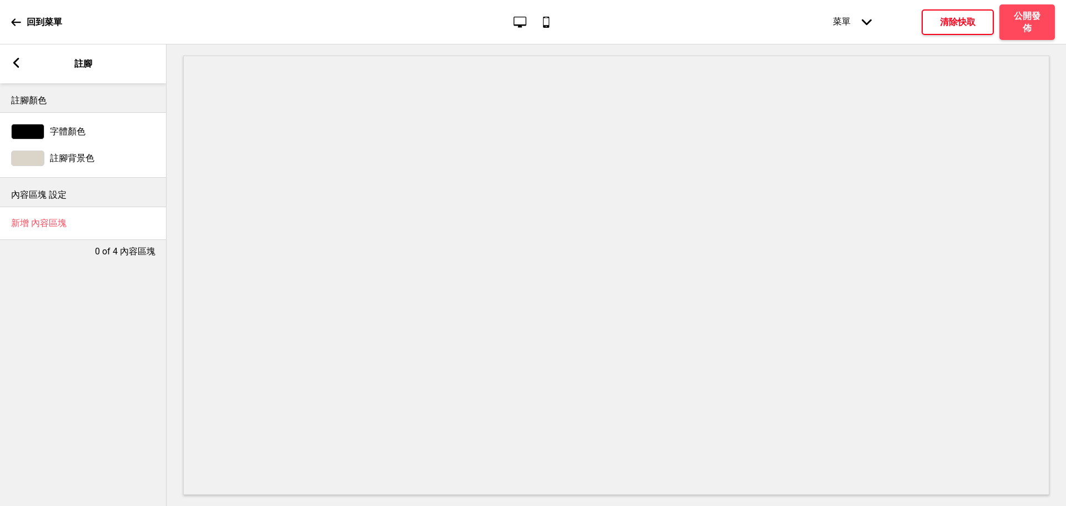
click at [19, 67] on icon at bounding box center [16, 63] width 6 height 10
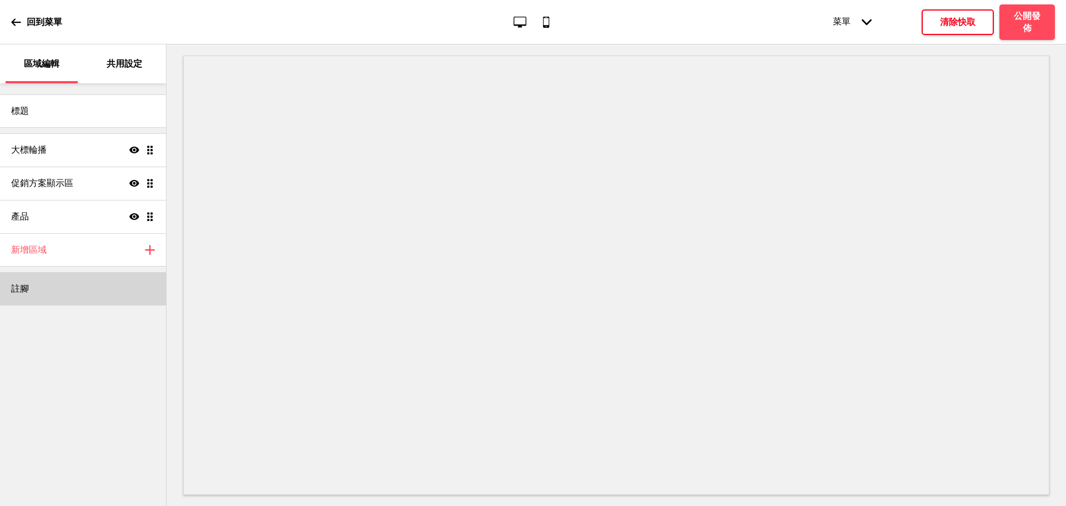
click at [78, 289] on div "註腳" at bounding box center [83, 288] width 166 height 33
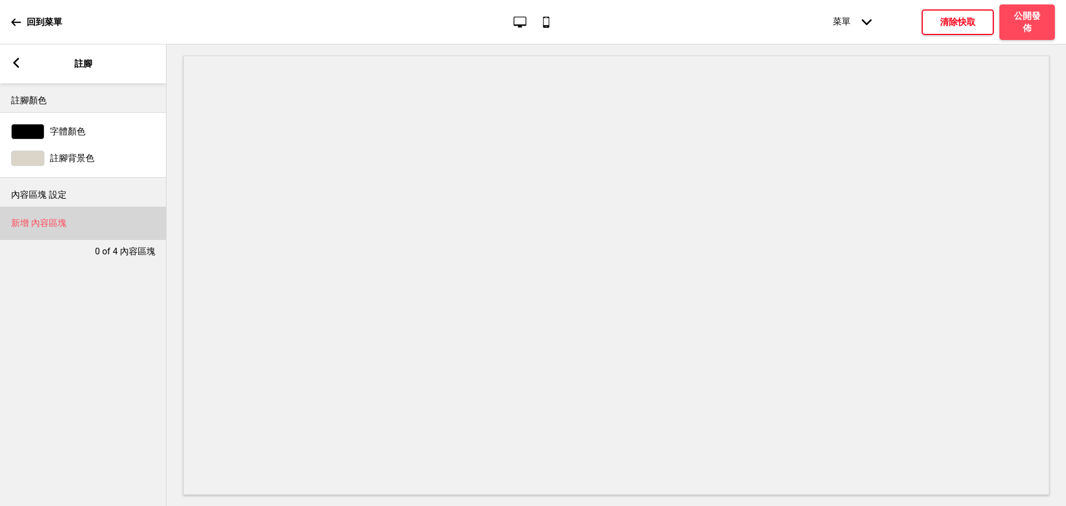
click at [42, 220] on h4 "新增 內容區塊" at bounding box center [39, 223] width 56 height 12
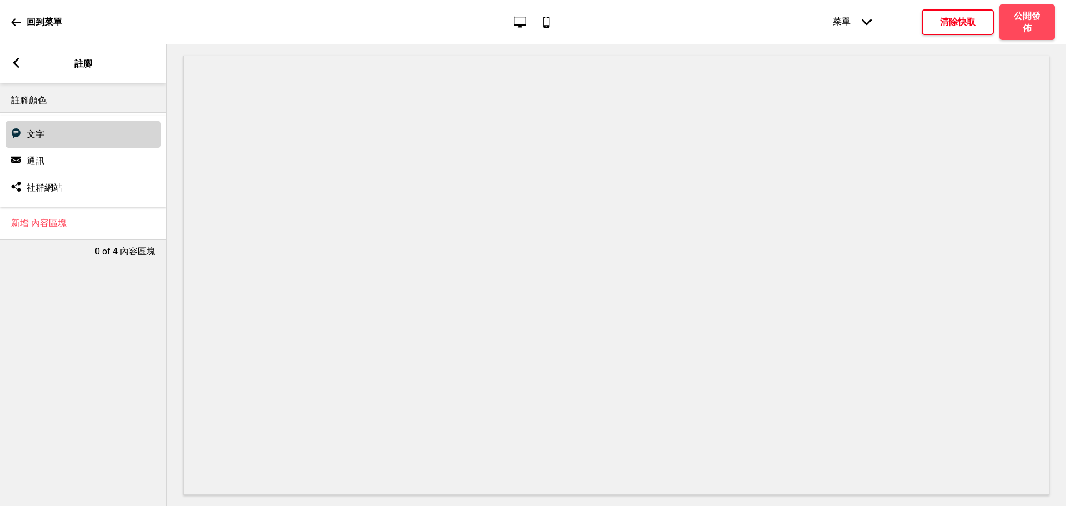
click at [57, 138] on div "文字 文字" at bounding box center [83, 134] width 155 height 27
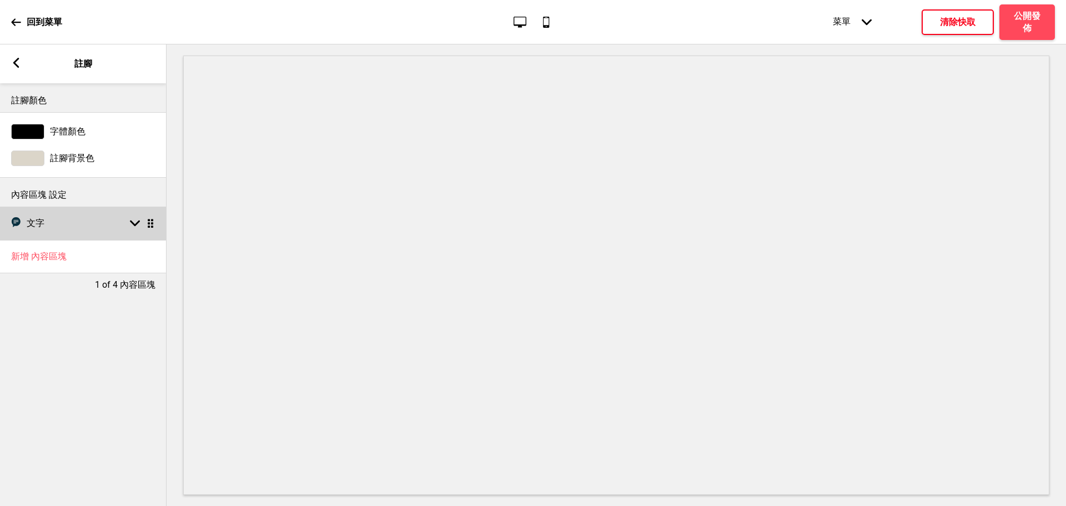
click at [82, 219] on div "文字 文字 箭頭down 拖曳" at bounding box center [83, 222] width 167 height 33
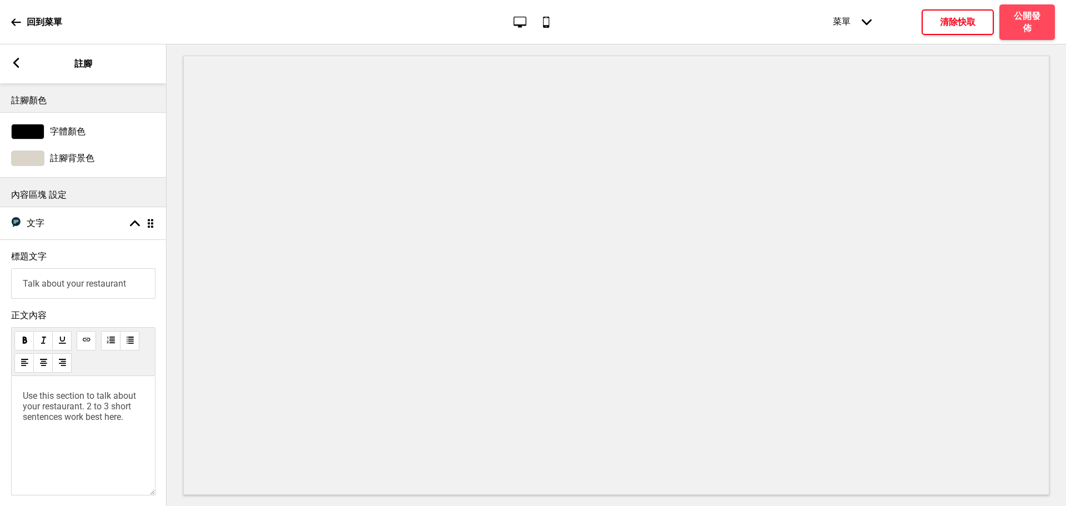
click at [79, 276] on input "Talk about your restaurant" at bounding box center [83, 283] width 144 height 31
click at [81, 276] on input "Talk about your restaurant" at bounding box center [83, 283] width 144 height 31
drag, startPoint x: 135, startPoint y: 427, endPoint x: 0, endPoint y: 370, distance: 146.5
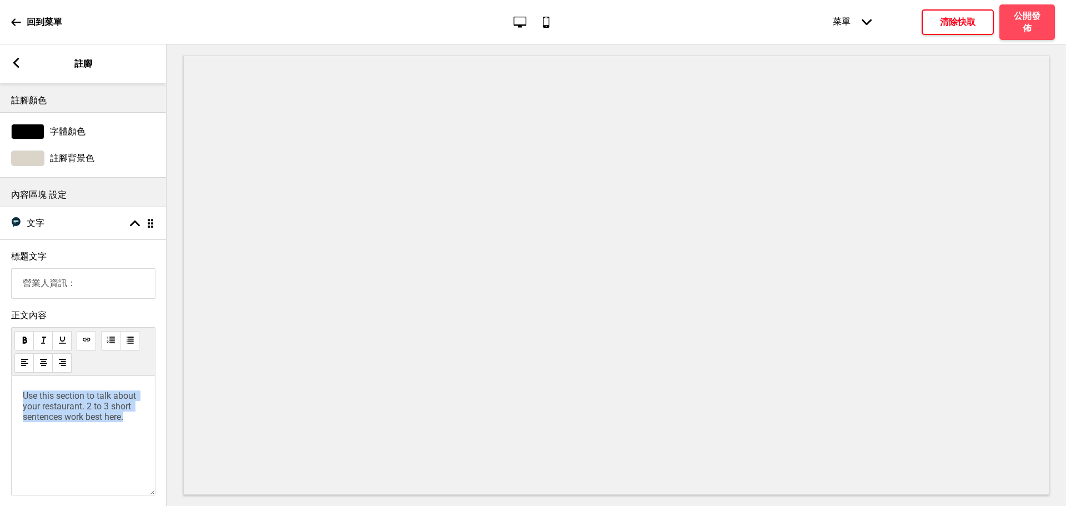
click at [0, 370] on div "正文內容 Use this section to talk about your restaurant. 2 to 3 short sentences wor…" at bounding box center [83, 405] width 167 height 202
click at [67, 406] on p "露娜工作坊 ,統編:42237267" at bounding box center [83, 401] width 121 height 23
click at [122, 403] on span "統編：42237267" at bounding box center [83, 401] width 120 height 22
click at [125, 401] on span "統編：42237267" at bounding box center [83, 401] width 120 height 22
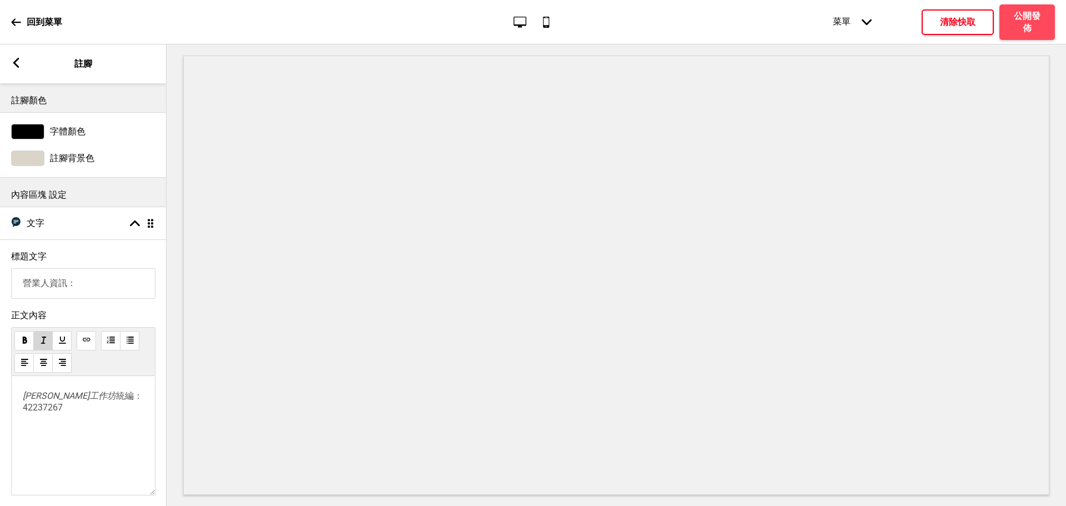
click at [61, 401] on span "露娜工作坊" at bounding box center [69, 395] width 93 height 11
click at [78, 414] on p "露娜工作坊 統編：42237267" at bounding box center [83, 401] width 121 height 23
click at [77, 414] on p "露娜工作坊 統編：42237267" at bounding box center [83, 401] width 121 height 23
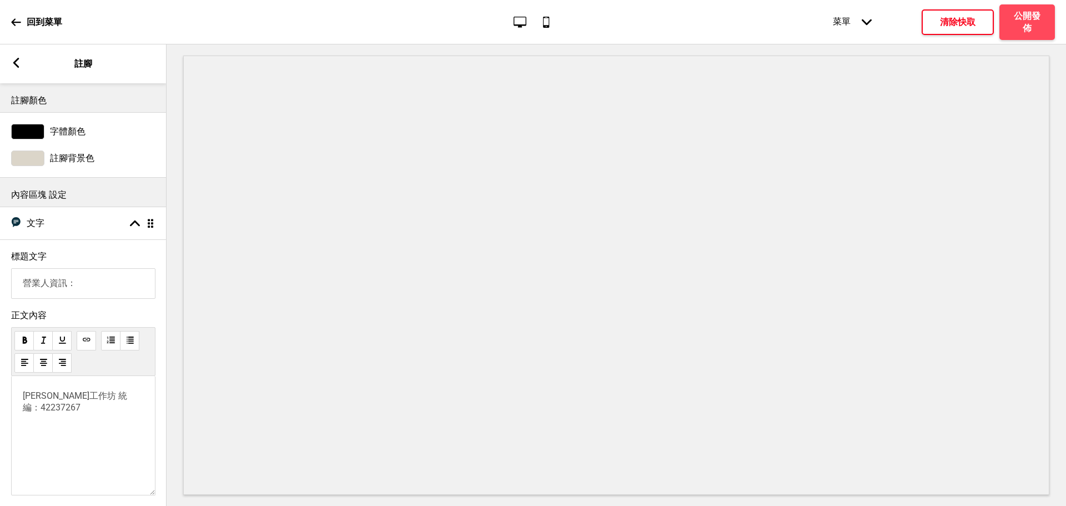
click at [77, 439] on div "露娜工作坊 統編：42237267" at bounding box center [83, 435] width 144 height 119
click at [63, 414] on p "露娜工作坊 統編：42237267" at bounding box center [83, 401] width 121 height 23
click at [12, 70] on div "箭頭left 註腳" at bounding box center [83, 63] width 167 height 39
click at [13, 68] on div "箭頭left" at bounding box center [16, 64] width 10 height 12
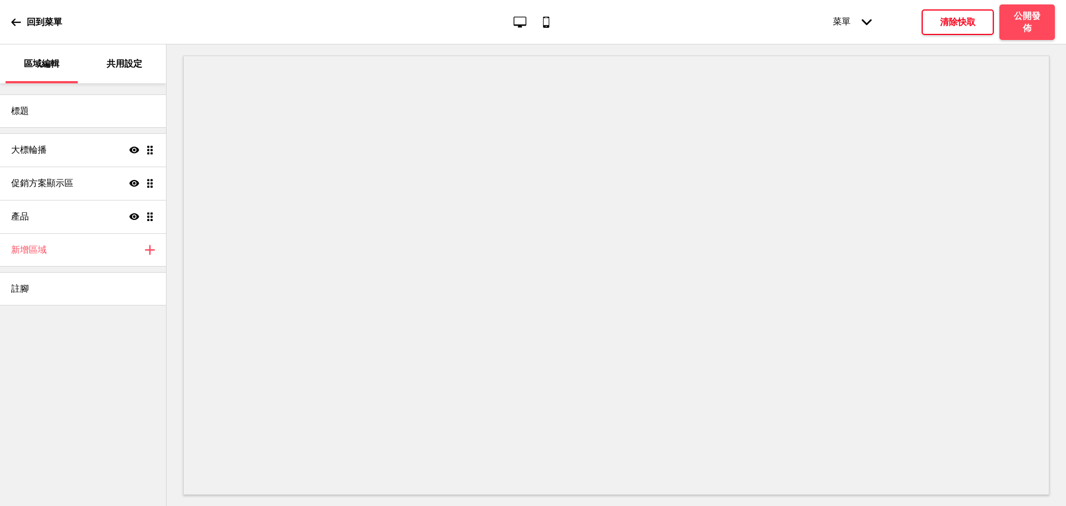
click at [953, 21] on h4 "清除快取" at bounding box center [958, 22] width 36 height 12
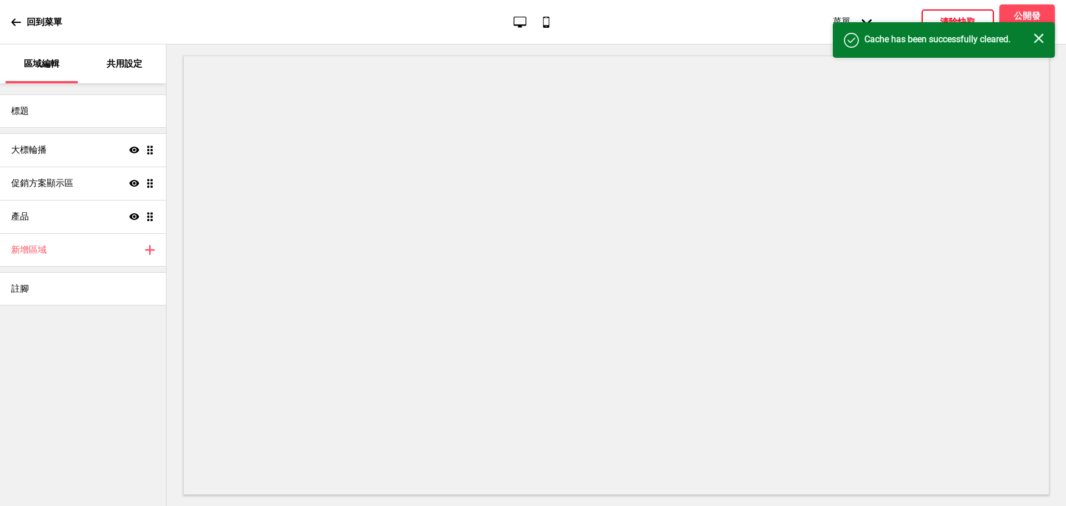
click at [1040, 42] on icon "关闭" at bounding box center [1039, 38] width 10 height 10
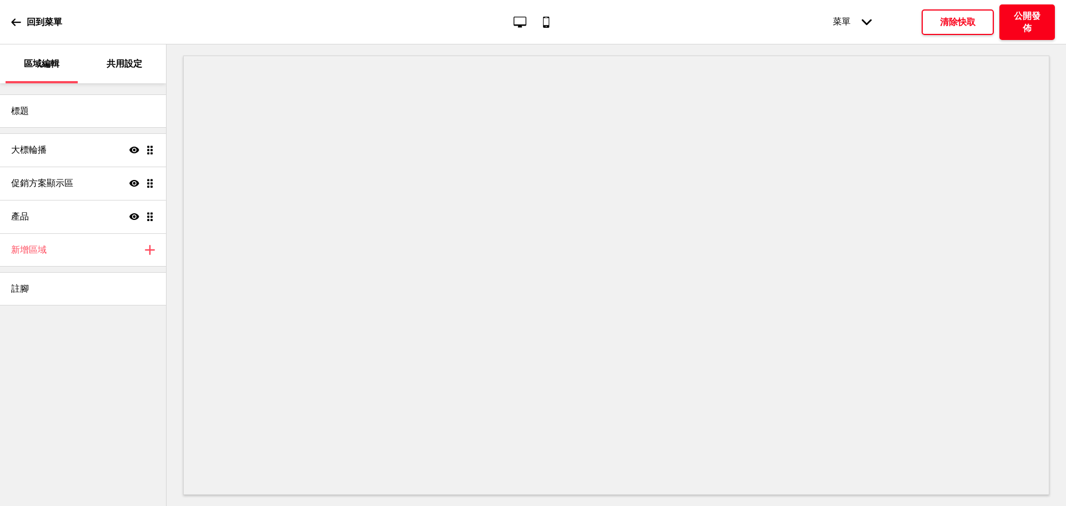
click at [1022, 29] on h4 "公開發佈" at bounding box center [1026, 22] width 33 height 24
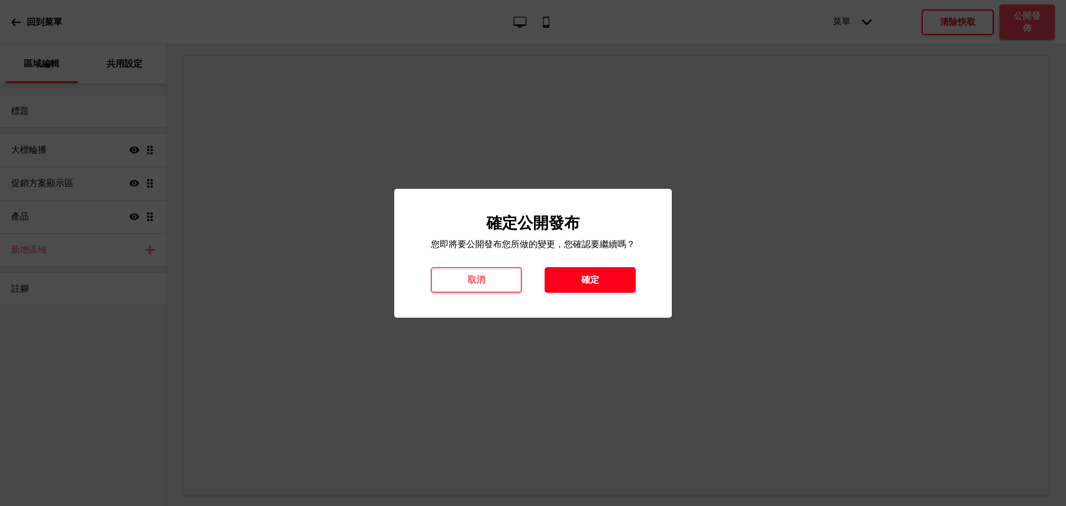
click at [587, 272] on button "確定" at bounding box center [590, 280] width 91 height 26
